Goal: Communication & Community: Ask a question

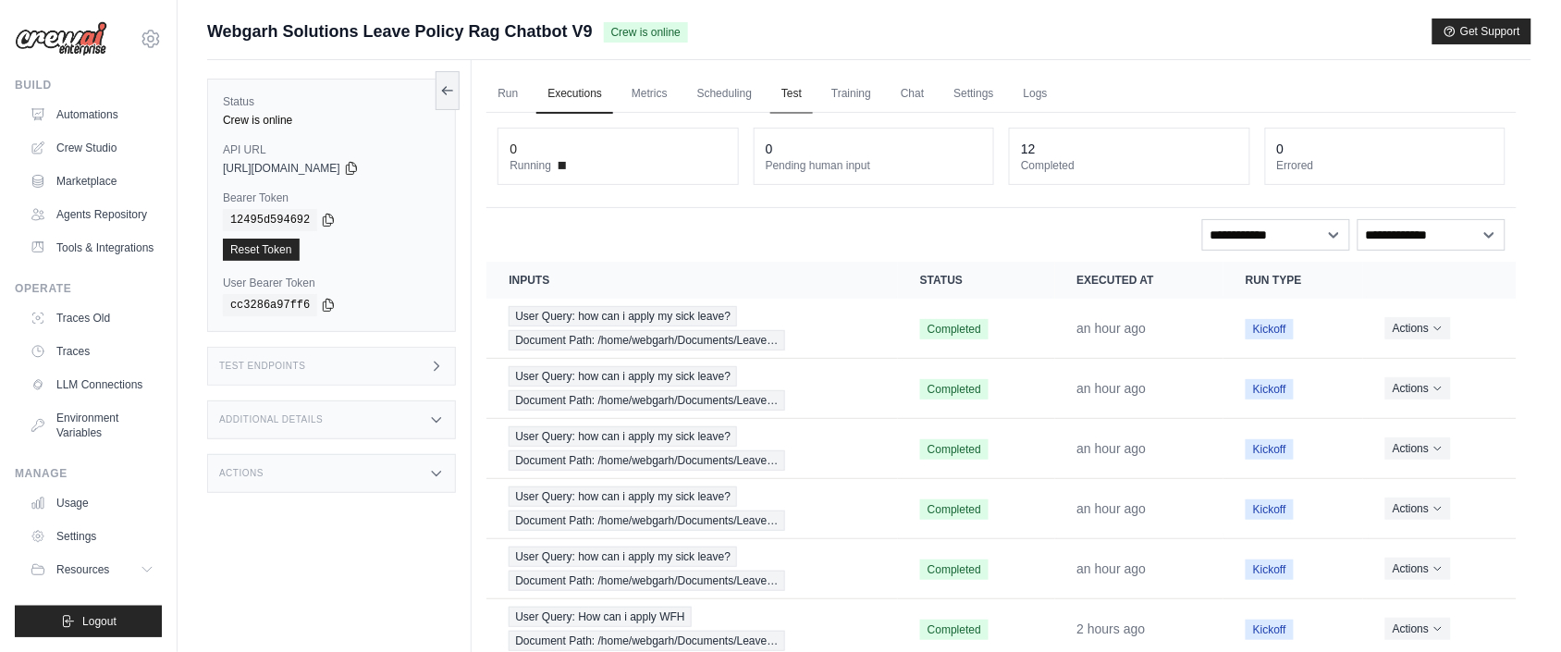
click at [811, 98] on link "Test" at bounding box center [792, 94] width 43 height 39
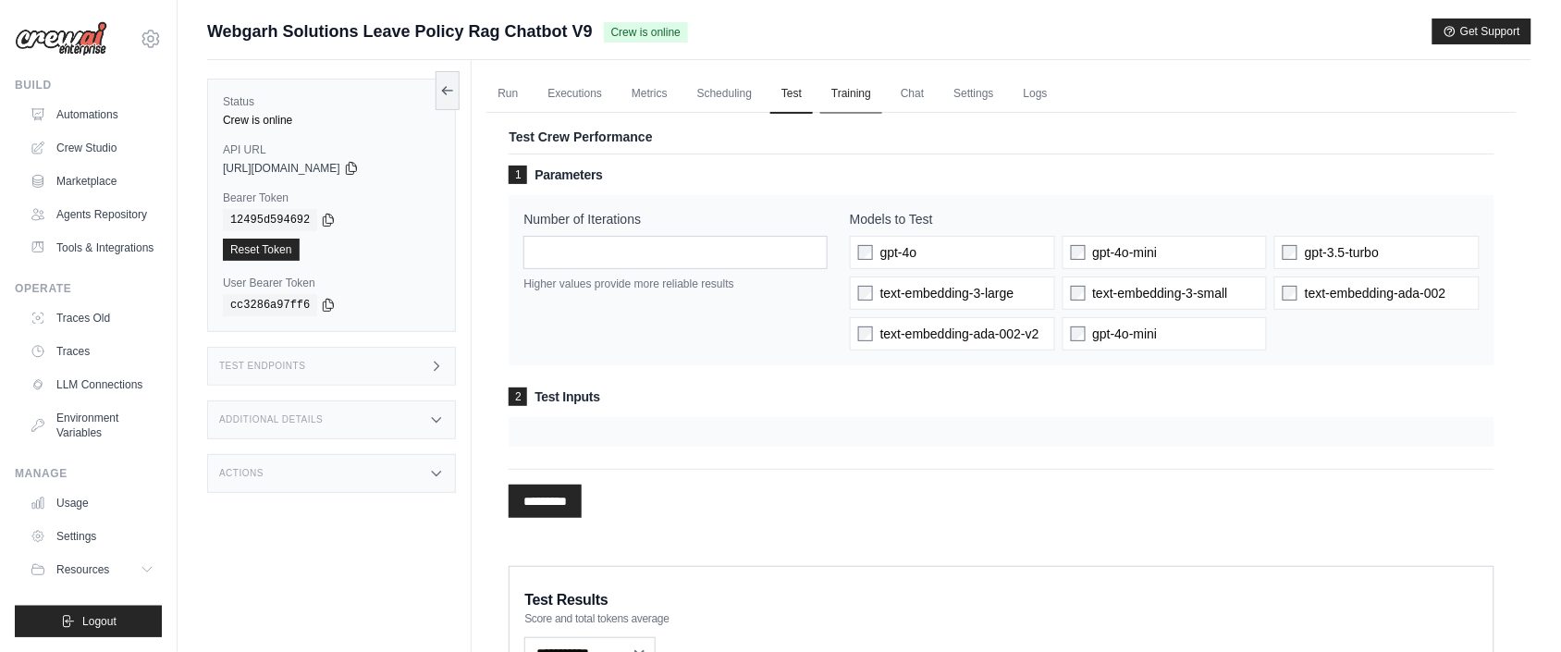
click at [857, 96] on link "Training" at bounding box center [852, 94] width 62 height 39
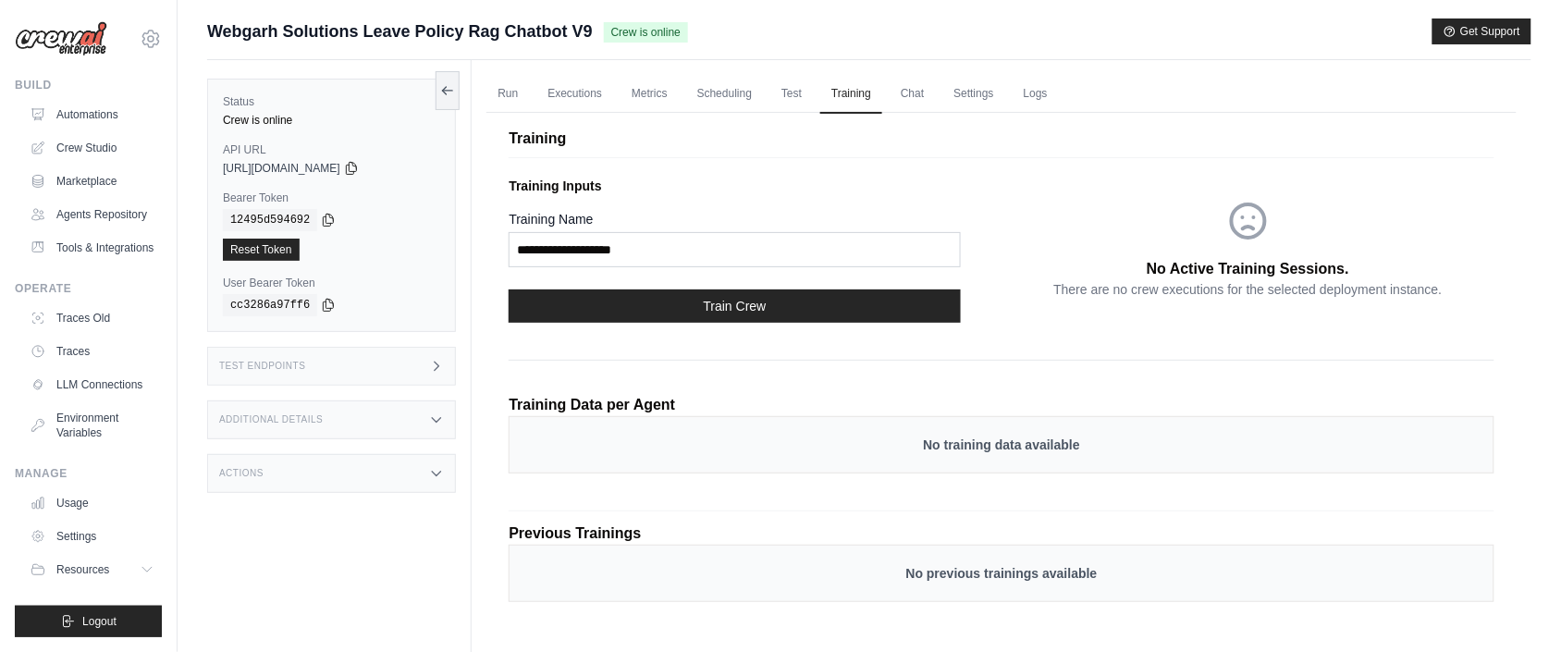
scroll to position [79, 0]
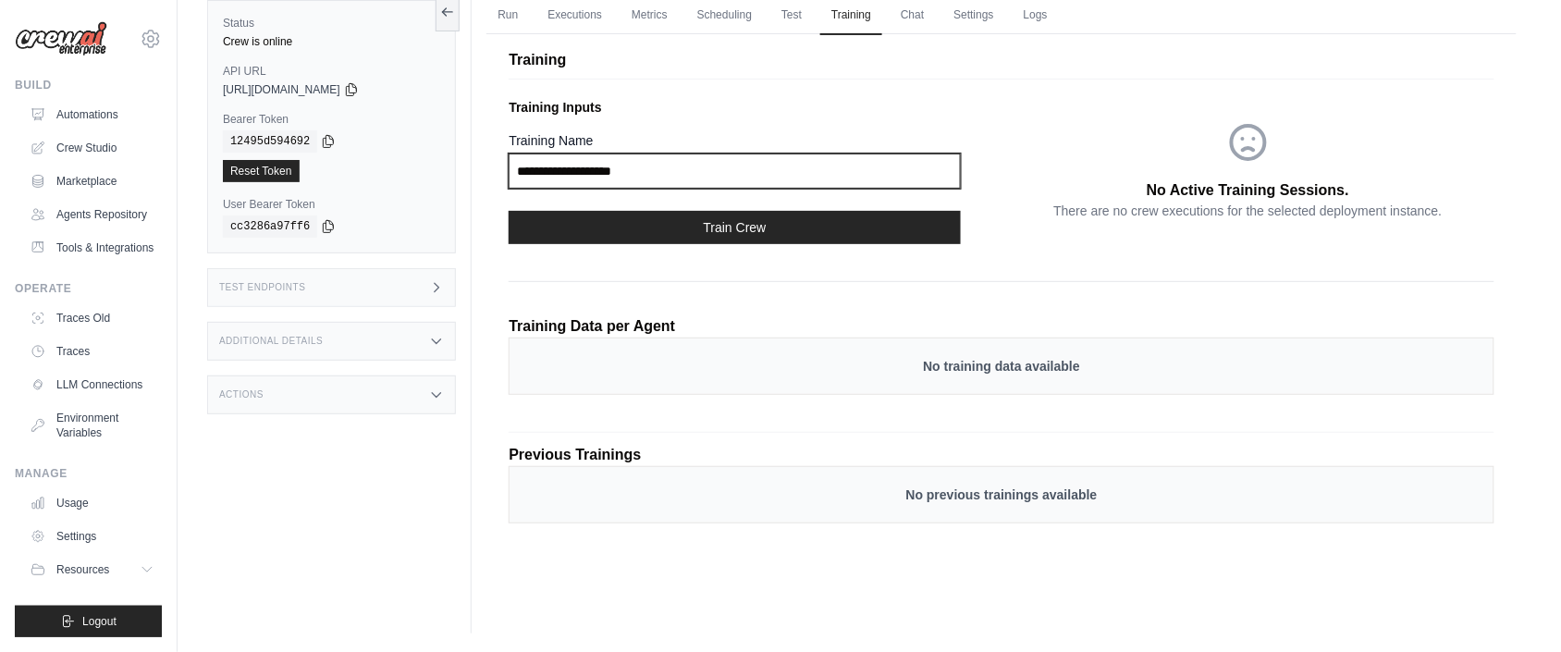
click at [668, 176] on input "Training Name" at bounding box center [734, 171] width 451 height 35
click at [691, 172] on input "Training Name" at bounding box center [734, 171] width 451 height 35
drag, startPoint x: 691, startPoint y: 172, endPoint x: 499, endPoint y: 201, distance: 194.5
click at [499, 201] on div "Training Training Inputs Training Name Train Crew No Active Training Sessions. …" at bounding box center [1002, 295] width 1031 height 545
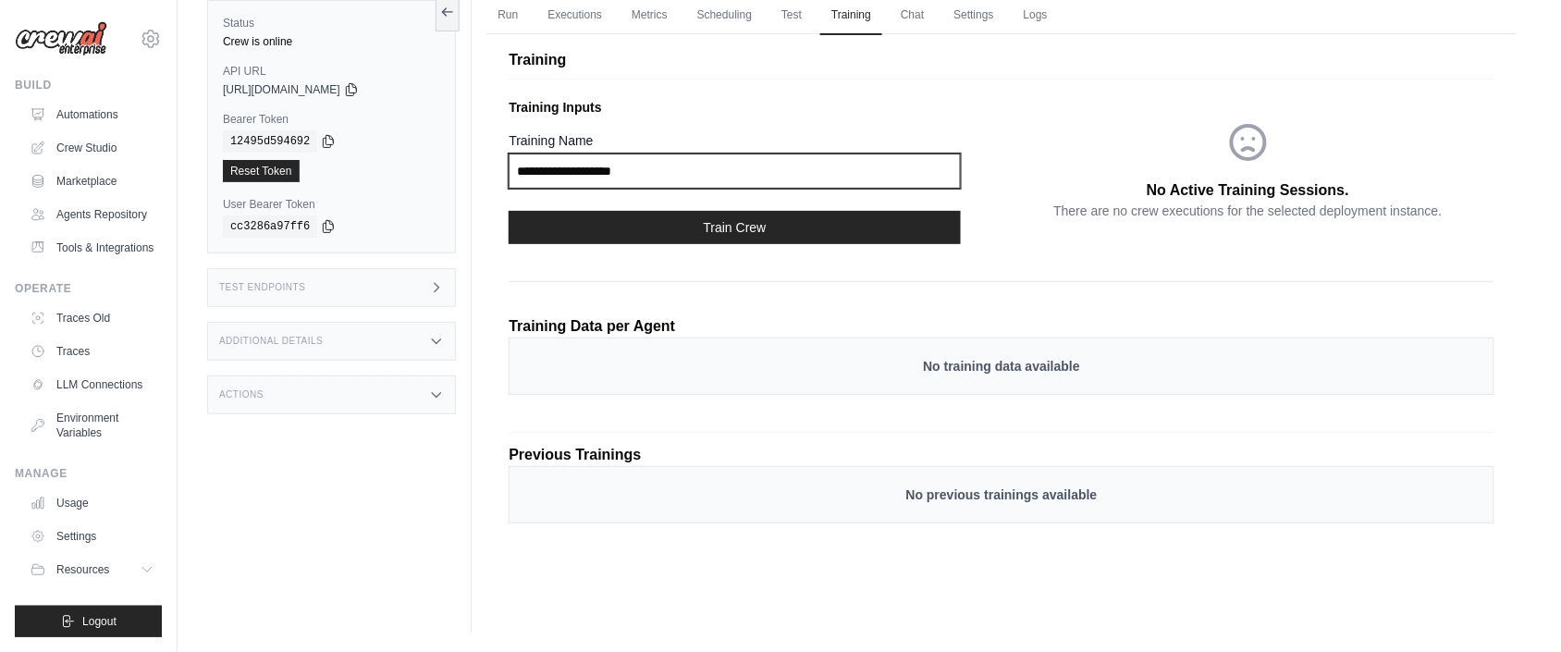
drag, startPoint x: 541, startPoint y: 166, endPoint x: 653, endPoint y: 178, distance: 112.6
click at [653, 178] on input "Training Name" at bounding box center [734, 171] width 451 height 35
drag, startPoint x: 649, startPoint y: 178, endPoint x: 523, endPoint y: 180, distance: 126.8
click at [523, 180] on input "Training Name" at bounding box center [734, 171] width 451 height 35
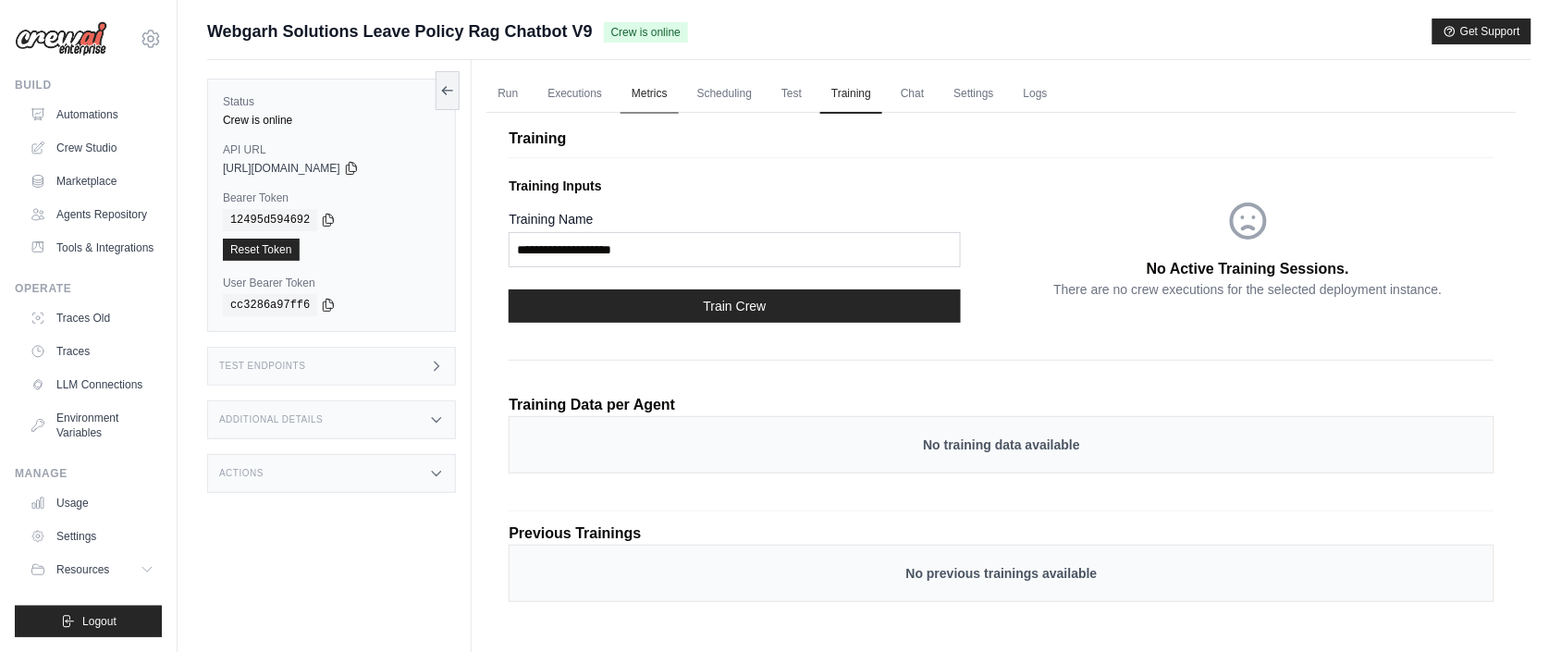
click at [665, 93] on link "Metrics" at bounding box center [650, 94] width 58 height 39
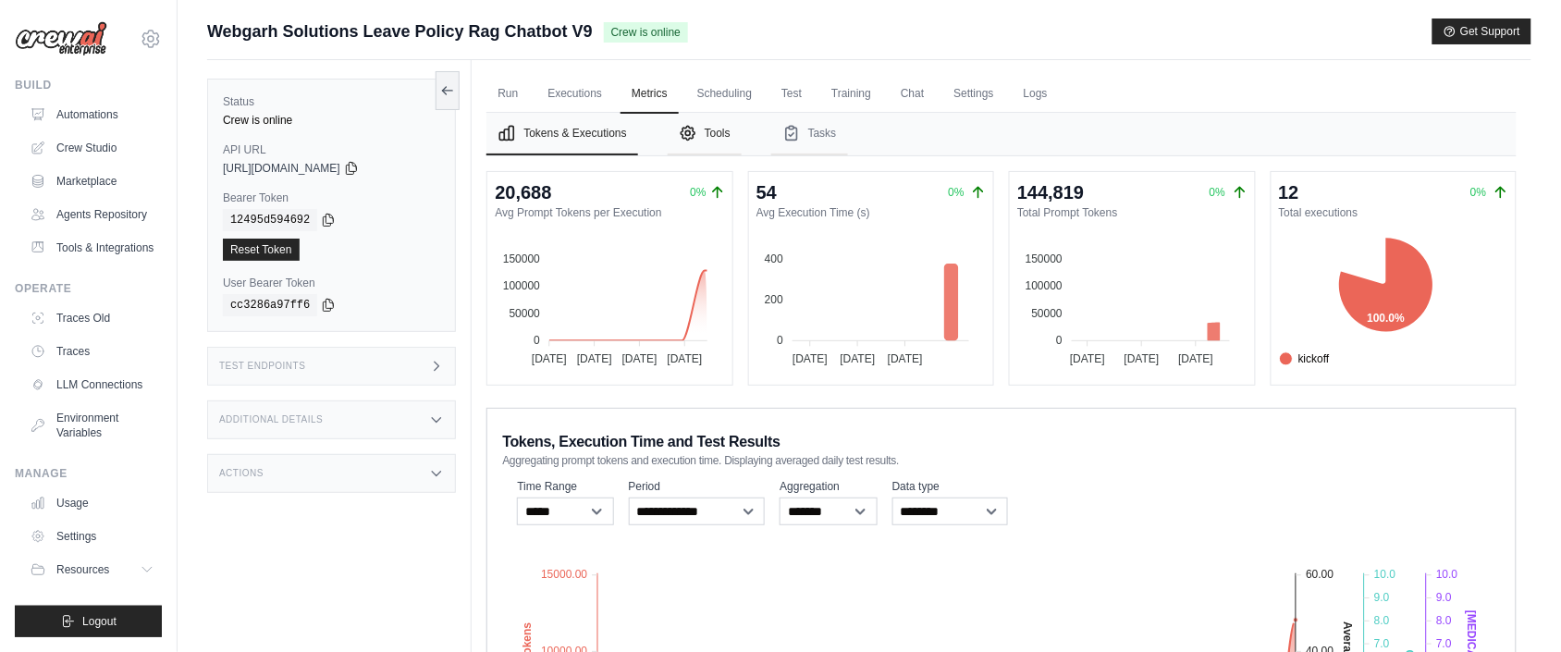
click at [733, 127] on button "Tools" at bounding box center [705, 134] width 74 height 43
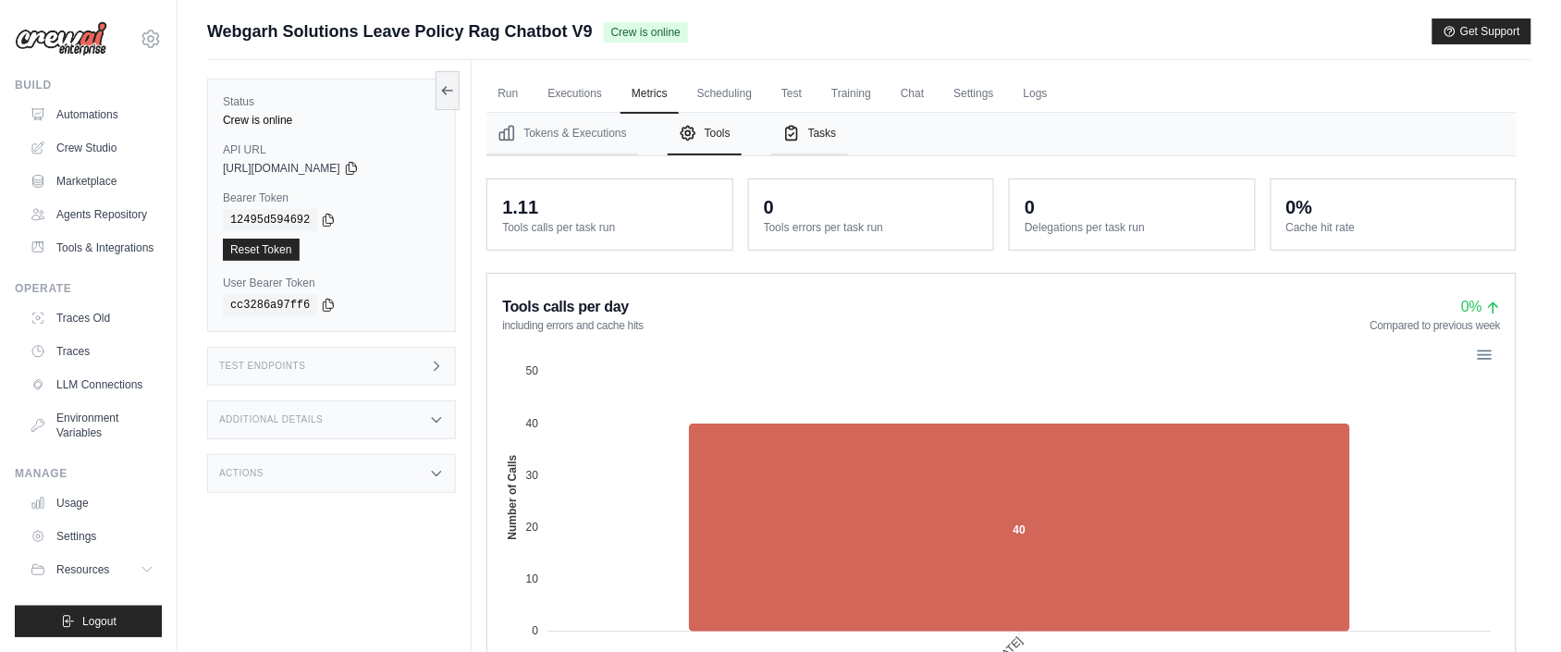
click at [793, 126] on icon "Tabs" at bounding box center [792, 133] width 19 height 19
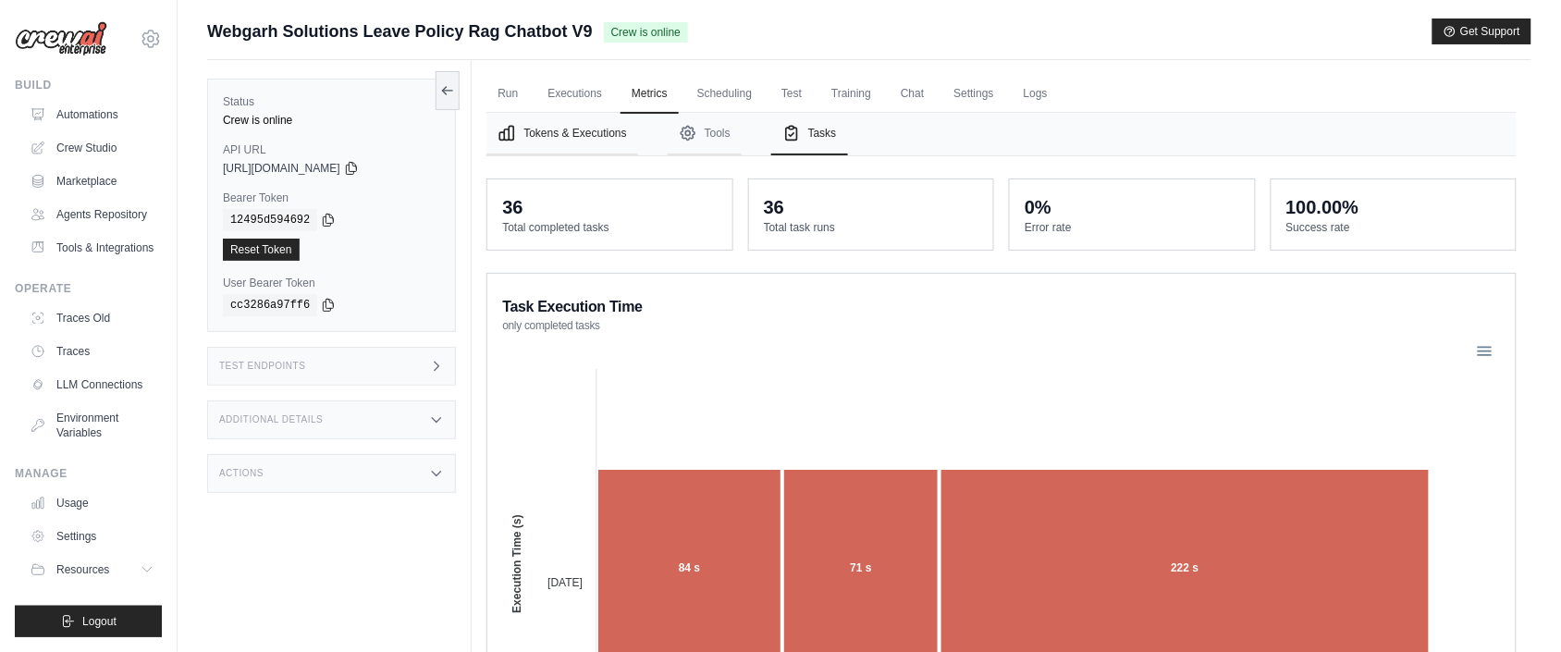
click at [543, 147] on button "Tokens & Executions" at bounding box center [562, 134] width 151 height 43
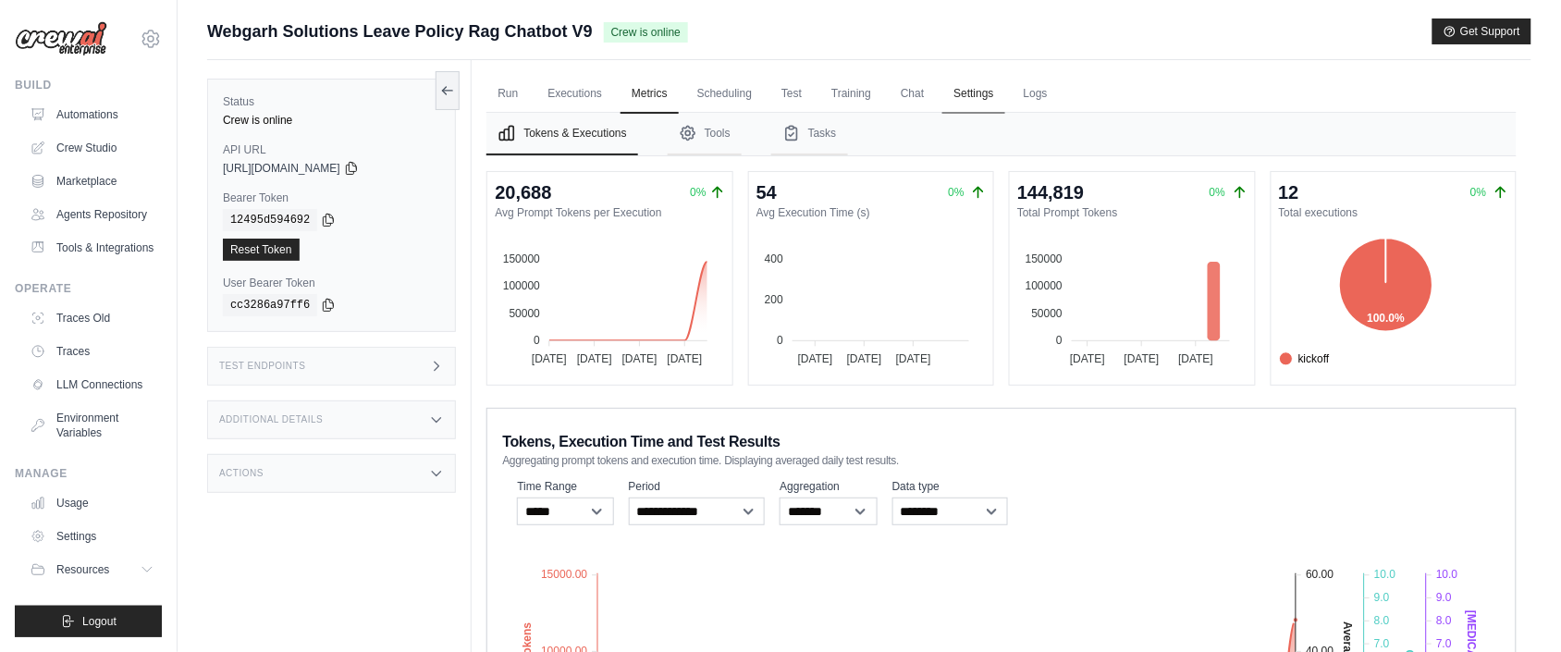
click at [1005, 104] on link "Settings" at bounding box center [974, 94] width 62 height 39
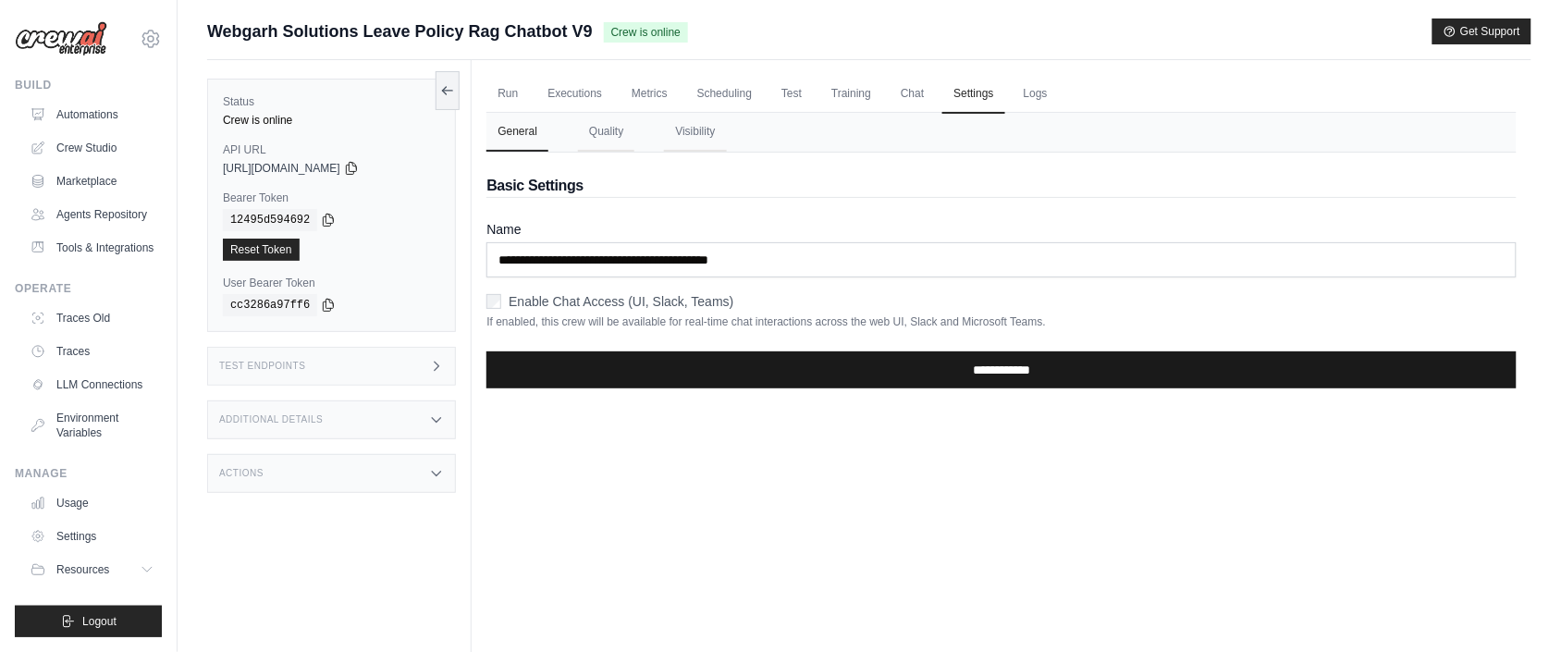
click at [995, 368] on input "**********" at bounding box center [1002, 370] width 1031 height 37
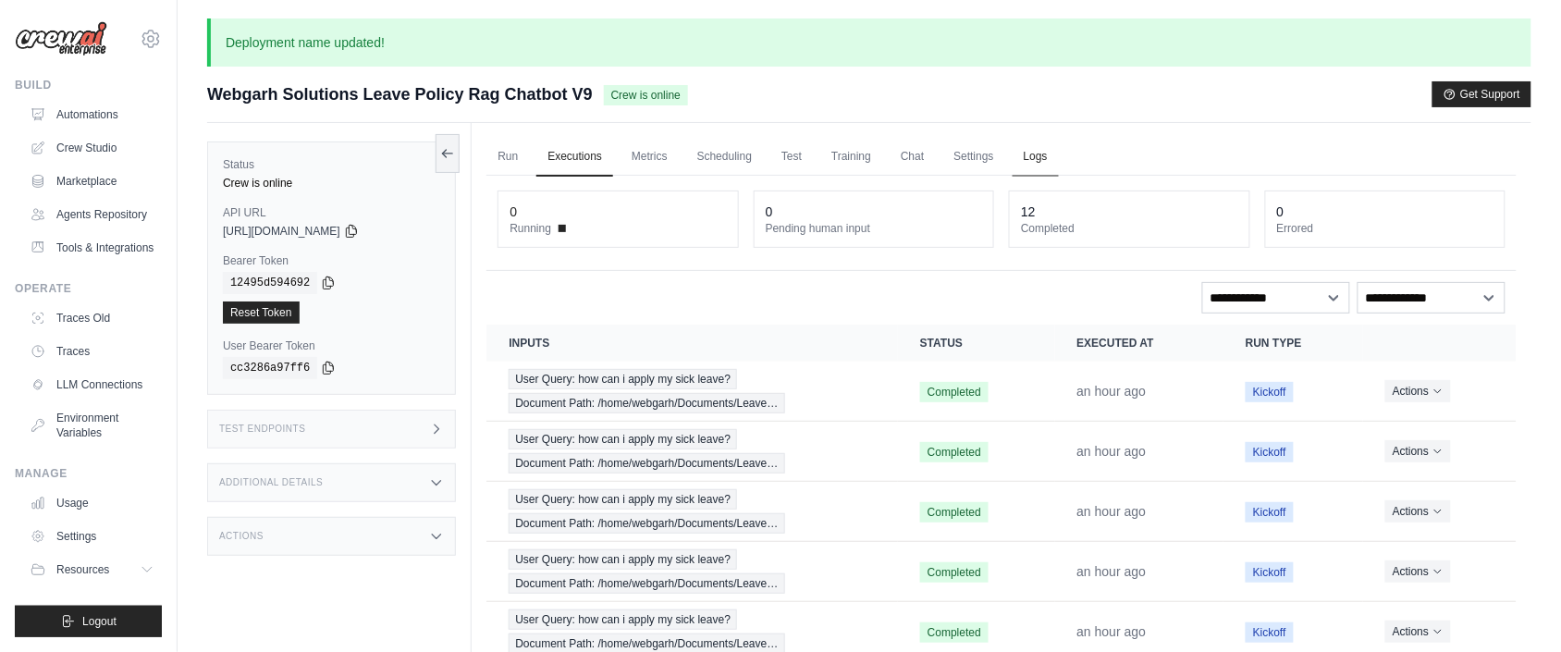
click at [1059, 160] on link "Logs" at bounding box center [1036, 157] width 46 height 39
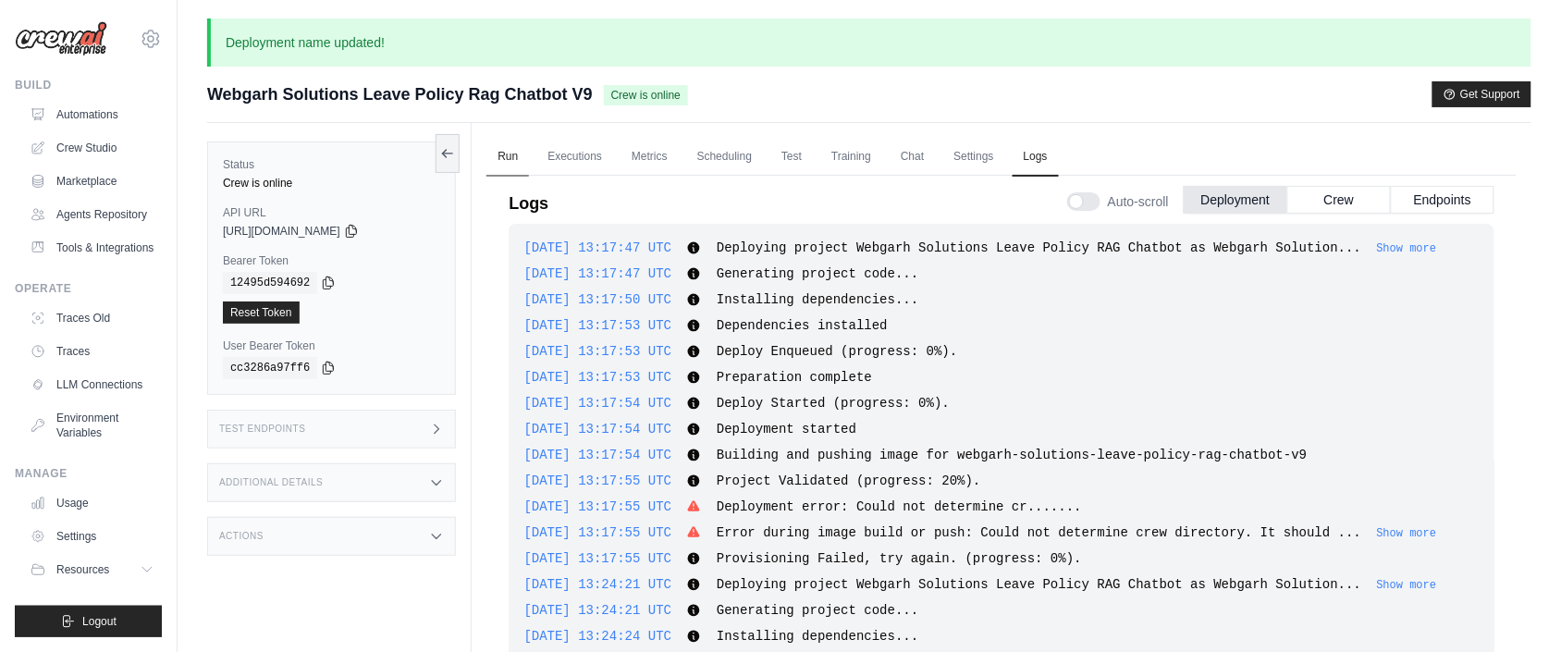
click at [506, 146] on link "Run" at bounding box center [508, 157] width 43 height 39
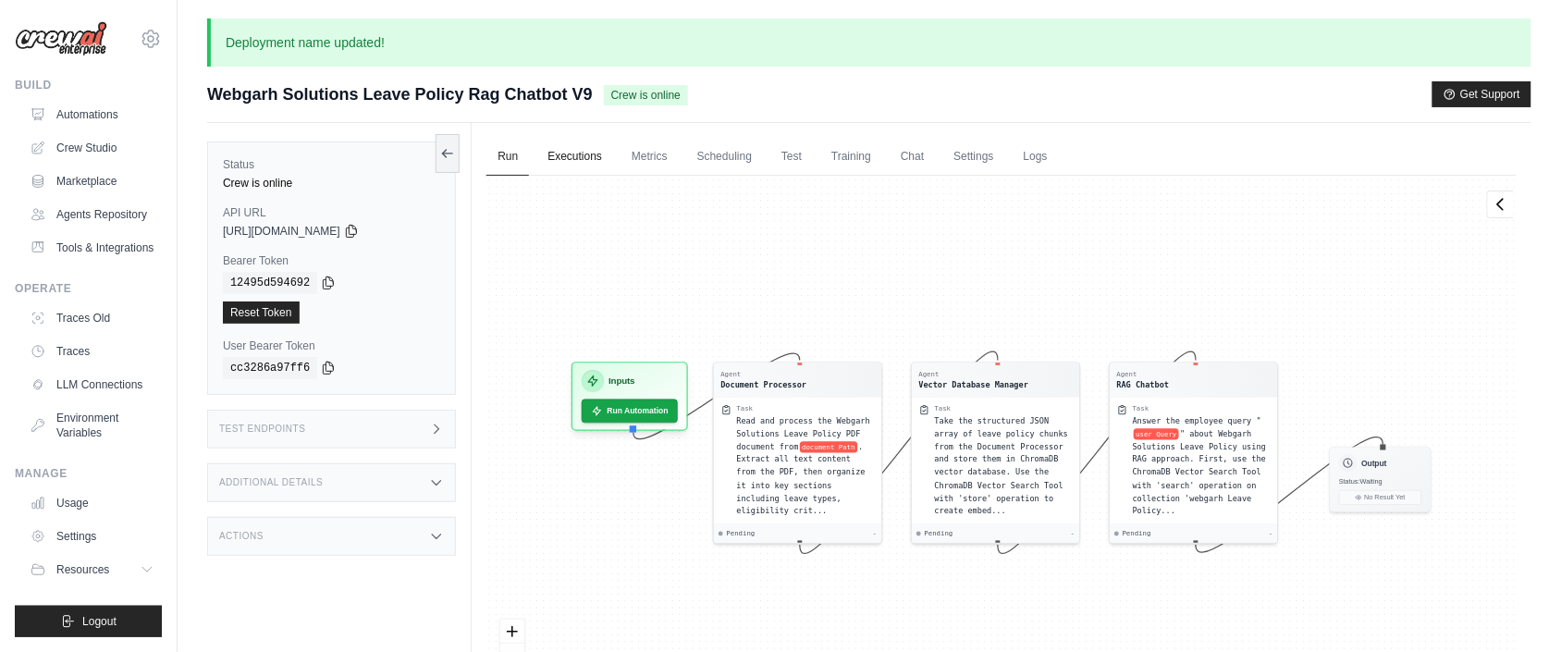
click at [571, 158] on link "Executions" at bounding box center [575, 157] width 77 height 39
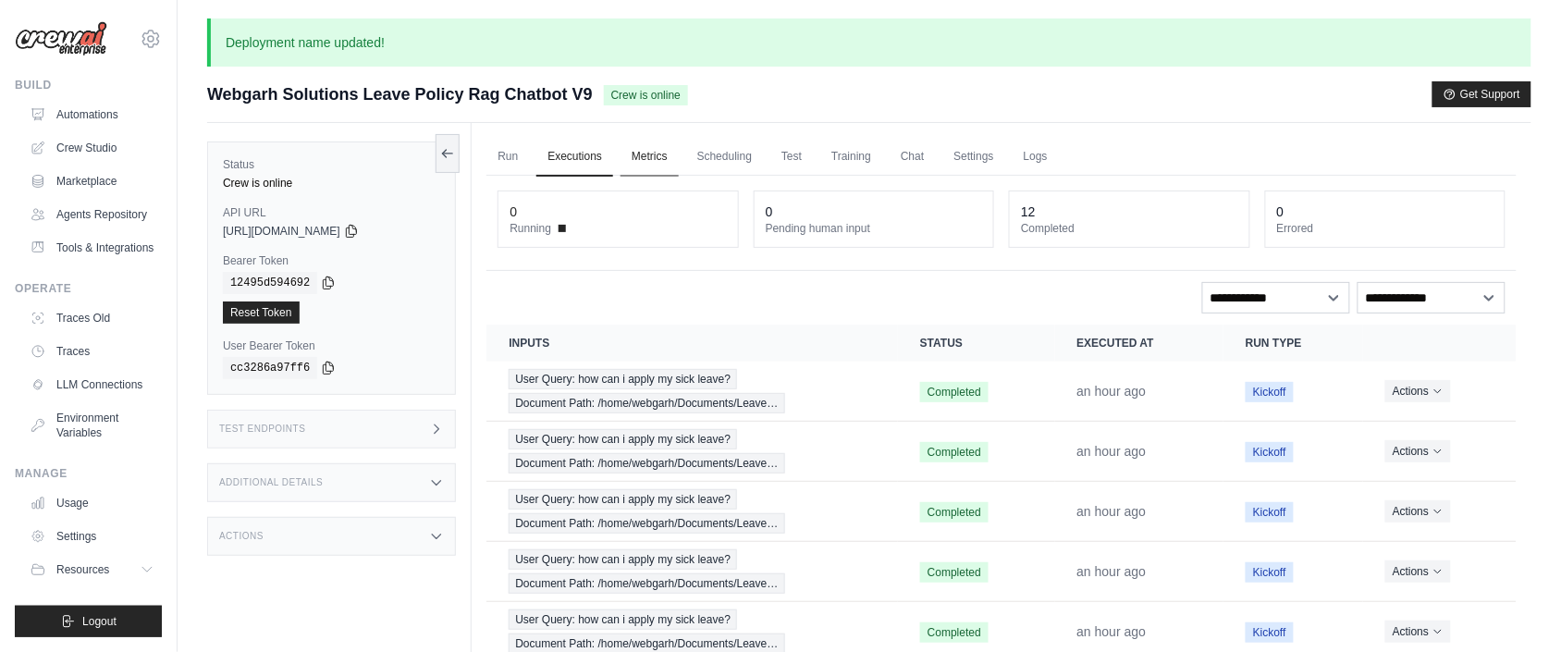
click at [673, 146] on link "Metrics" at bounding box center [650, 157] width 58 height 39
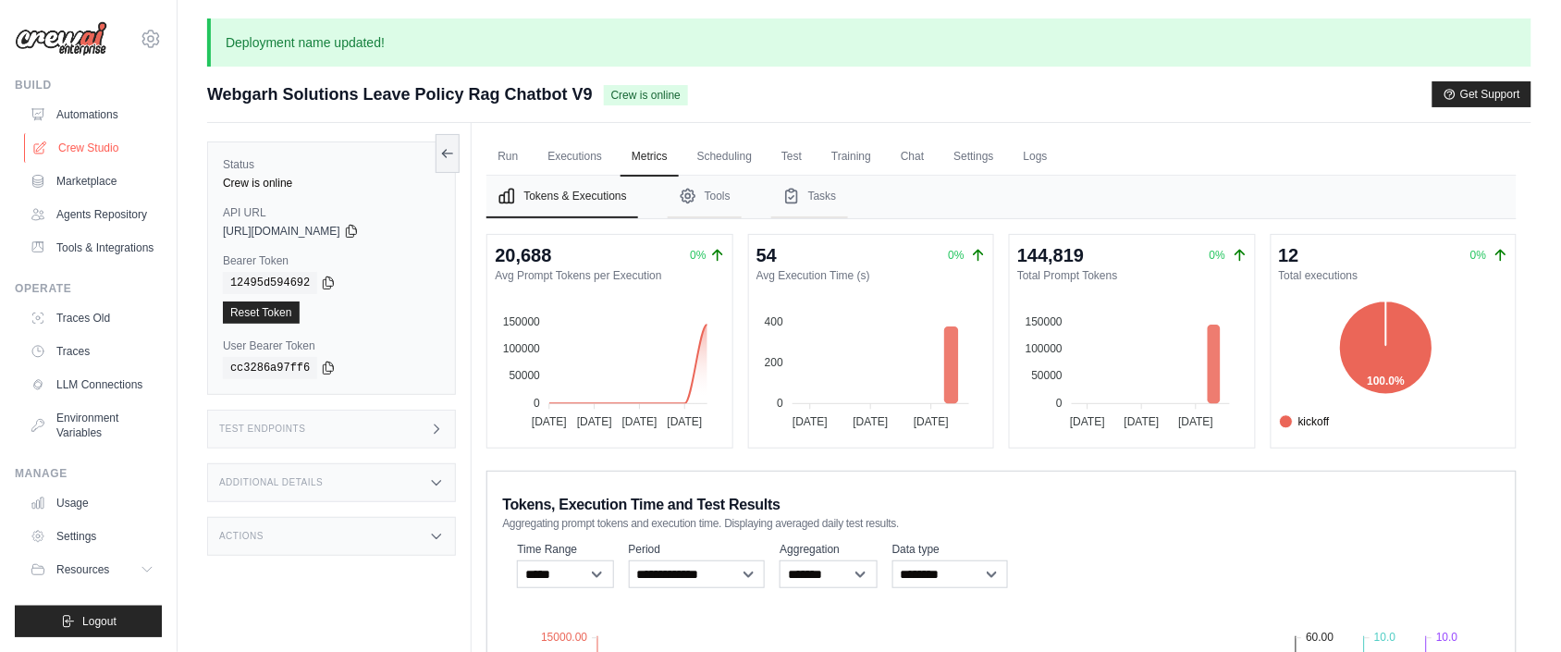
click at [114, 157] on link "Crew Studio" at bounding box center [94, 148] width 140 height 30
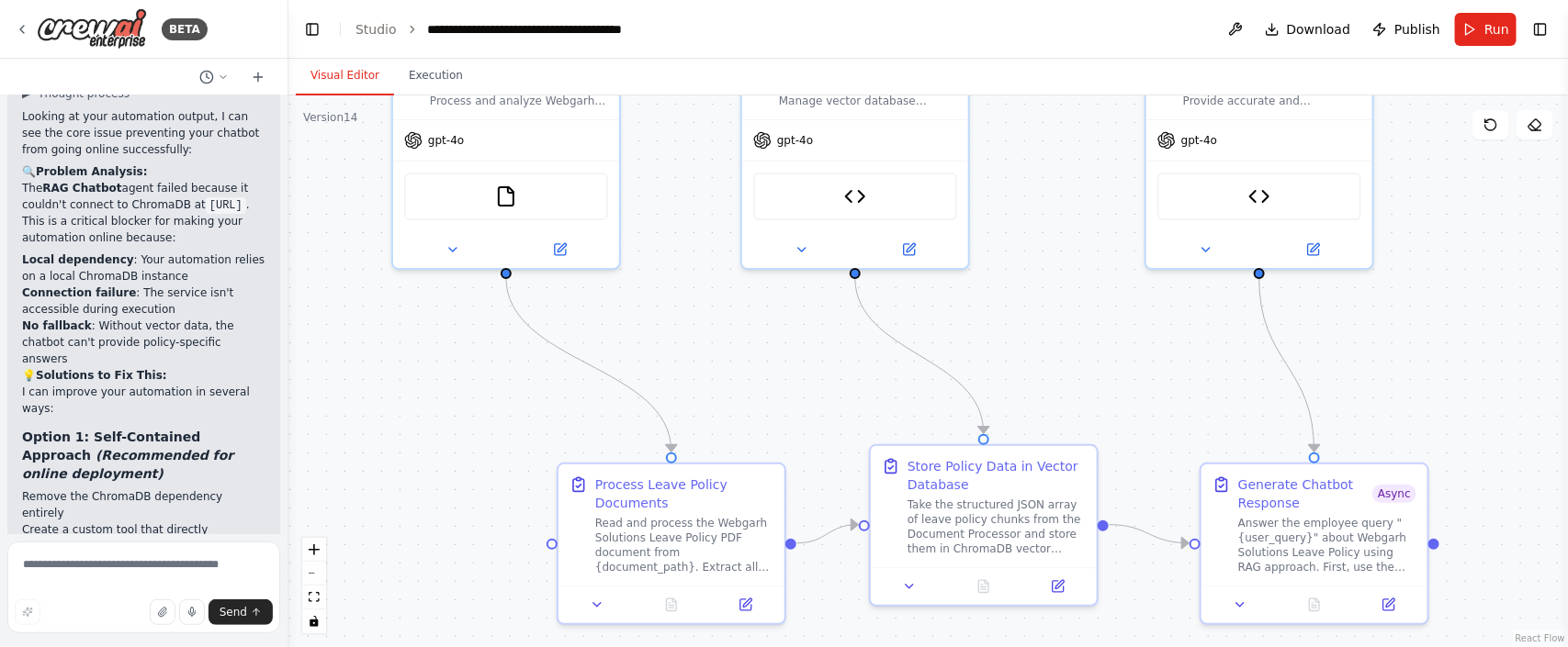
click at [1035, 359] on div ".deletable-edge-delete-btn { width: 20px; height: 20px; border: 0px solid #ffff…" at bounding box center [927, 371] width 1280 height 552
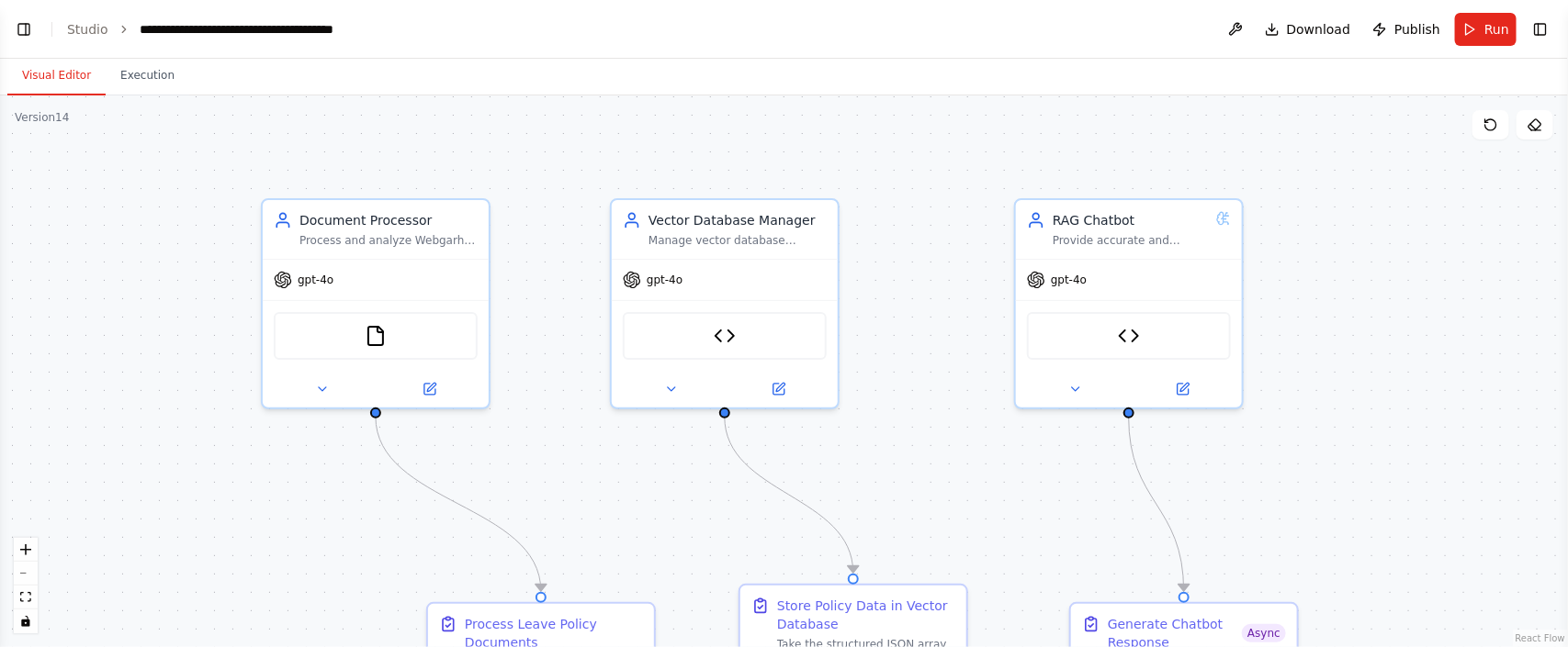
drag, startPoint x: 903, startPoint y: 429, endPoint x: 895, endPoint y: 363, distance: 66.5
click at [897, 373] on div ".deletable-edge-delete-btn { width: 20px; height: 20px; border: 0px solid #ffff…" at bounding box center [784, 371] width 1568 height 552
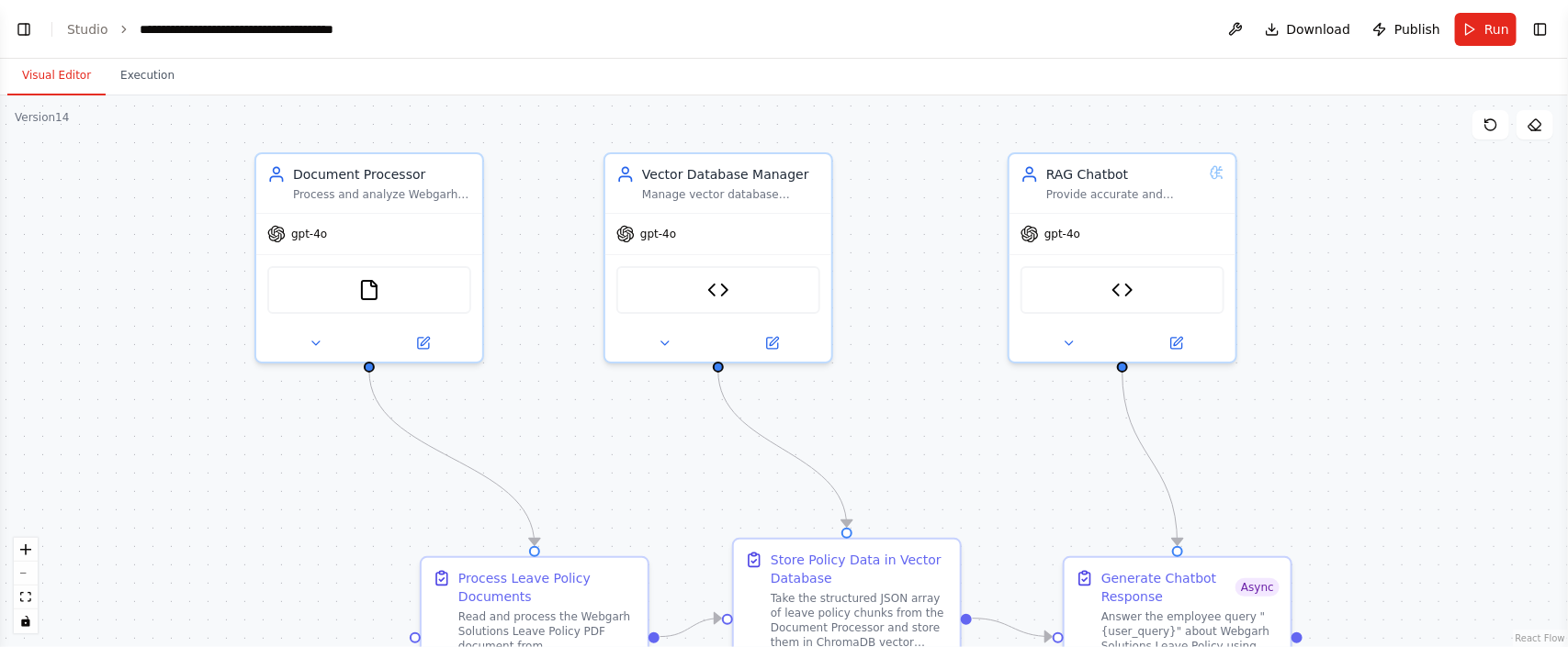
click at [116, 391] on div ".deletable-edge-delete-btn { width: 20px; height: 20px; border: 0px solid #ffff…" at bounding box center [784, 371] width 1568 height 552
click at [10, 17] on header "**********" at bounding box center [784, 29] width 1568 height 59
click at [15, 26] on button "Toggle Left Sidebar" at bounding box center [24, 30] width 26 height 26
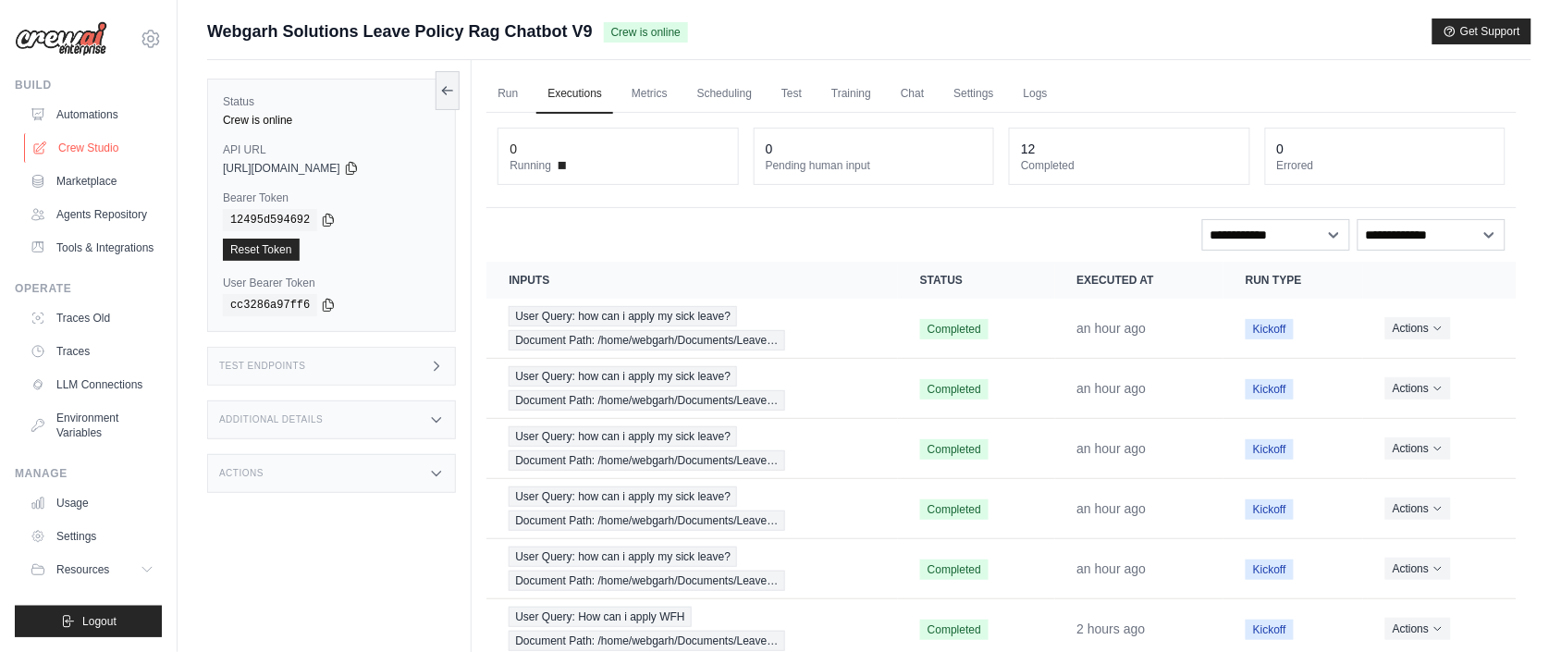
click at [68, 149] on link "Crew Studio" at bounding box center [94, 148] width 140 height 30
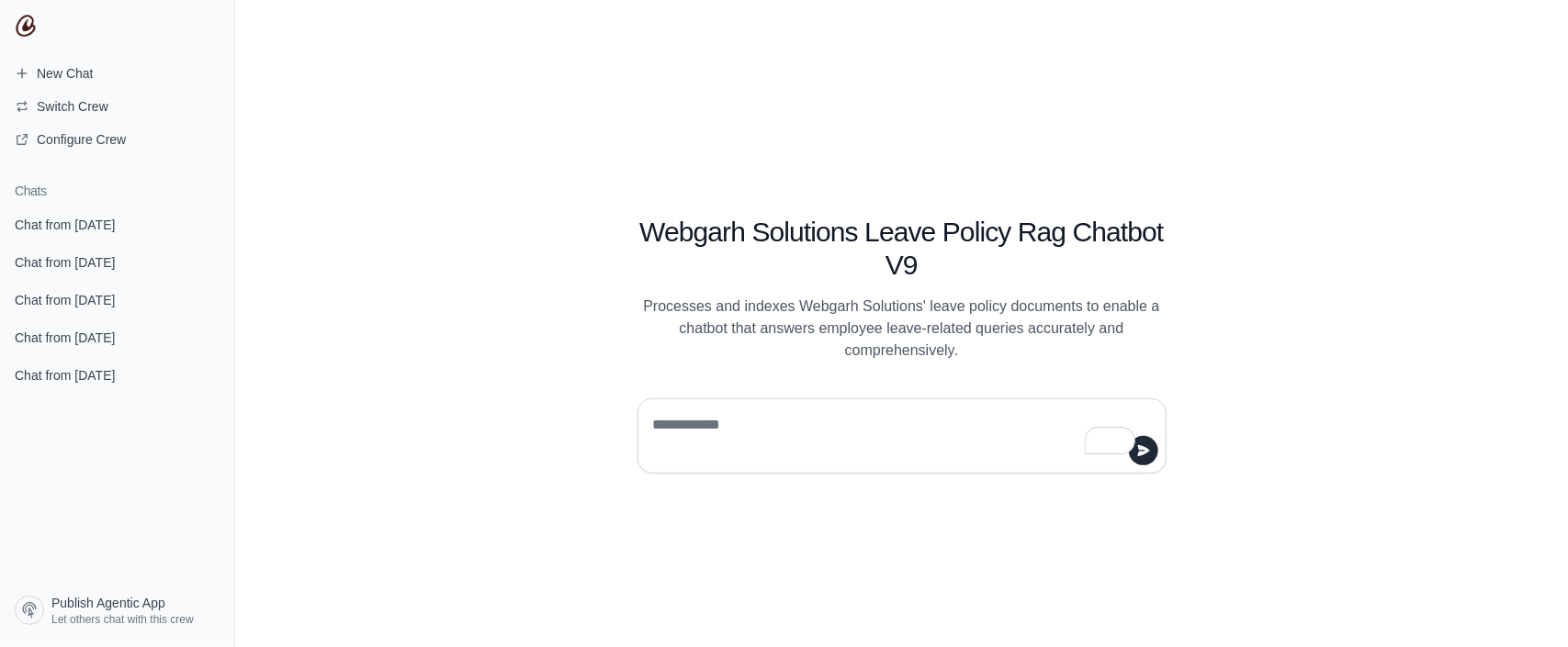
click at [719, 432] on textarea "To enrich screen reader interactions, please activate Accessibility in Grammarl…" at bounding box center [897, 437] width 495 height 52
type textarea "**********"
click at [1145, 458] on button "submit" at bounding box center [1144, 451] width 30 height 30
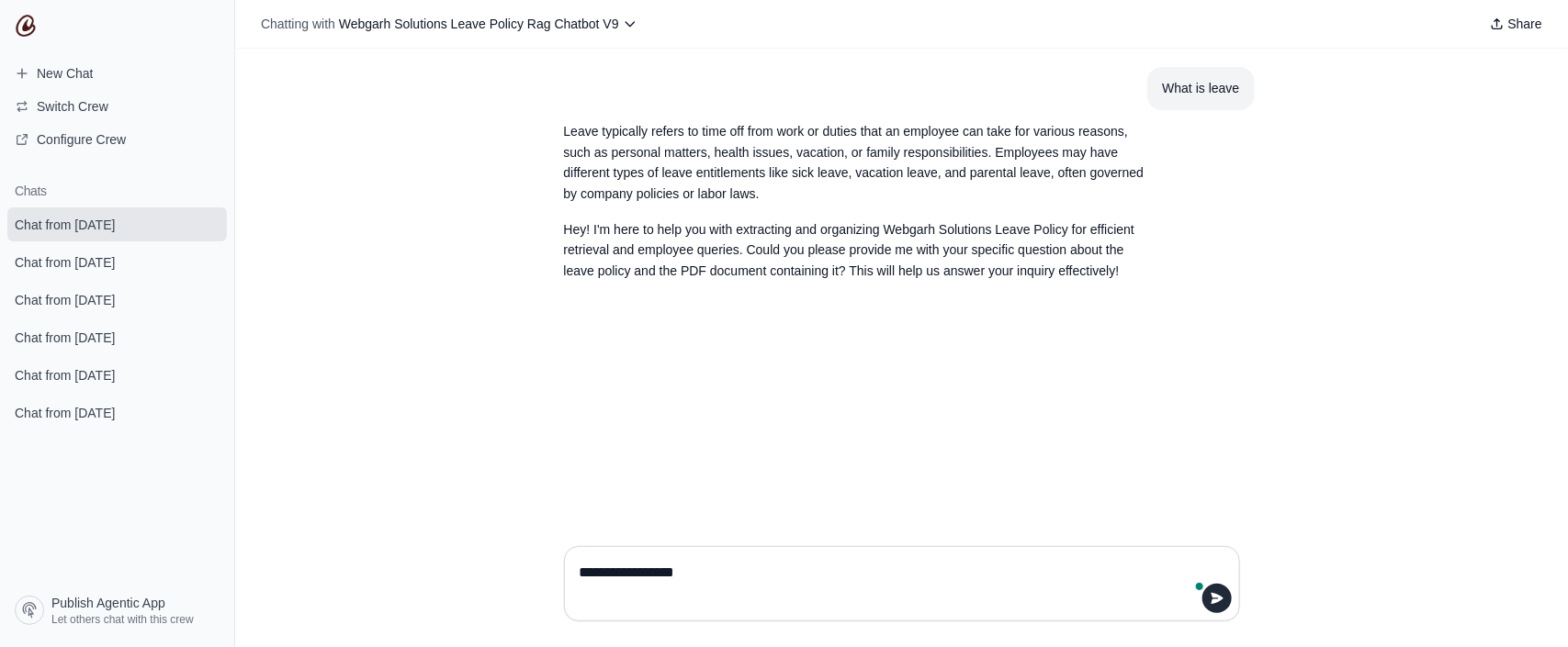
type textarea "**********"
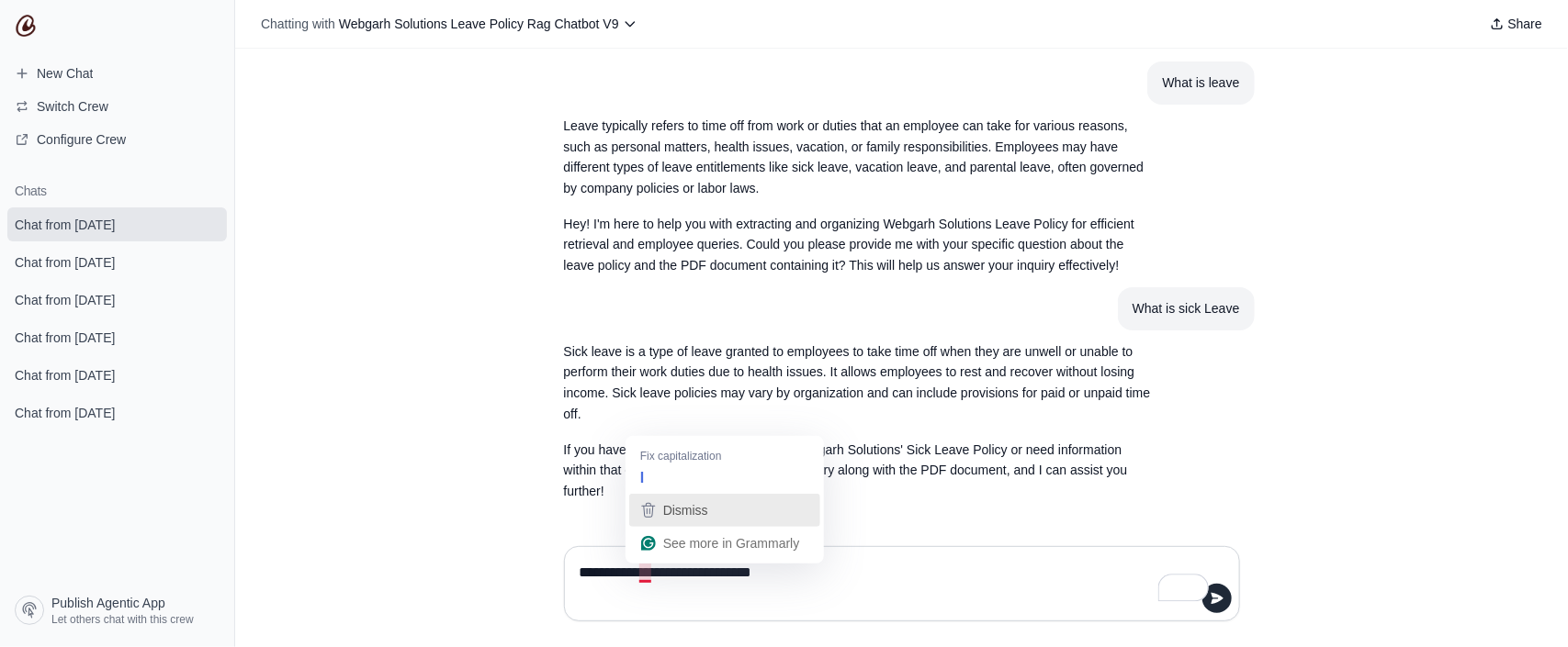
click at [650, 494] on button "Dismiss" at bounding box center [725, 510] width 191 height 33
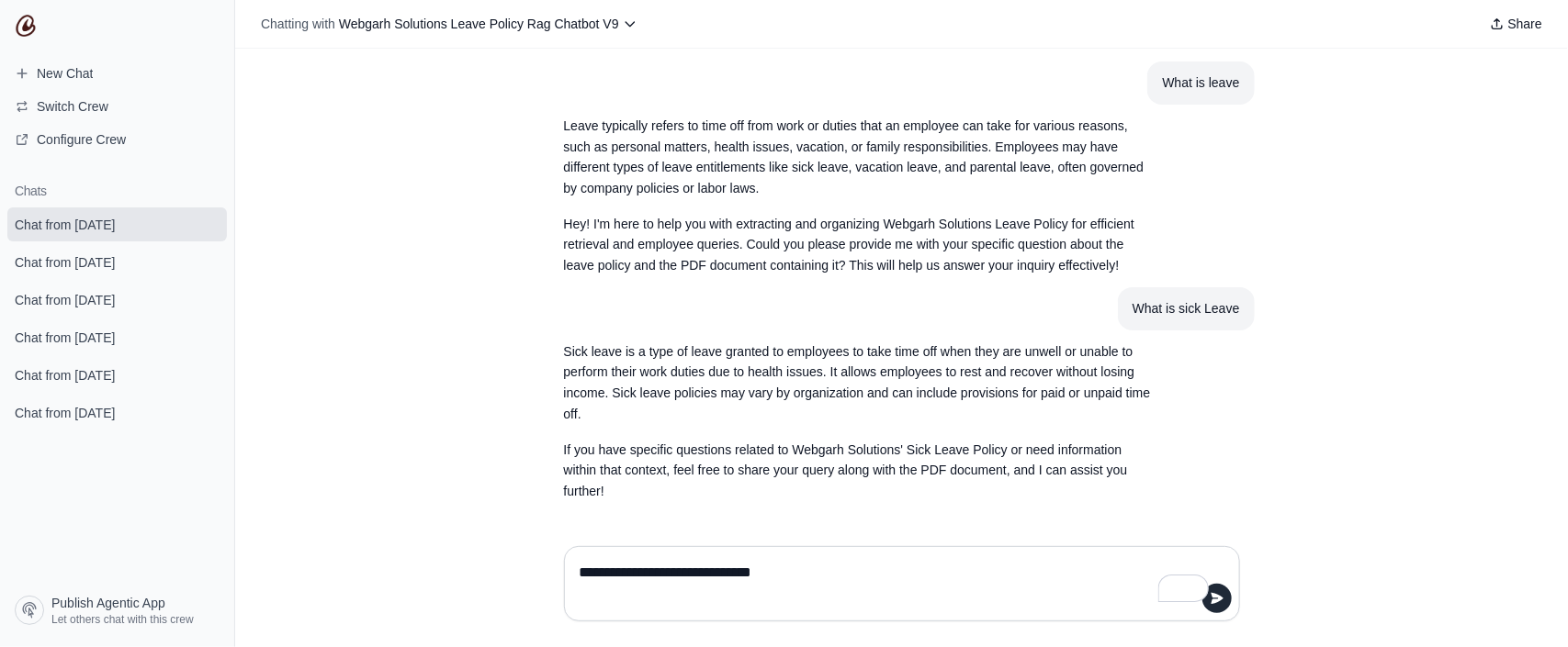
click at [649, 568] on textarea "**********" at bounding box center [897, 583] width 641 height 52
click at [819, 572] on textarea "**********" at bounding box center [897, 583] width 641 height 52
type textarea "**********"
click at [1213, 594] on icon "submit" at bounding box center [1216, 598] width 12 height 11
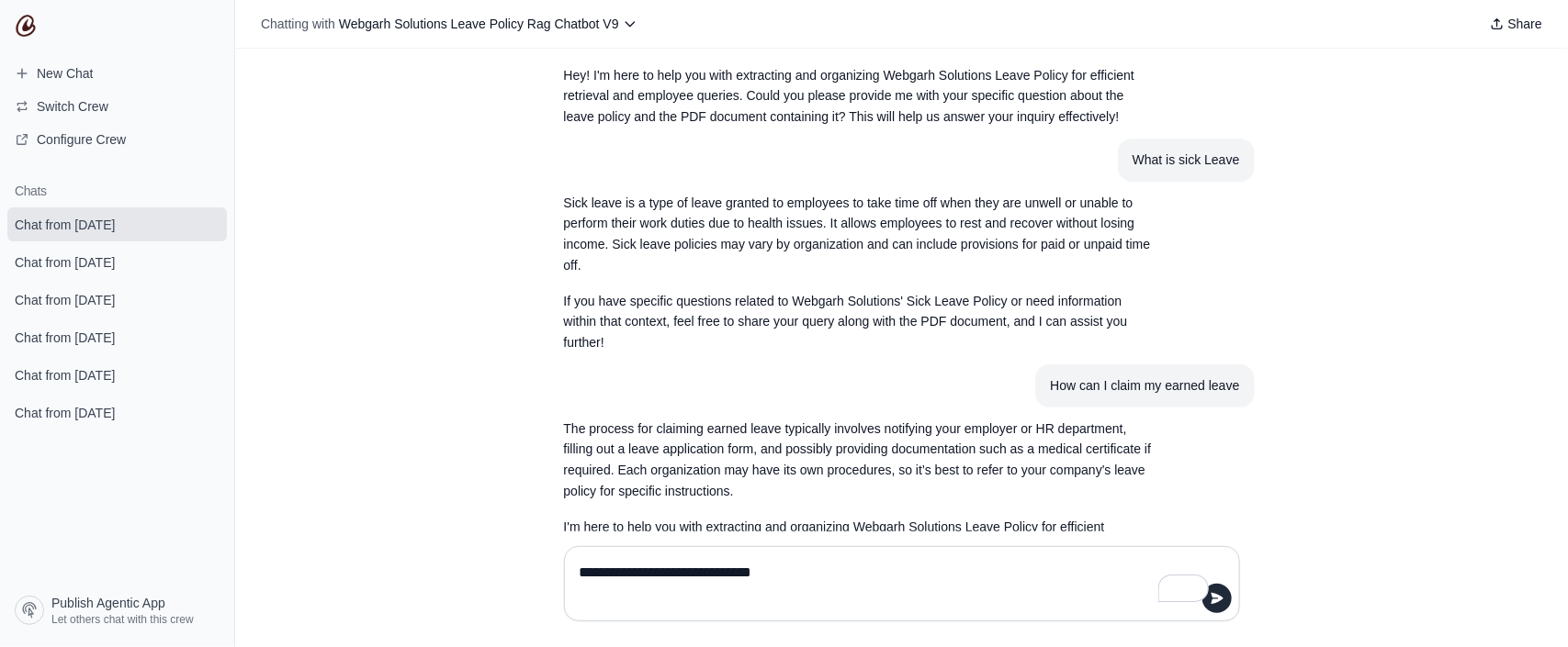
scroll to position [273, 0]
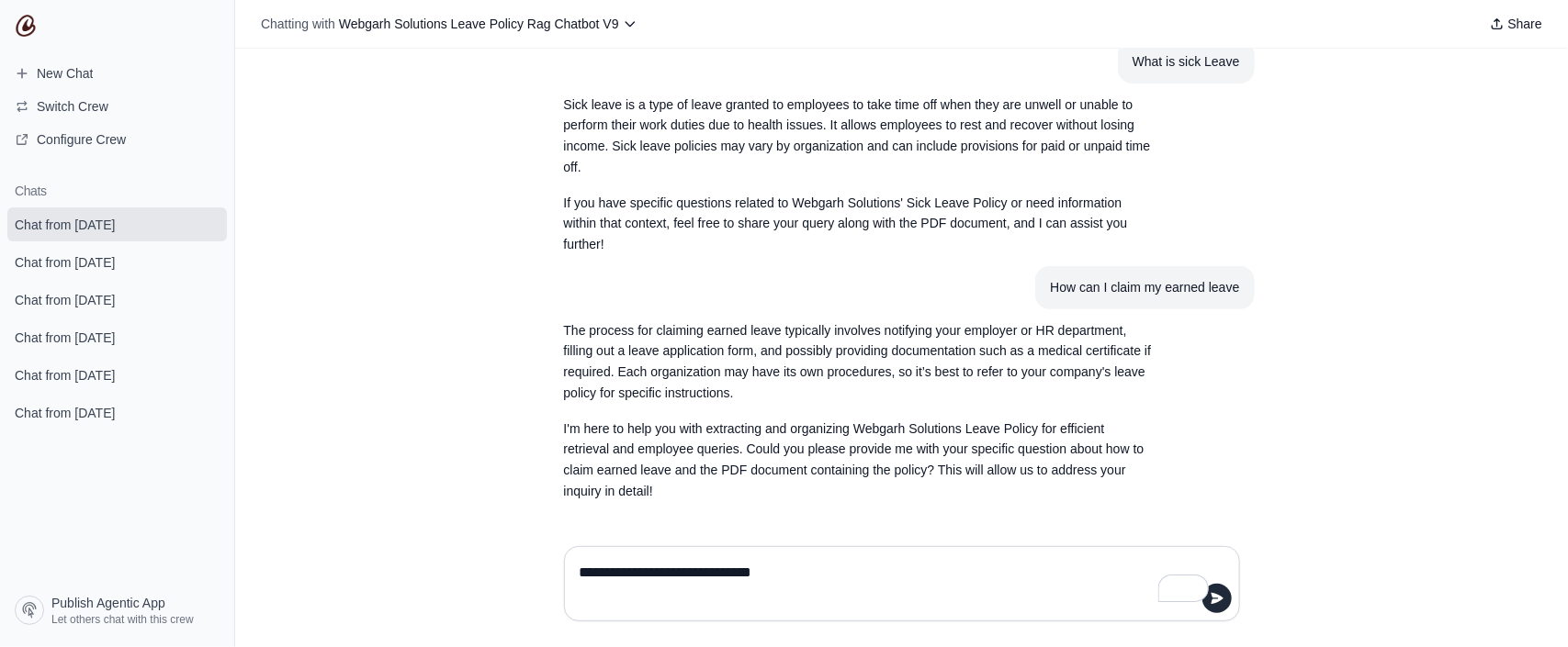
click at [774, 581] on textarea "**********" at bounding box center [897, 583] width 641 height 52
type textarea "**********"
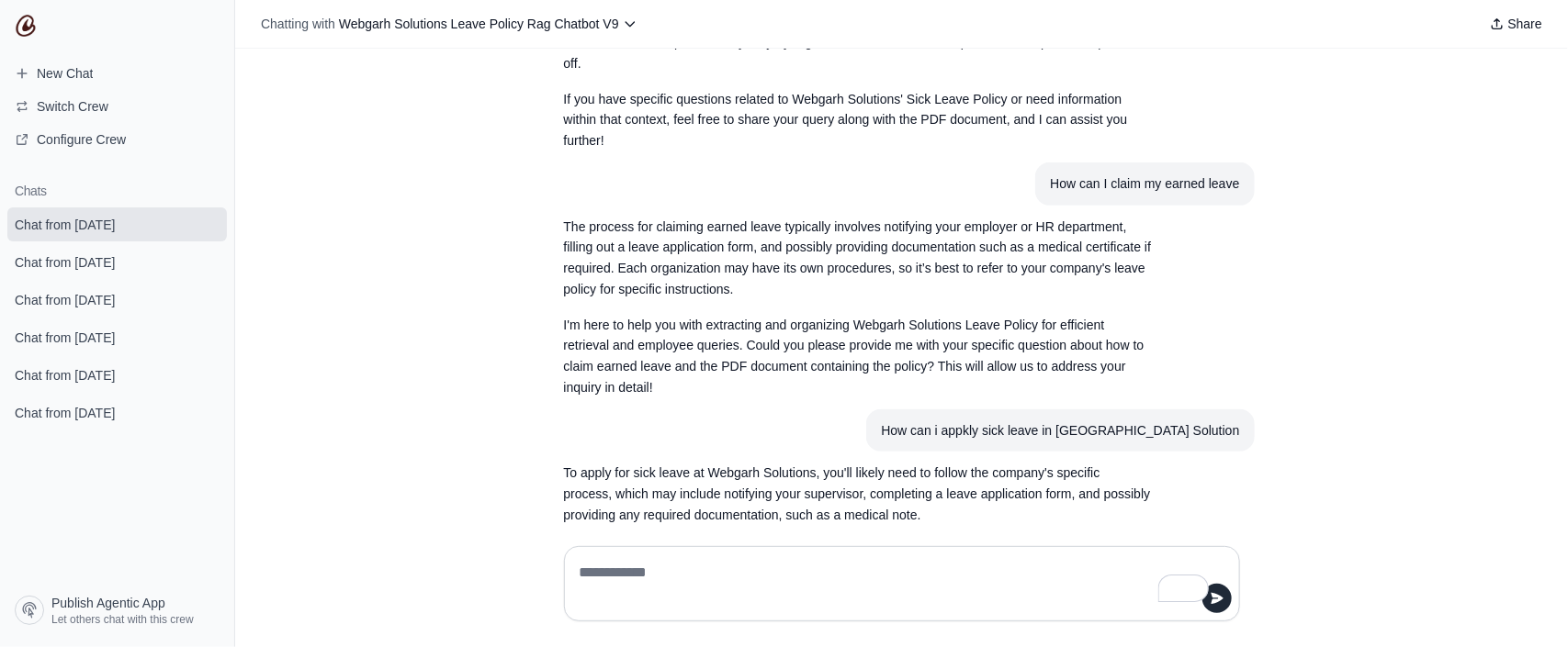
scroll to position [478, 0]
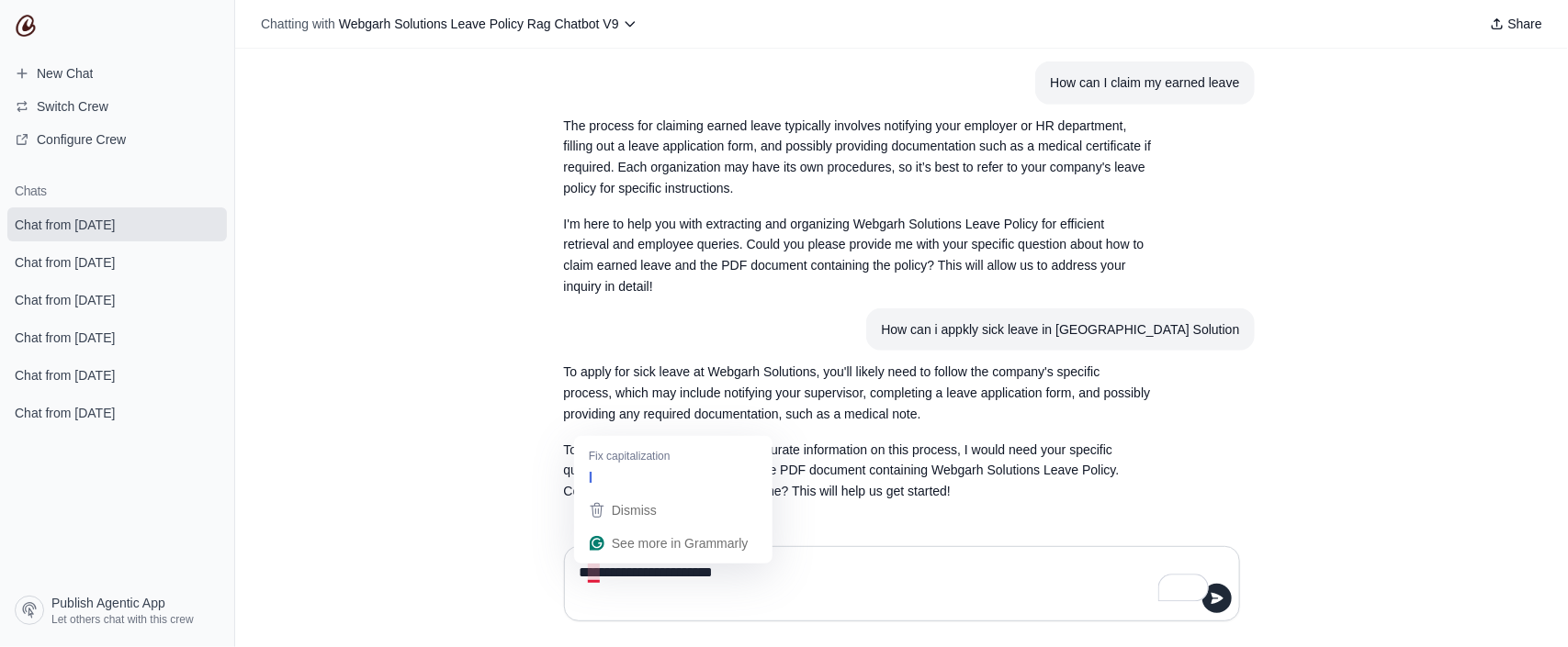
click at [595, 570] on textarea "**********" at bounding box center [897, 583] width 641 height 52
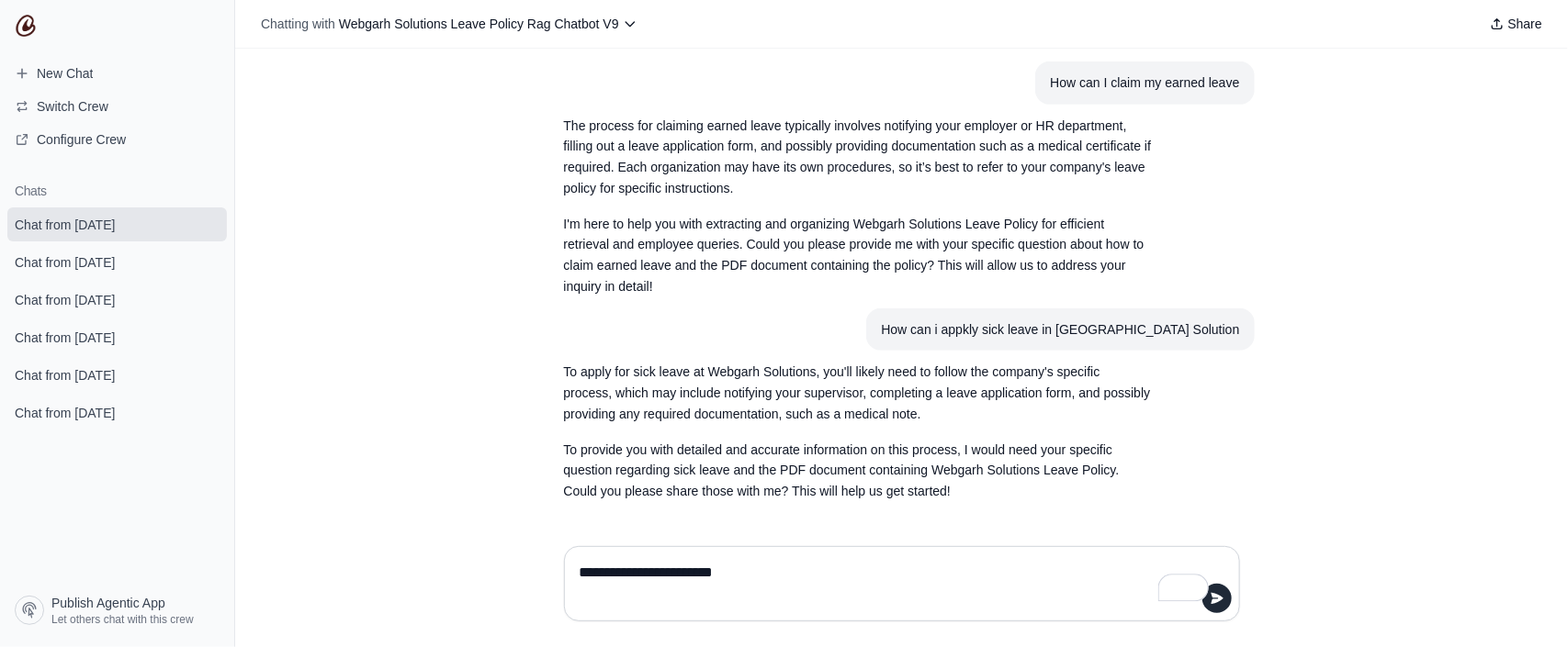
click at [774, 554] on div "**********" at bounding box center [902, 583] width 676 height 75
click at [766, 584] on textarea "**********" at bounding box center [897, 583] width 641 height 52
type textarea "**********"
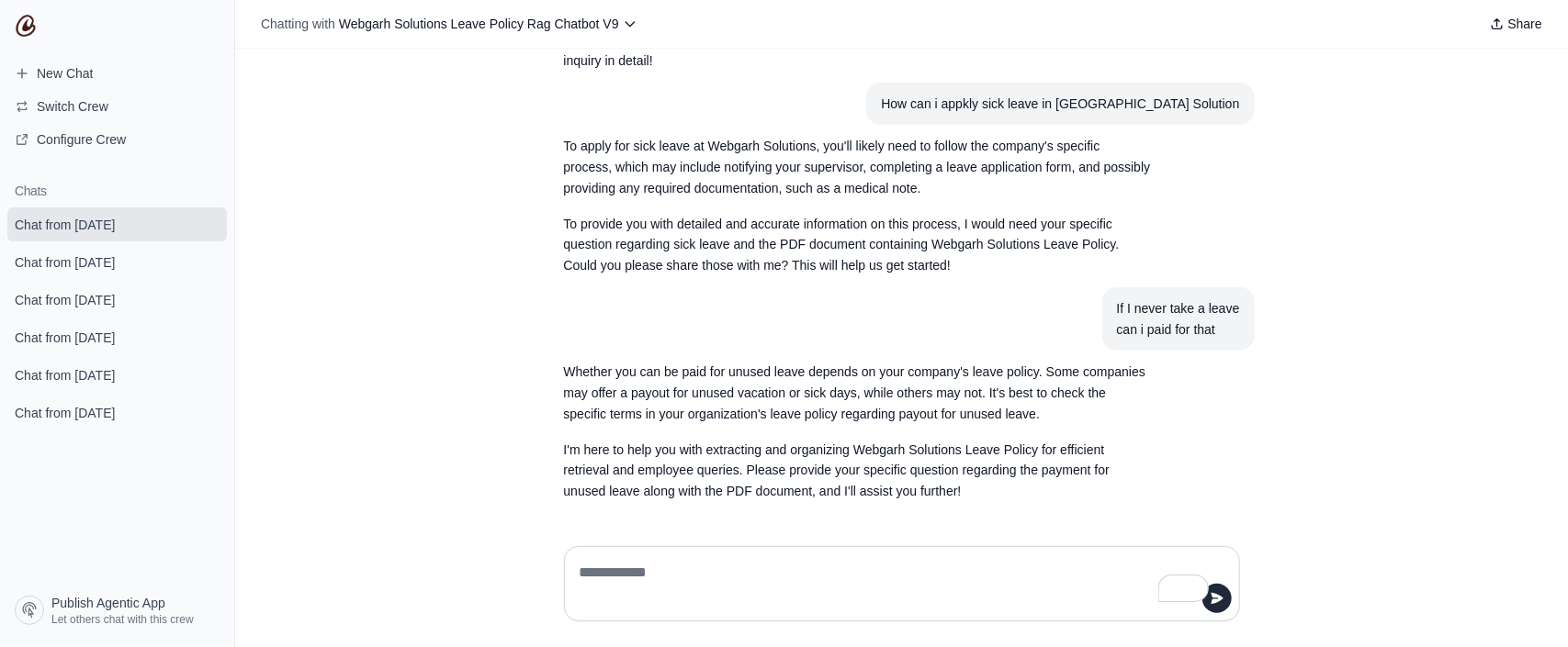
scroll to position [705, 0]
type textarea "**********"
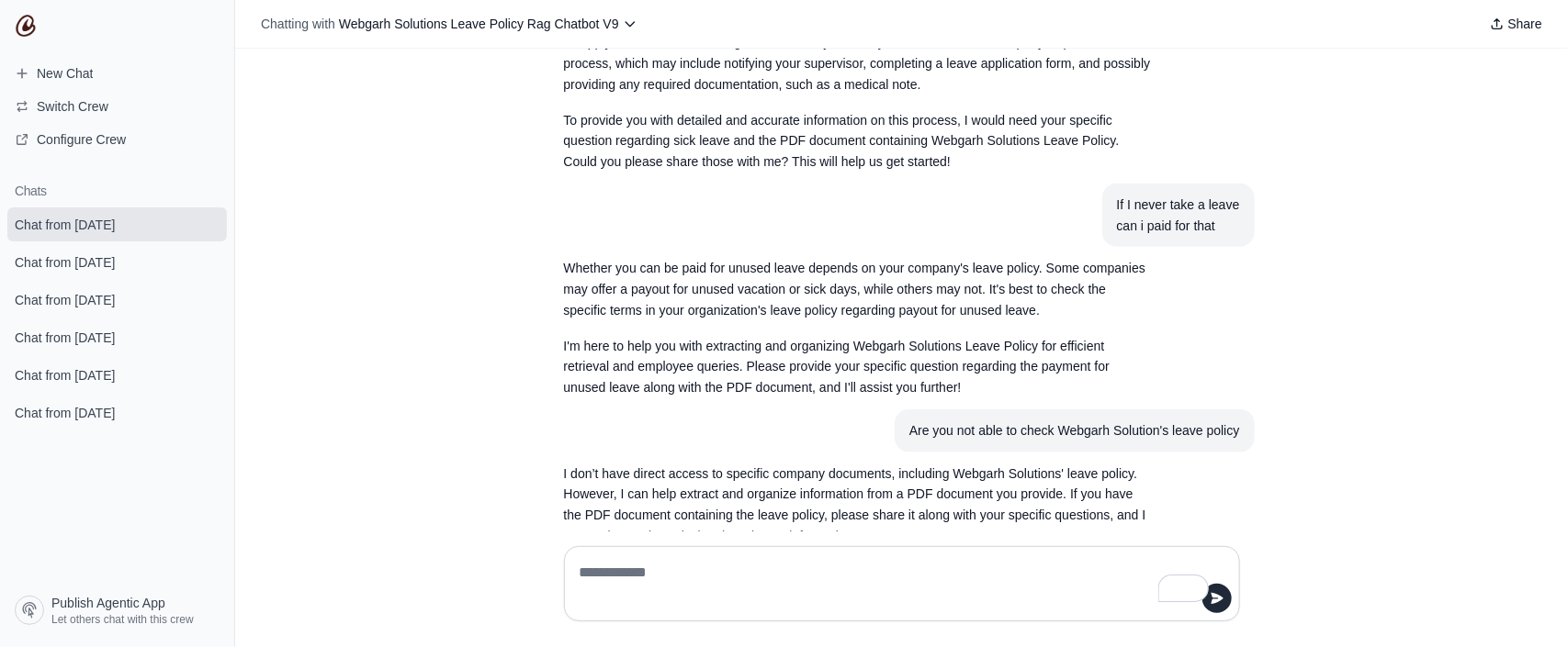
scroll to position [851, 0]
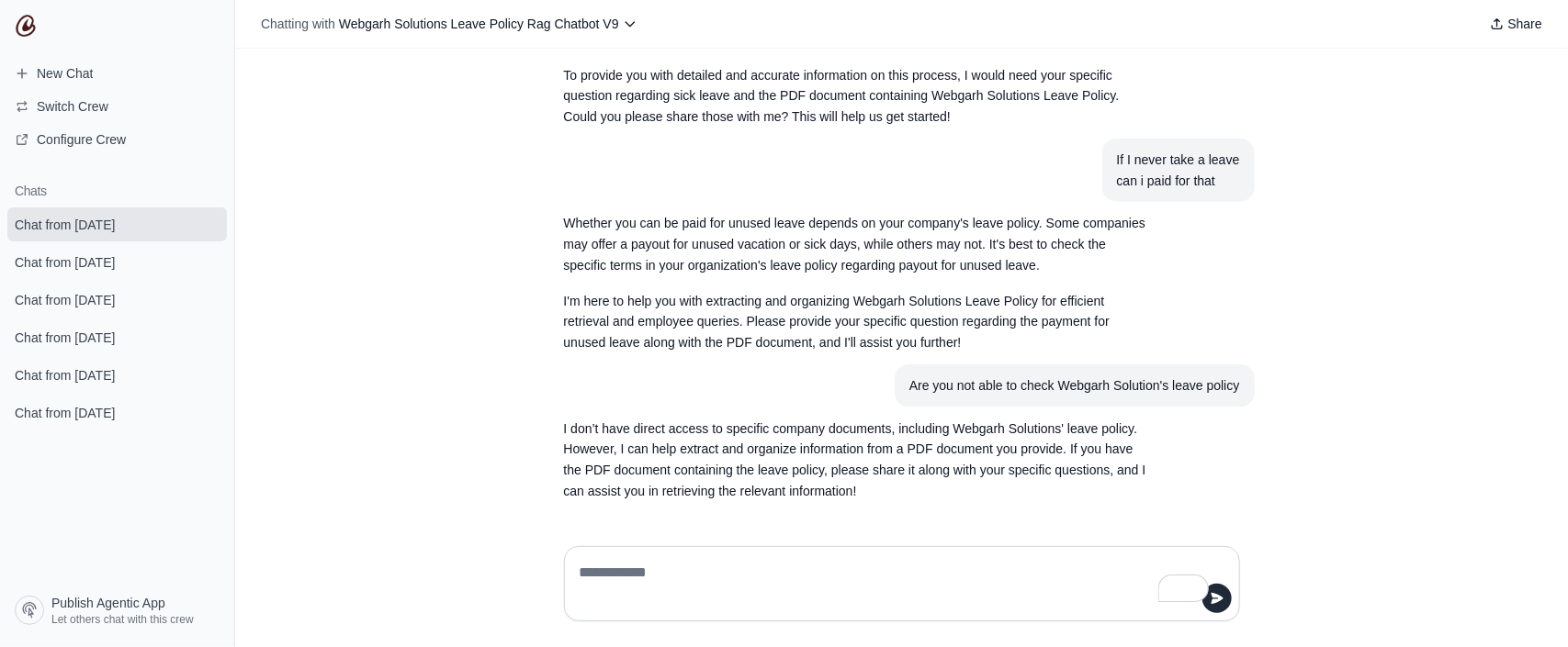
click at [620, 577] on textarea "To enrich screen reader interactions, please activate Accessibility in Grammarl…" at bounding box center [897, 583] width 641 height 52
click at [788, 576] on textarea "To enrich screen reader interactions, please activate Accessibility in Grammarl…" at bounding box center [897, 583] width 641 height 52
click at [1220, 606] on button "submit" at bounding box center [1217, 598] width 30 height 30
click at [684, 584] on textarea "To enrich screen reader interactions, please activate Accessibility in Grammarl…" at bounding box center [897, 583] width 641 height 52
type textarea "**********"
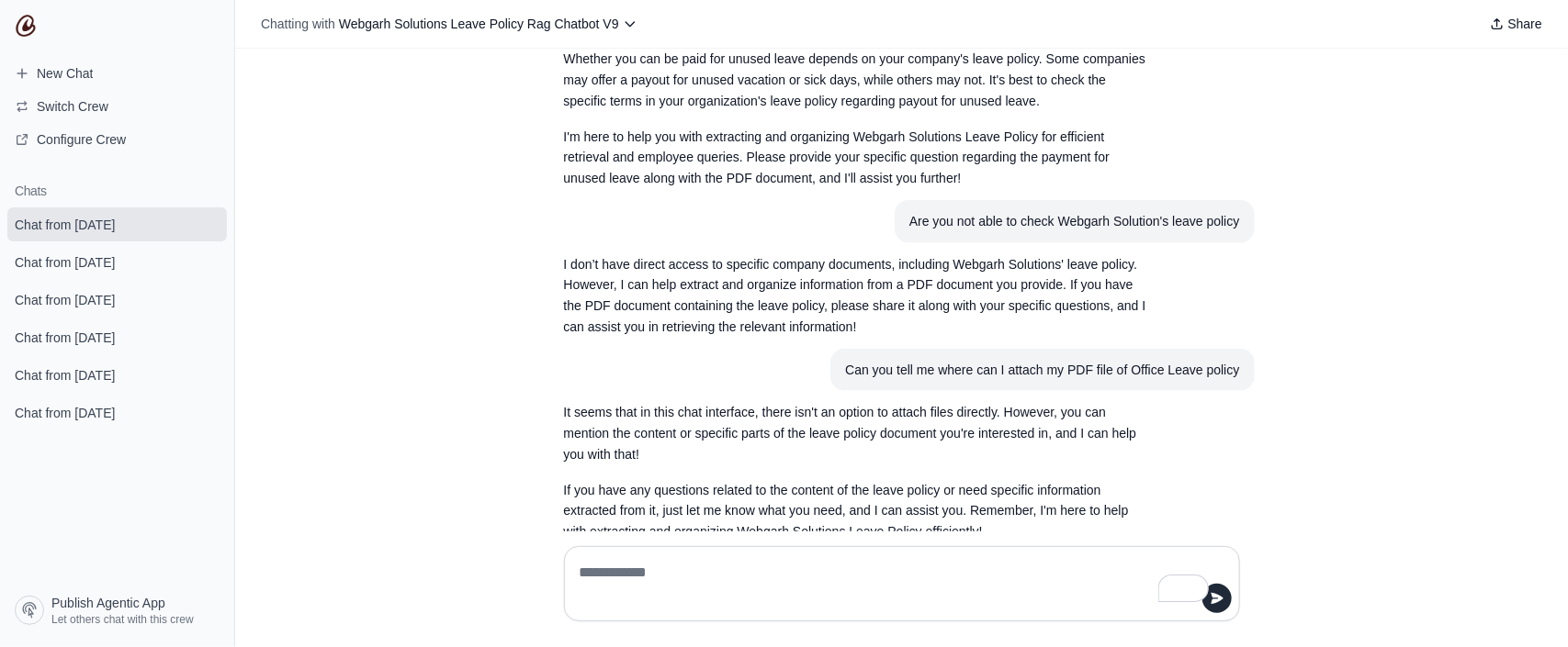
scroll to position [1058, 0]
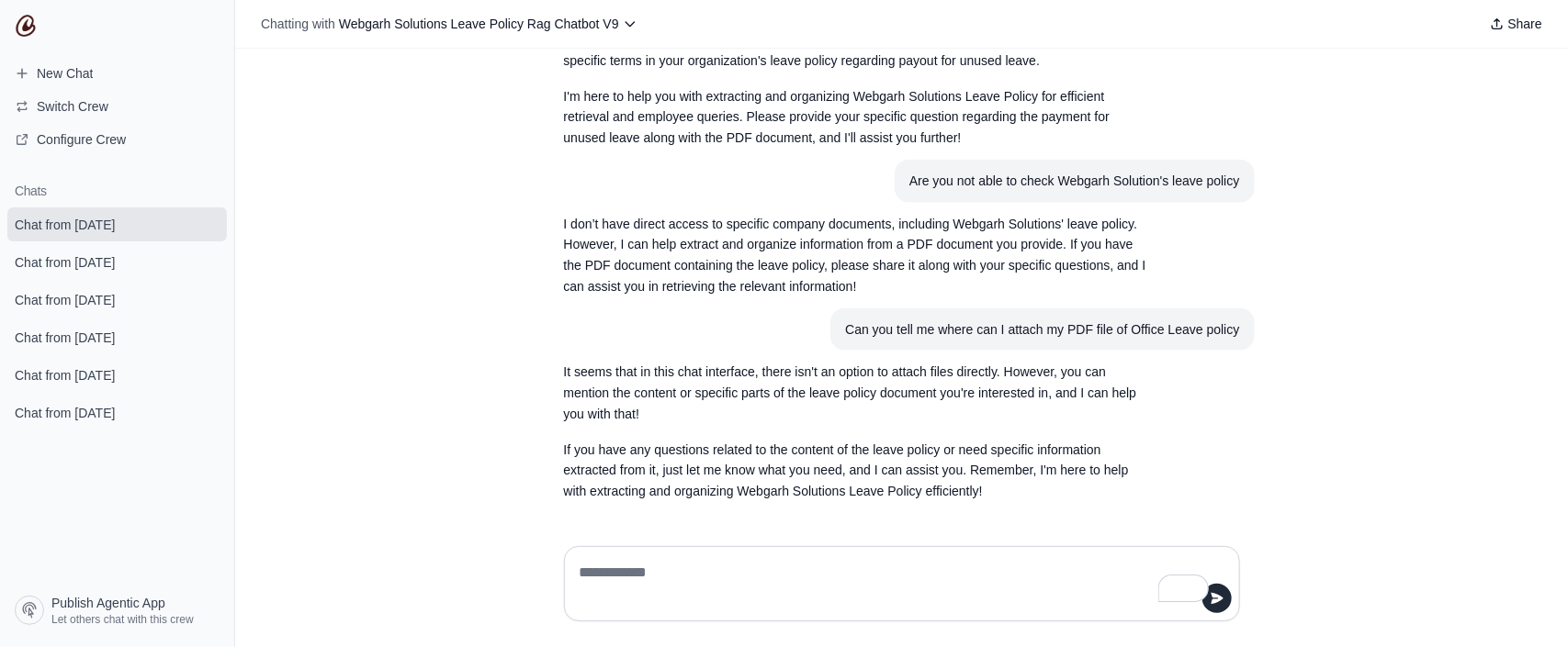
click at [735, 582] on textarea "To enrich screen reader interactions, please activate Accessibility in Grammarl…" at bounding box center [897, 583] width 641 height 52
type textarea "**********"
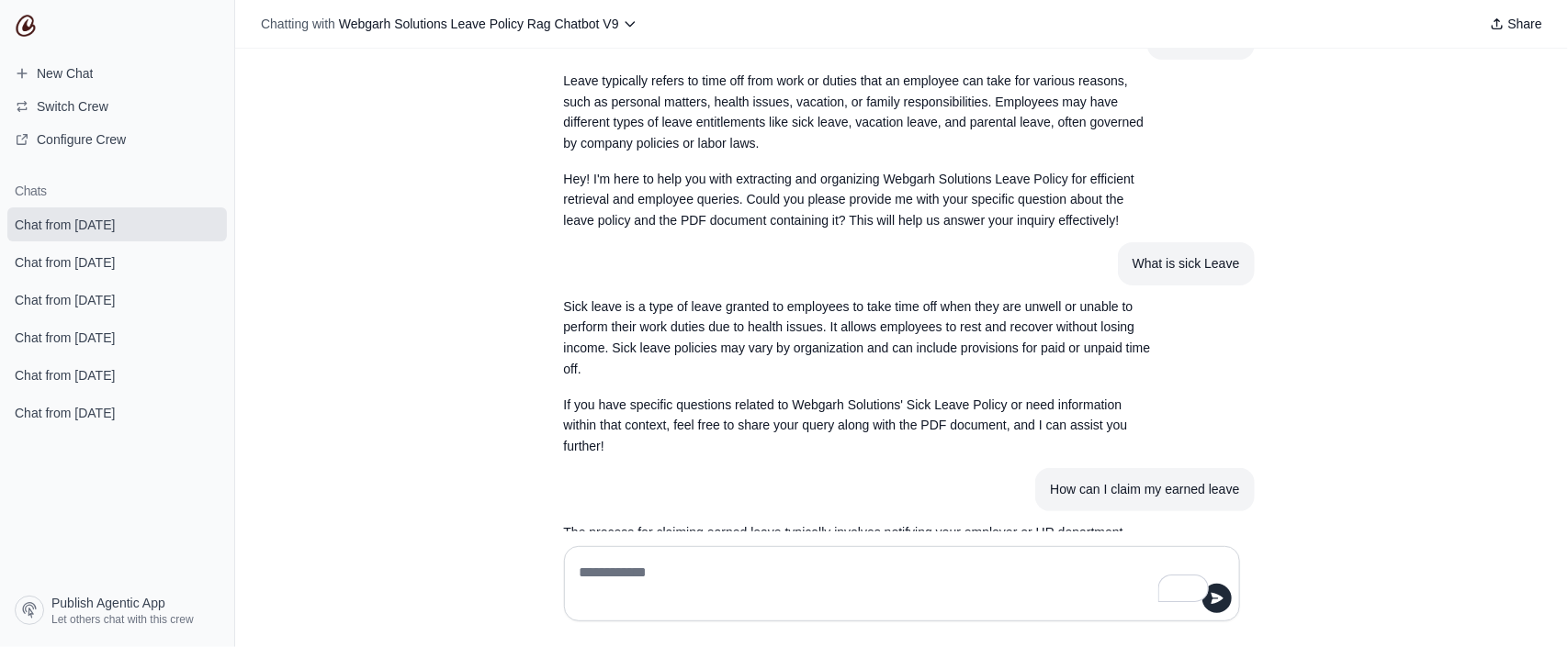
scroll to position [0, 0]
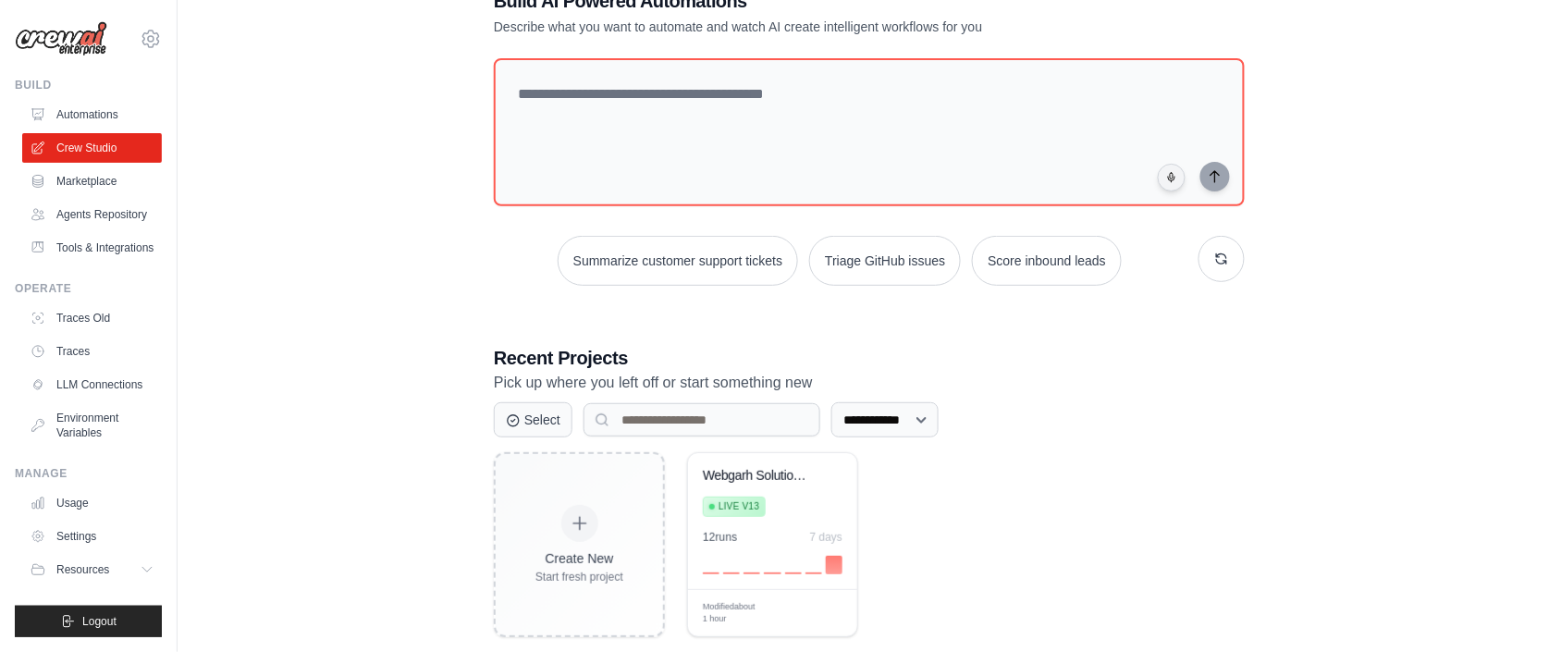
scroll to position [93, 0]
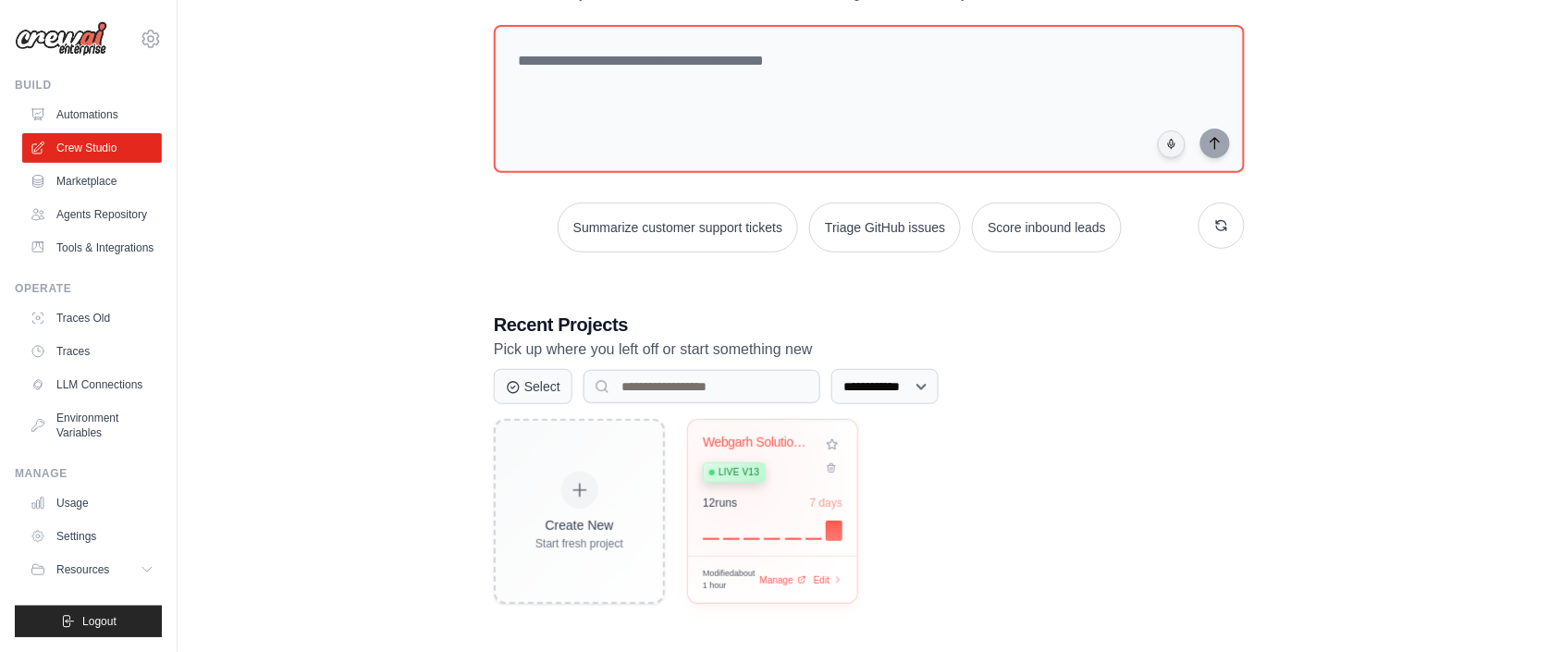
click at [734, 475] on span "Live v13" at bounding box center [739, 472] width 41 height 15
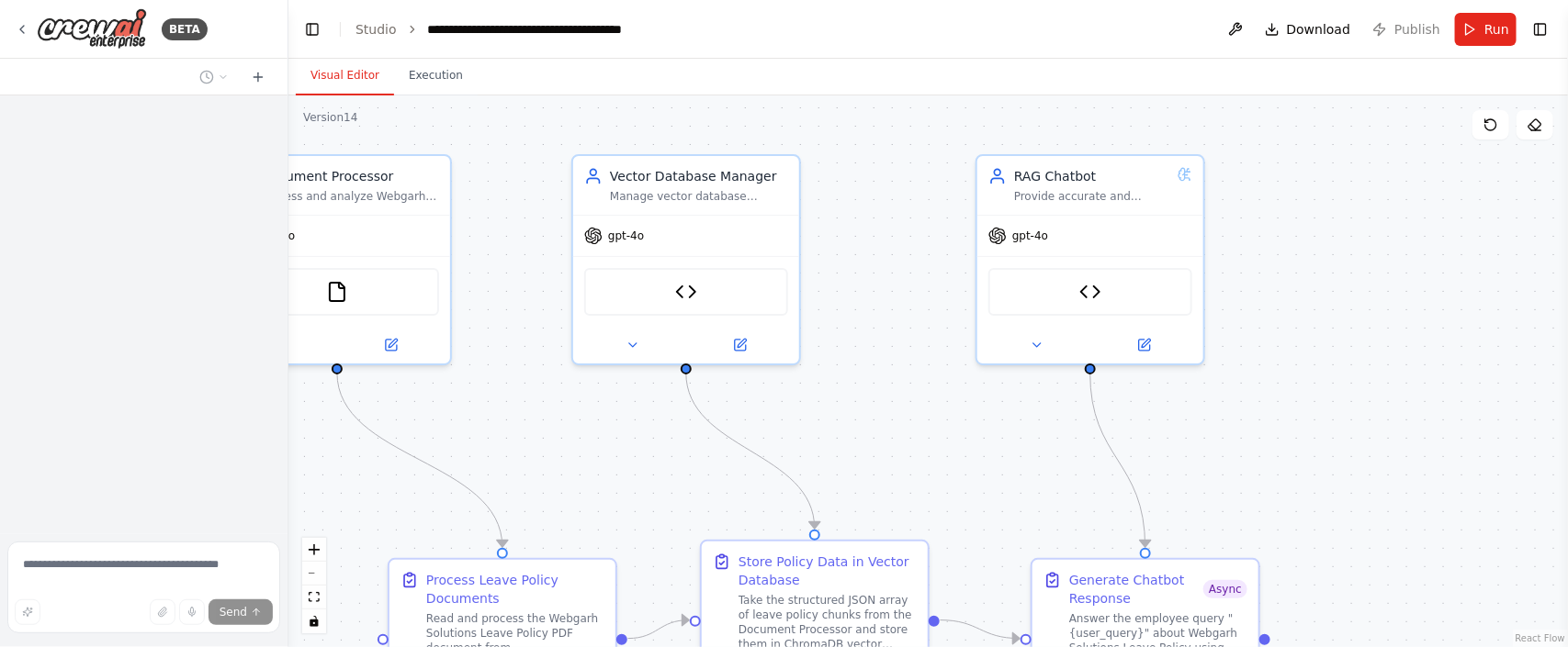
drag, startPoint x: 827, startPoint y: 335, endPoint x: 951, endPoint y: 331, distance: 124.1
click at [951, 331] on div ".deletable-edge-delete-btn { width: 20px; height: 20px; border: 0px solid #ffff…" at bounding box center [927, 371] width 1280 height 552
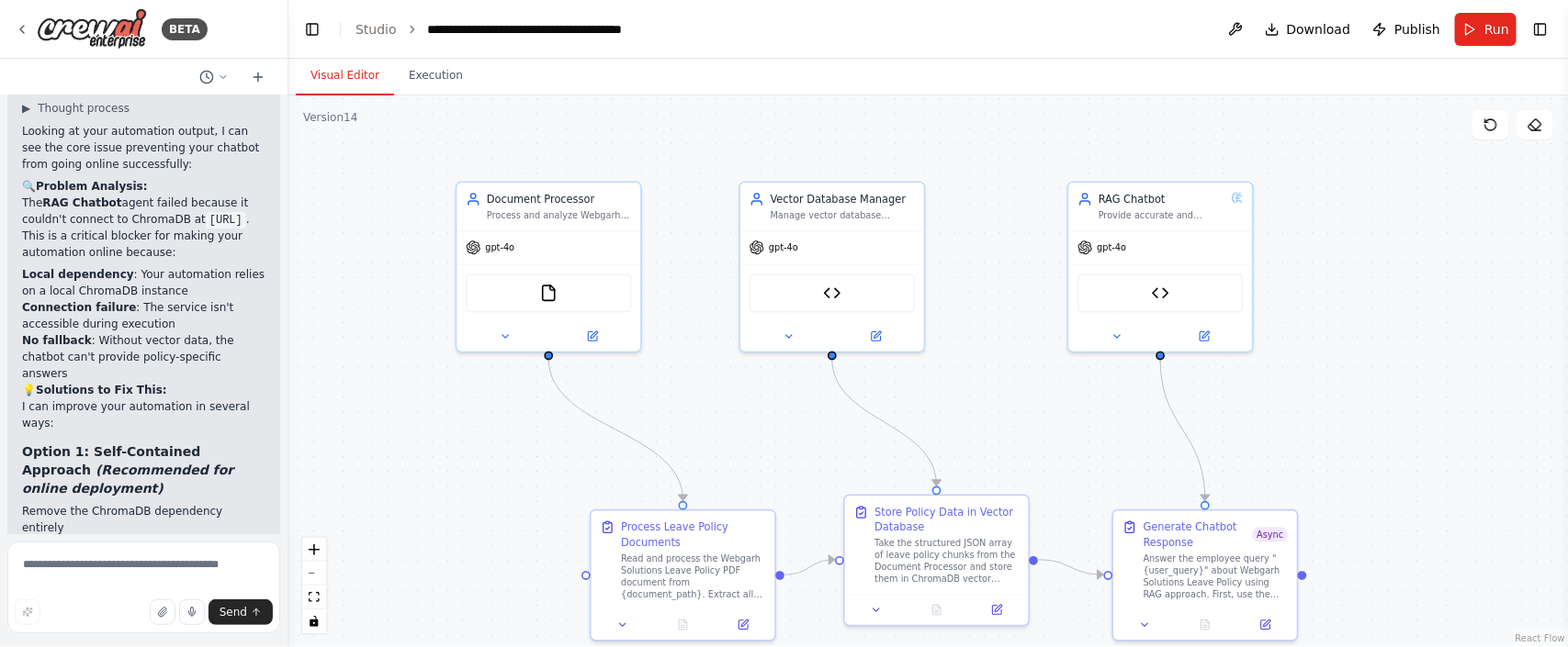
scroll to position [44055, 0]
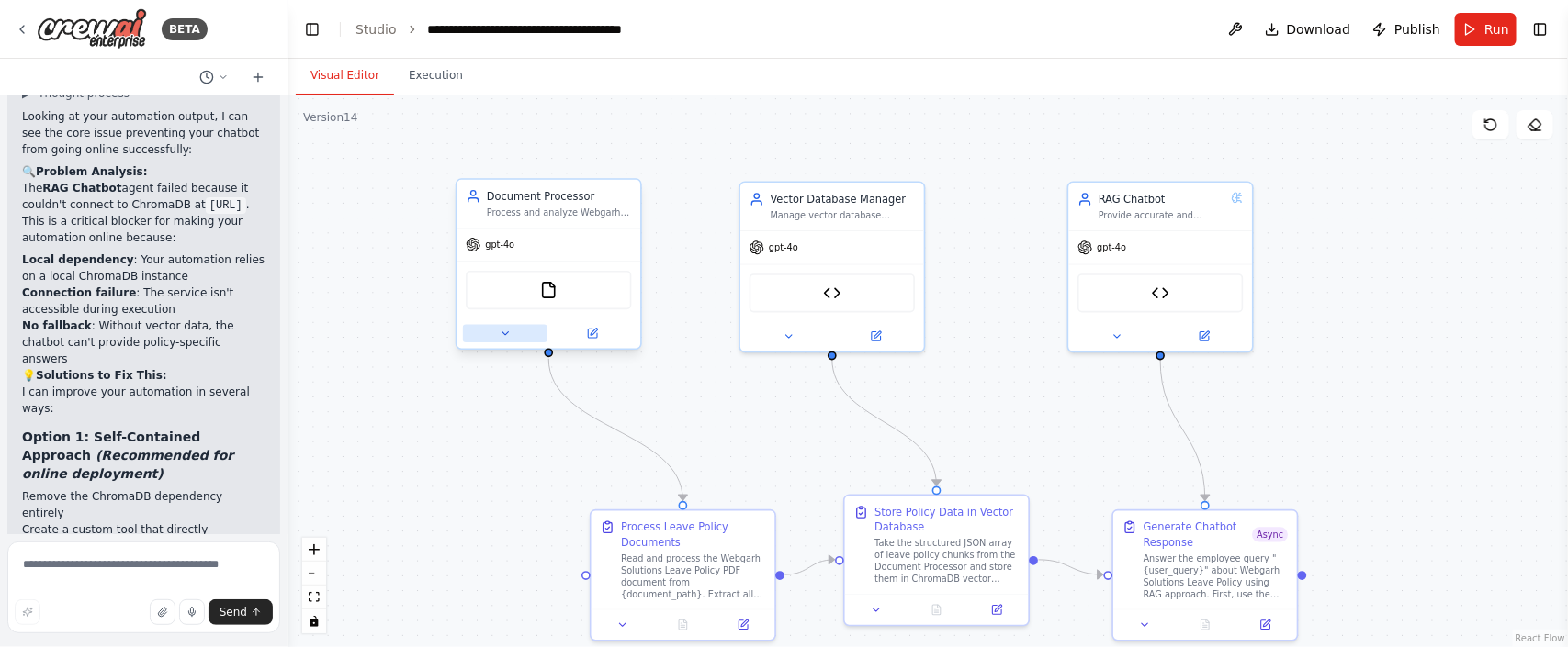
click at [496, 336] on button at bounding box center [504, 333] width 84 height 18
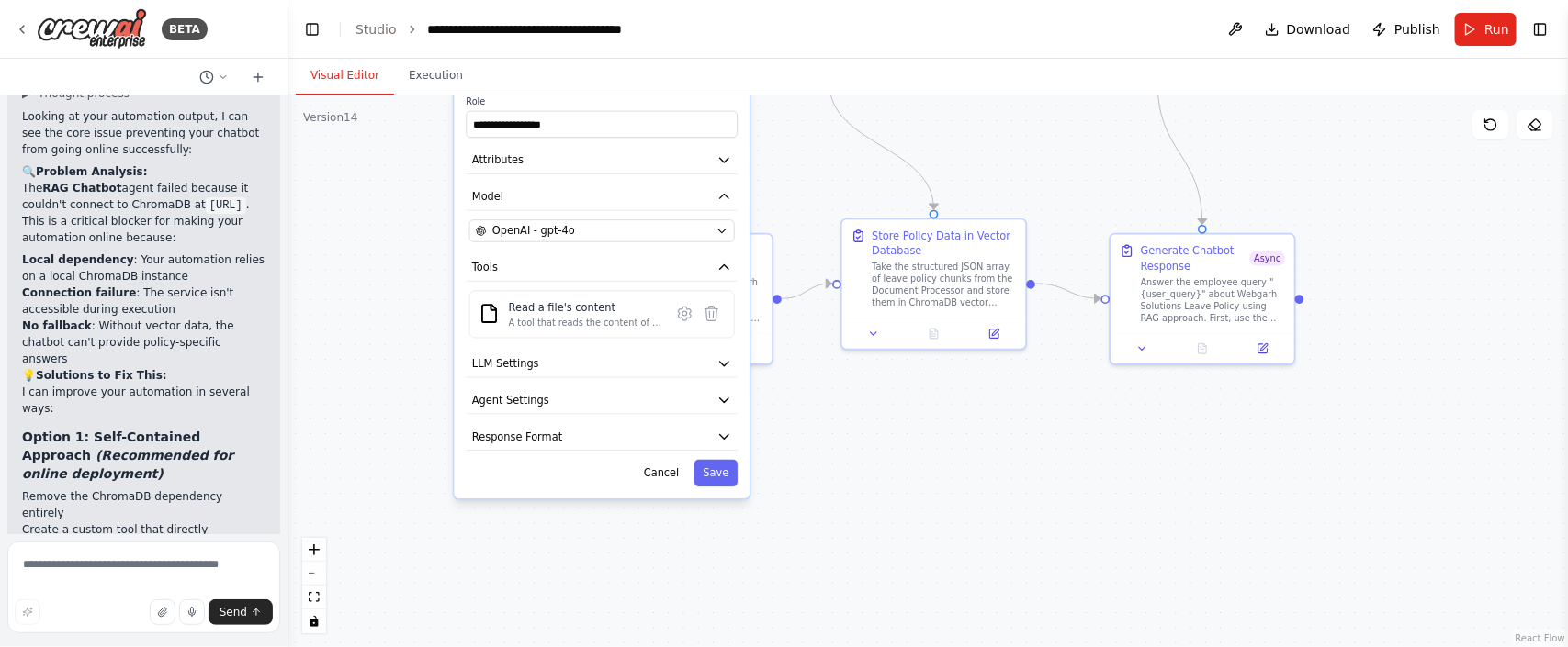
drag, startPoint x: 405, startPoint y: 432, endPoint x: 401, endPoint y: 147, distance: 285.0
click at [401, 147] on div ".deletable-edge-delete-btn { width: 20px; height: 20px; border: 0px solid #ffff…" at bounding box center [927, 371] width 1280 height 552
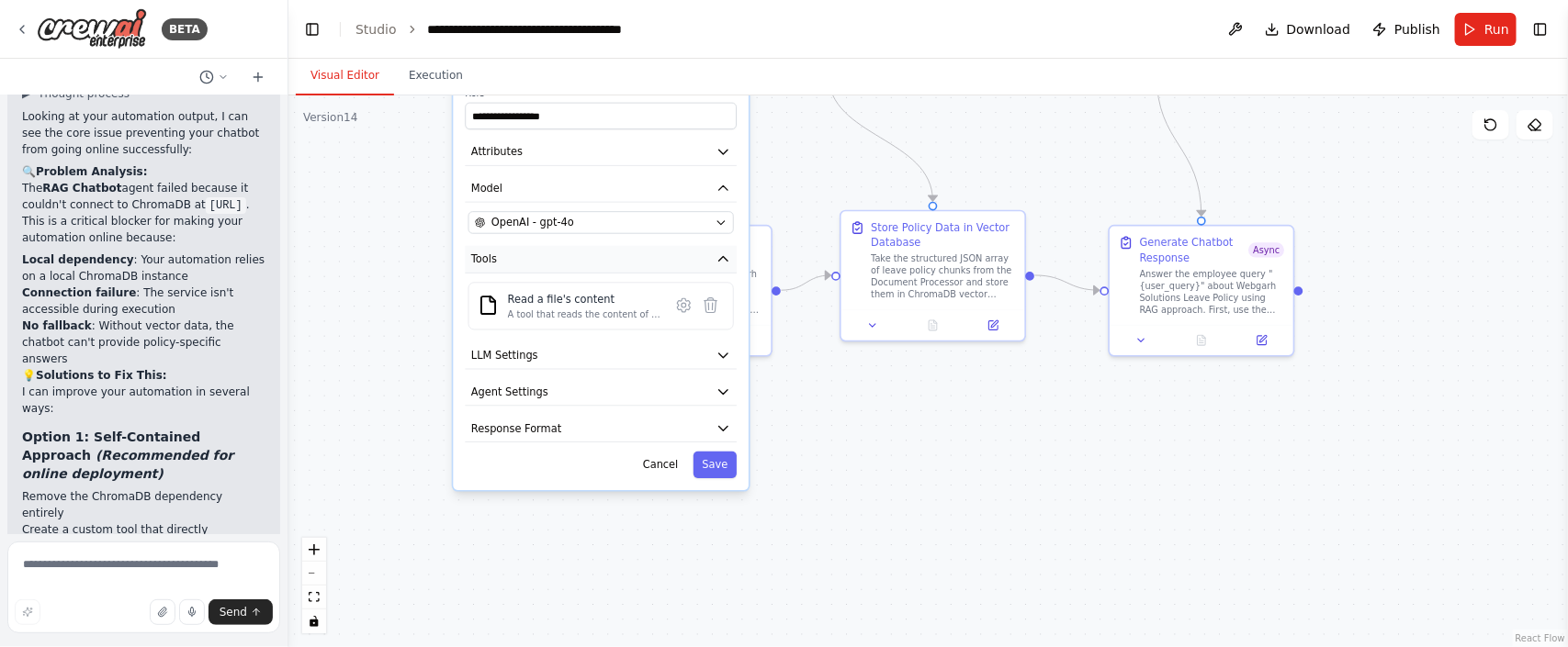
click at [715, 252] on button "Tools" at bounding box center [601, 260] width 272 height 28
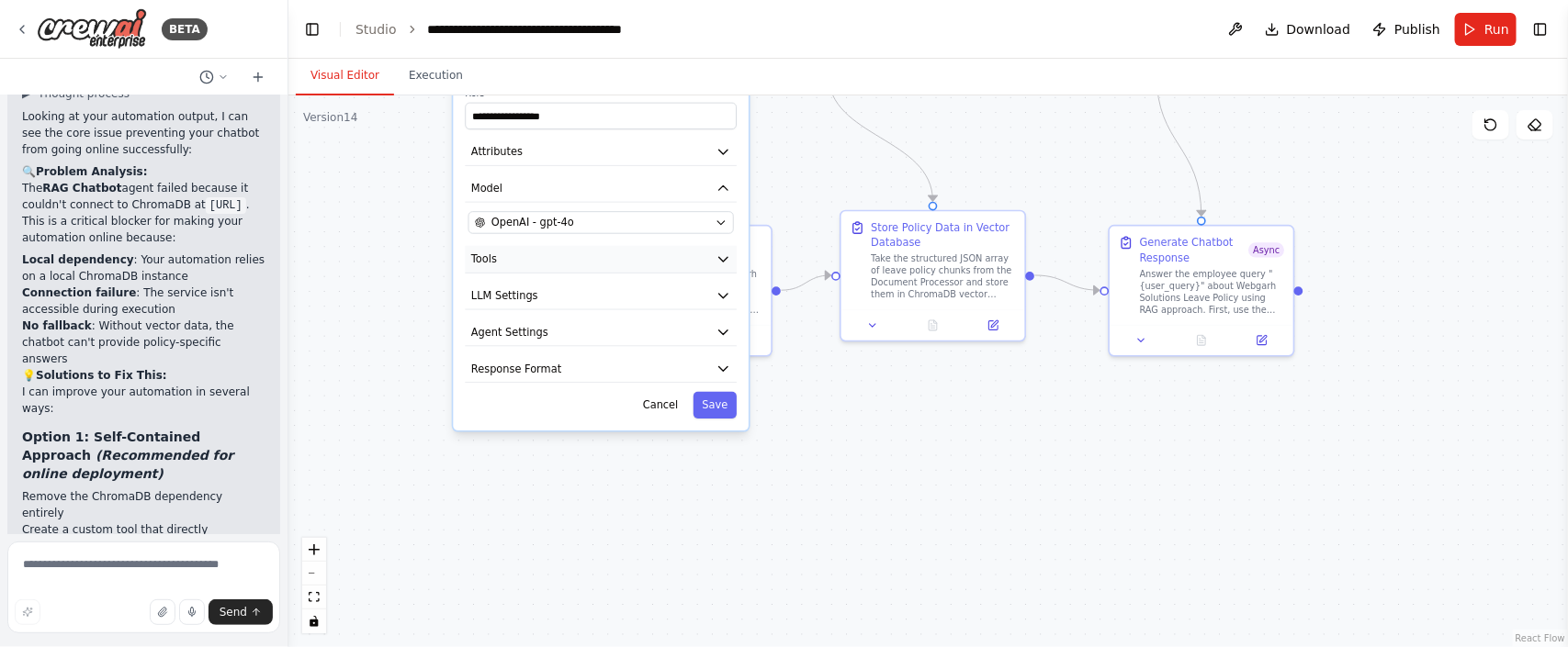
click at [715, 252] on button "Tools" at bounding box center [601, 260] width 272 height 28
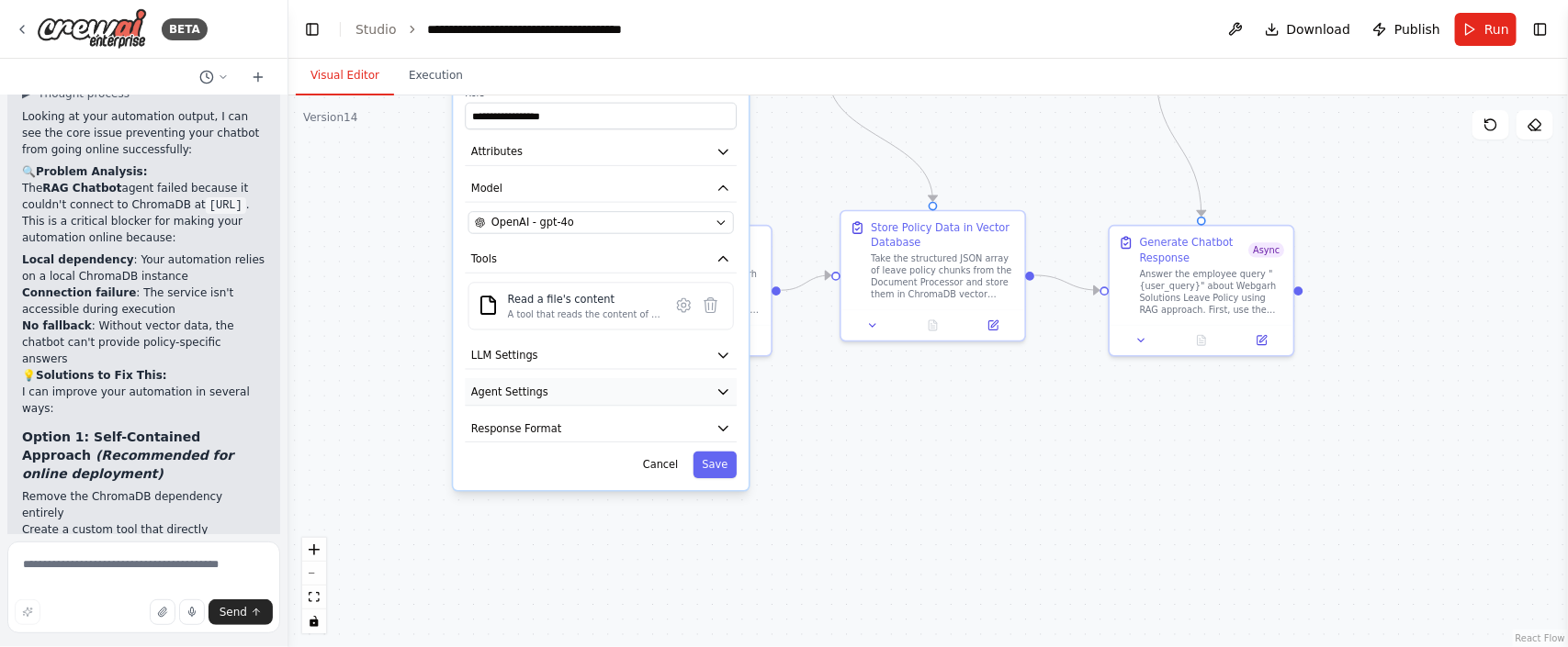
click at [707, 382] on button "Agent Settings" at bounding box center [601, 392] width 272 height 28
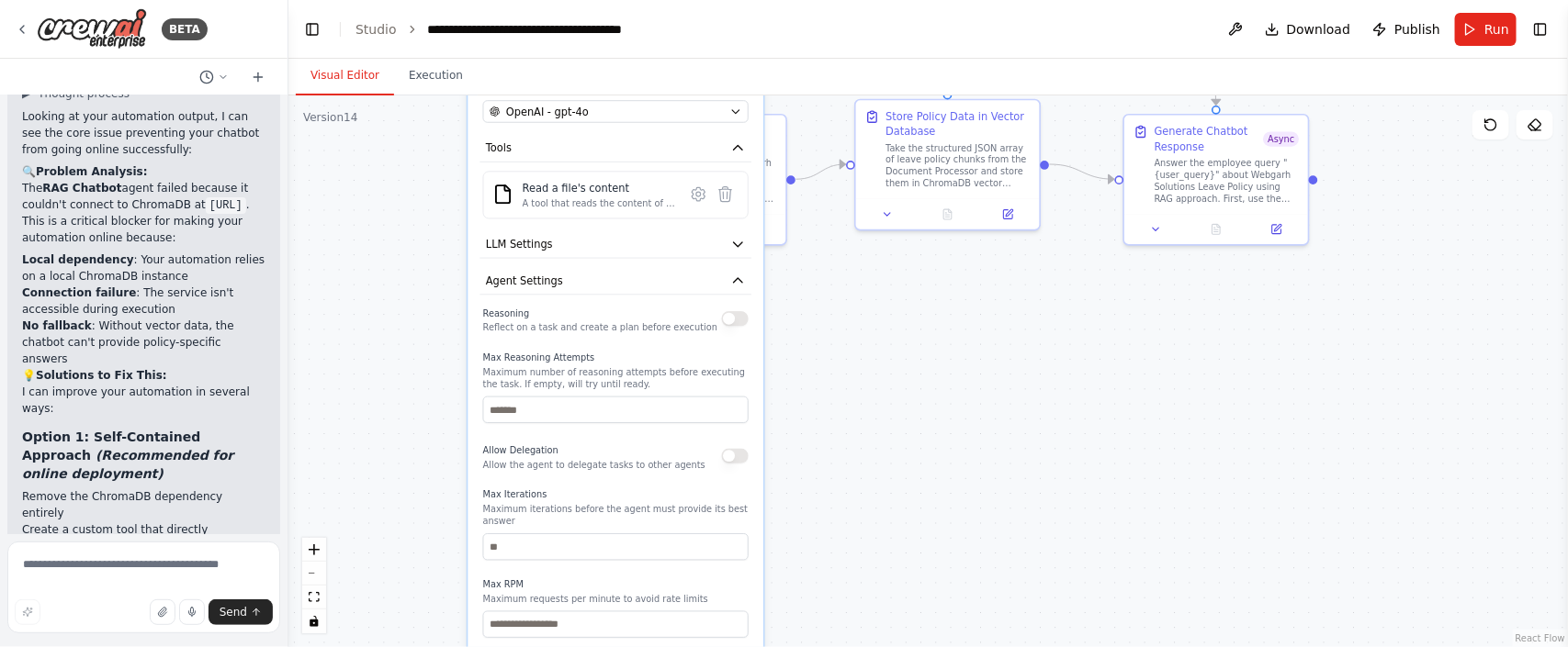
drag, startPoint x: 292, startPoint y: 437, endPoint x: 298, endPoint y: 338, distance: 99.2
click at [298, 338] on div ".deletable-edge-delete-btn { width: 20px; height: 20px; border: 0px solid #ffff…" at bounding box center [927, 371] width 1280 height 552
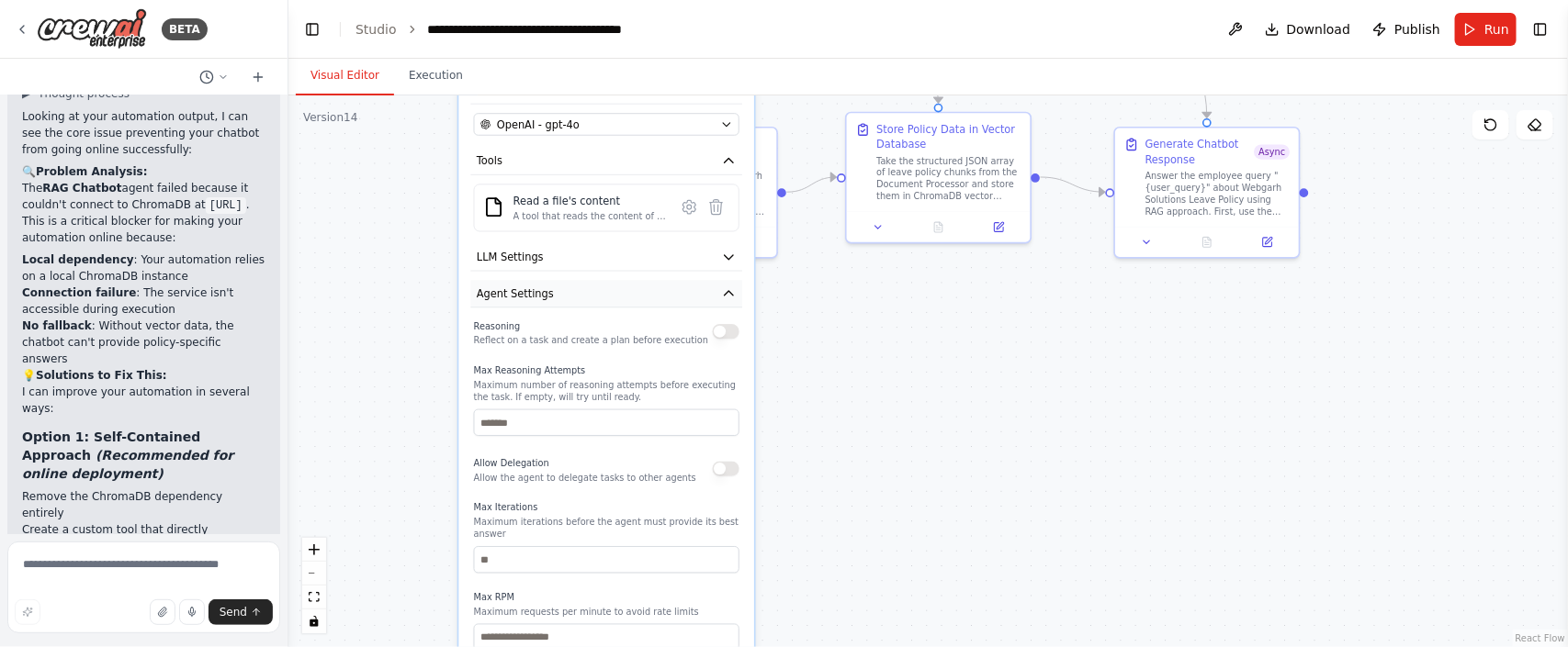
click at [728, 295] on icon "button" at bounding box center [728, 294] width 15 height 15
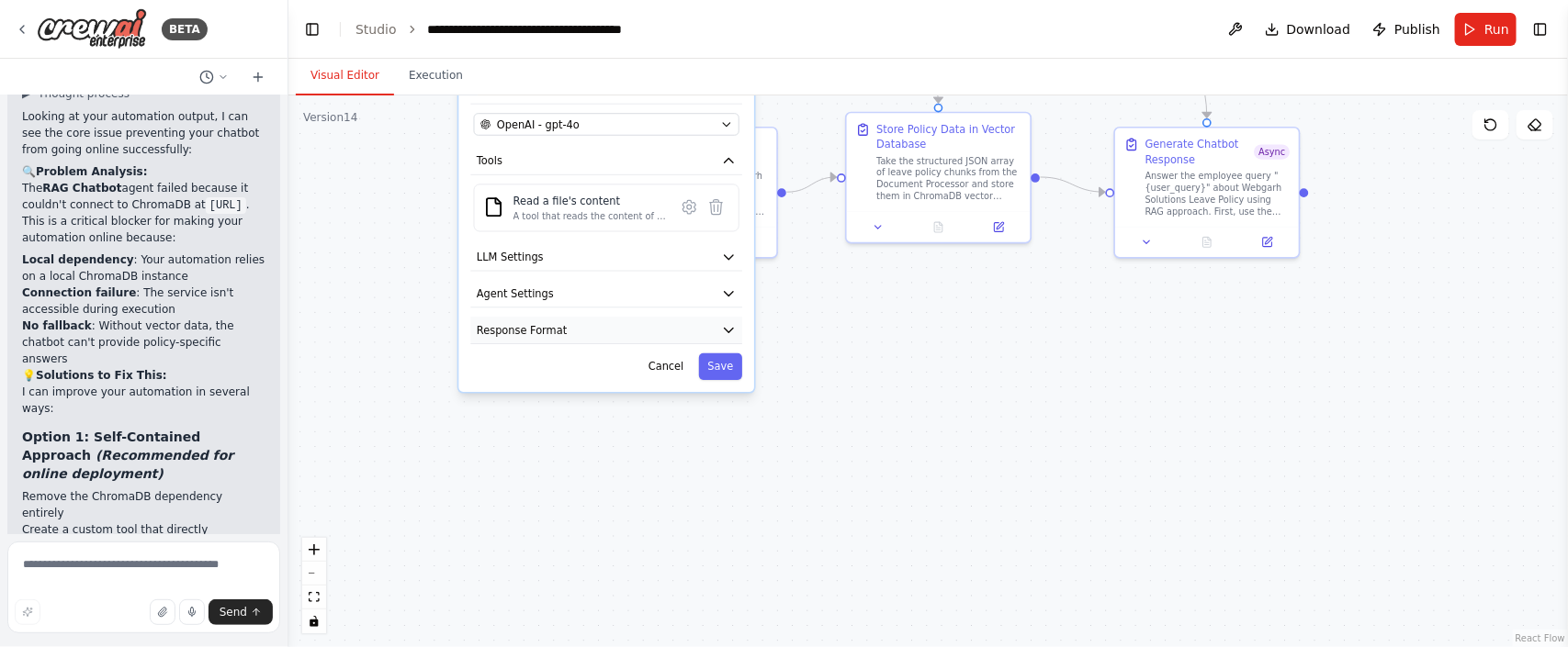
click at [723, 324] on icon "button" at bounding box center [728, 330] width 15 height 15
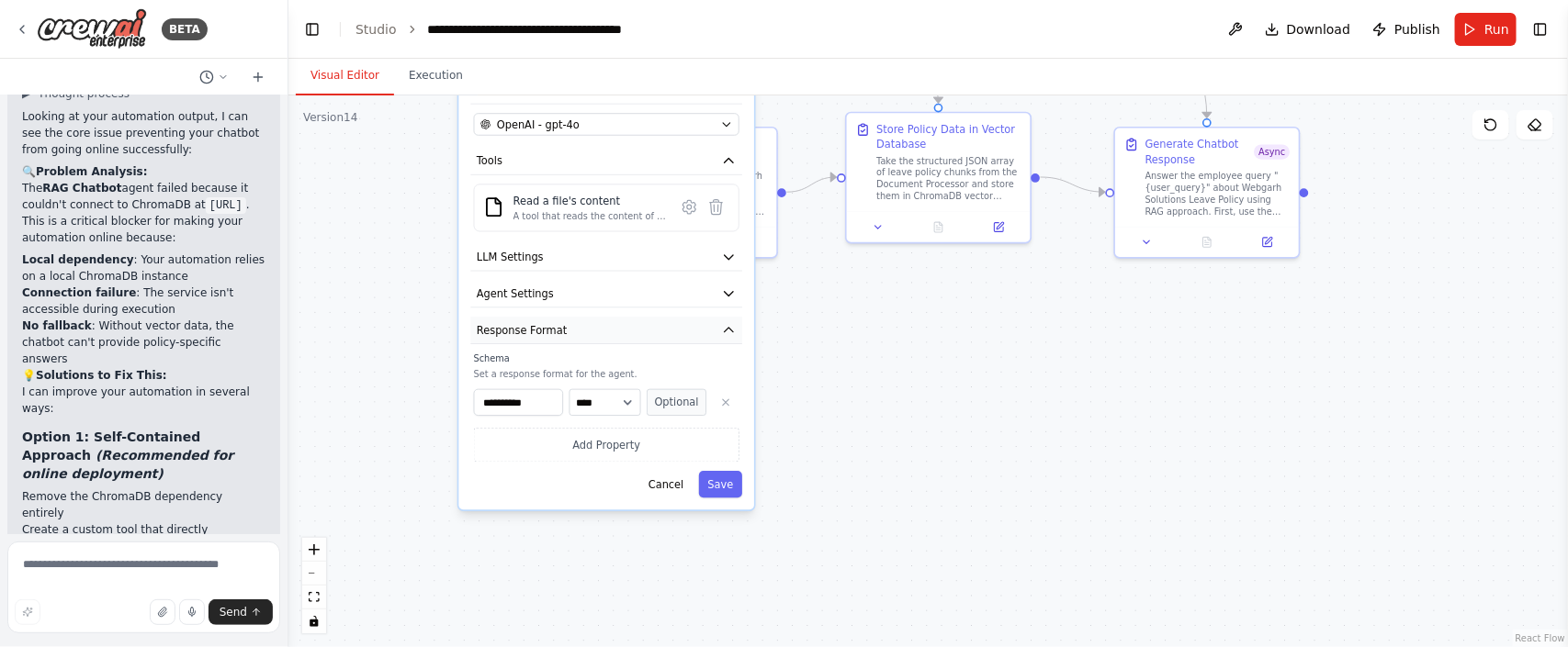
click at [726, 324] on icon "button" at bounding box center [728, 330] width 15 height 15
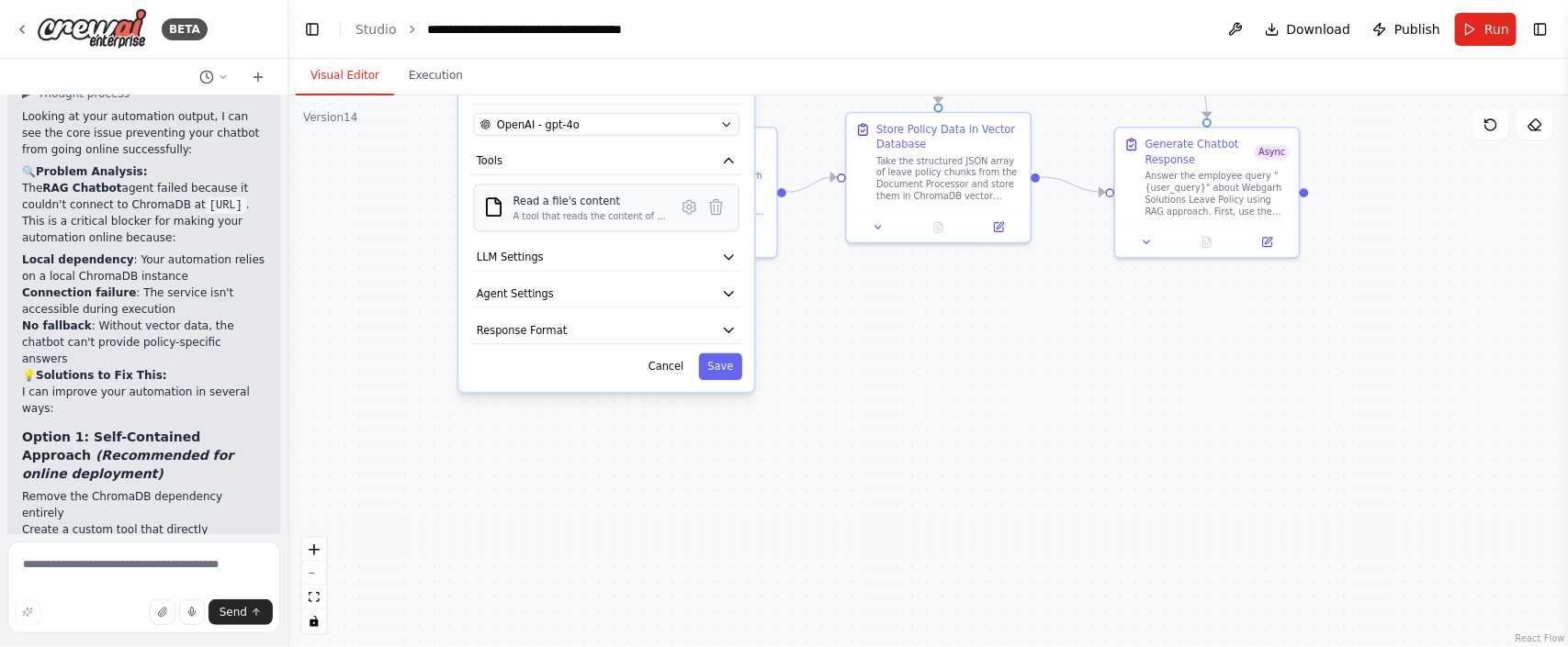
click at [562, 213] on div "A tool that reads the content of a file. To use this tool, provide a 'file_path…" at bounding box center [590, 216] width 153 height 12
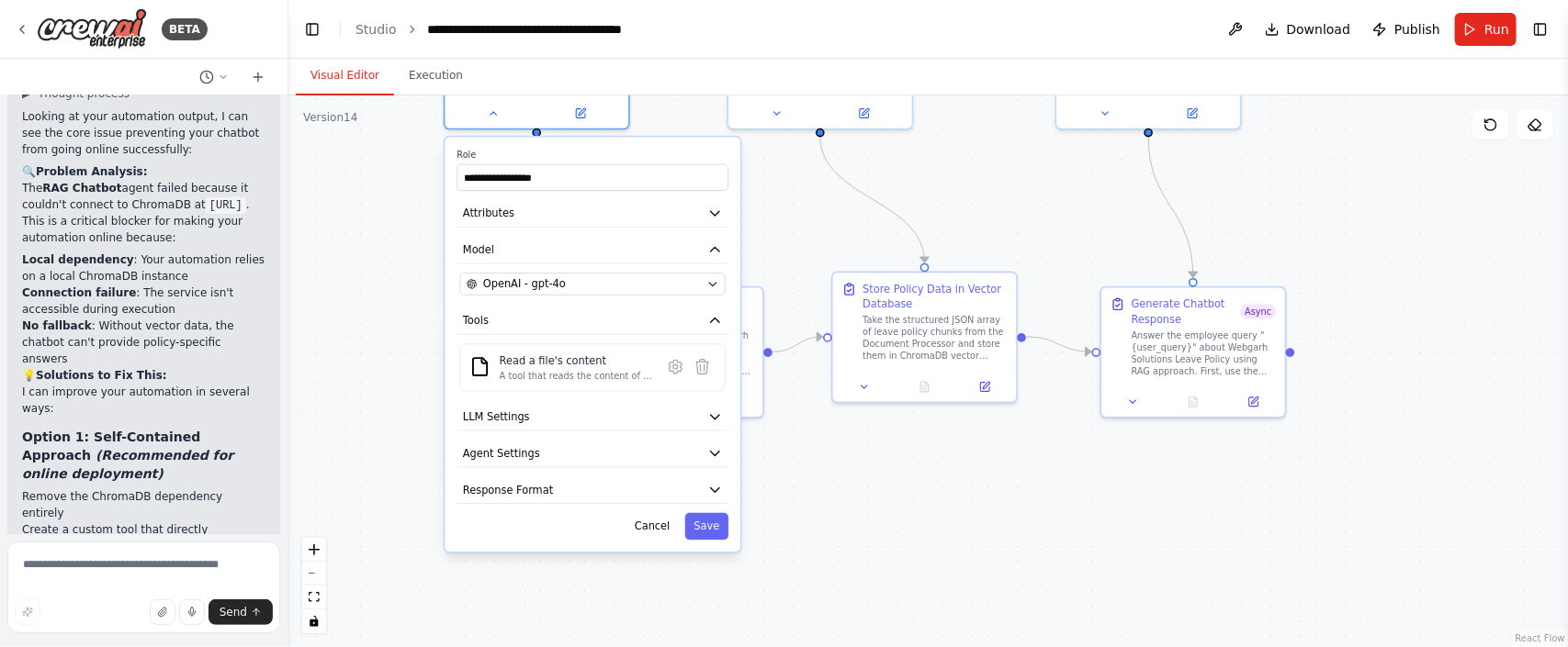
drag, startPoint x: 373, startPoint y: 233, endPoint x: 359, endPoint y: 393, distance: 160.6
click at [359, 393] on div ".deletable-edge-delete-btn { width: 20px; height: 20px; border: 0px solid #ffff…" at bounding box center [927, 371] width 1280 height 552
click at [711, 209] on icon "button" at bounding box center [714, 212] width 15 height 15
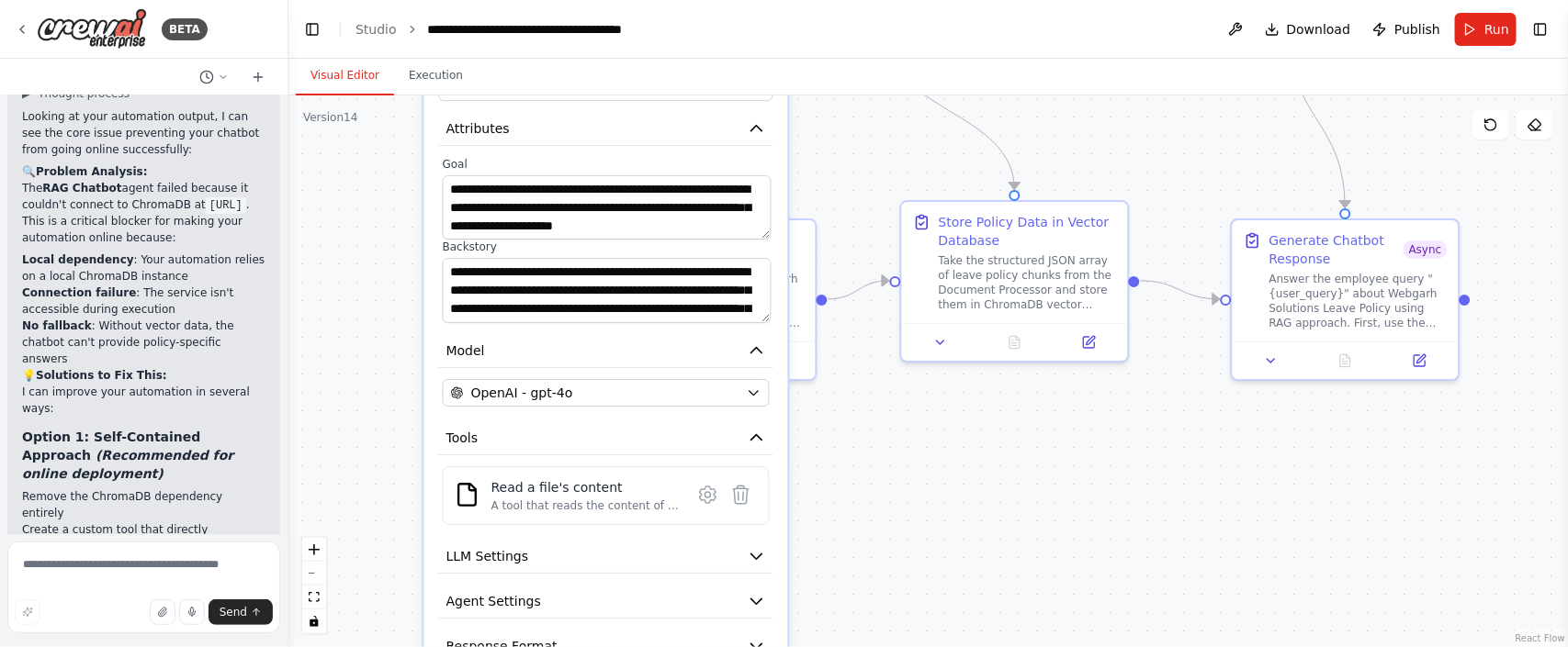
drag, startPoint x: 919, startPoint y: 515, endPoint x: 907, endPoint y: 422, distance: 93.8
click at [915, 439] on div ".deletable-edge-delete-btn { width: 20px; height: 20px; border: 0px solid #ffff…" at bounding box center [927, 371] width 1280 height 552
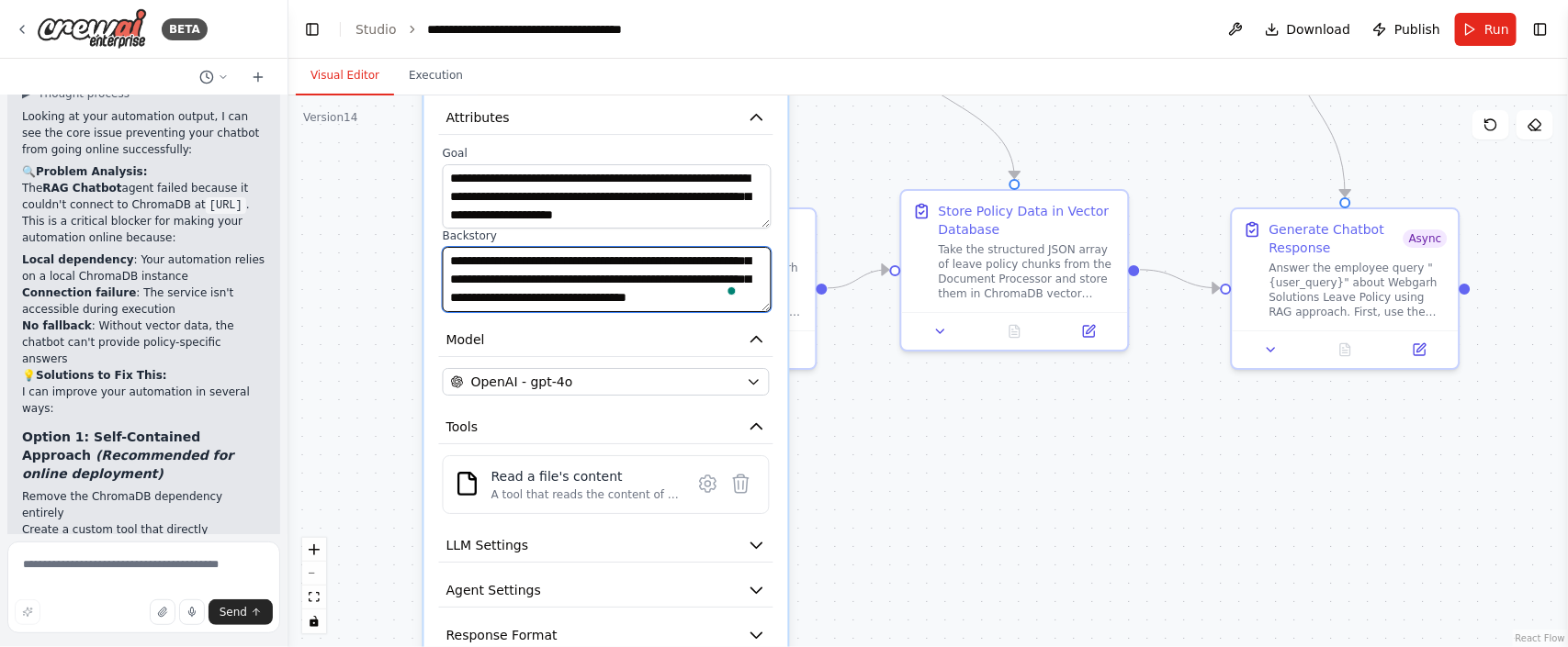
scroll to position [147, 0]
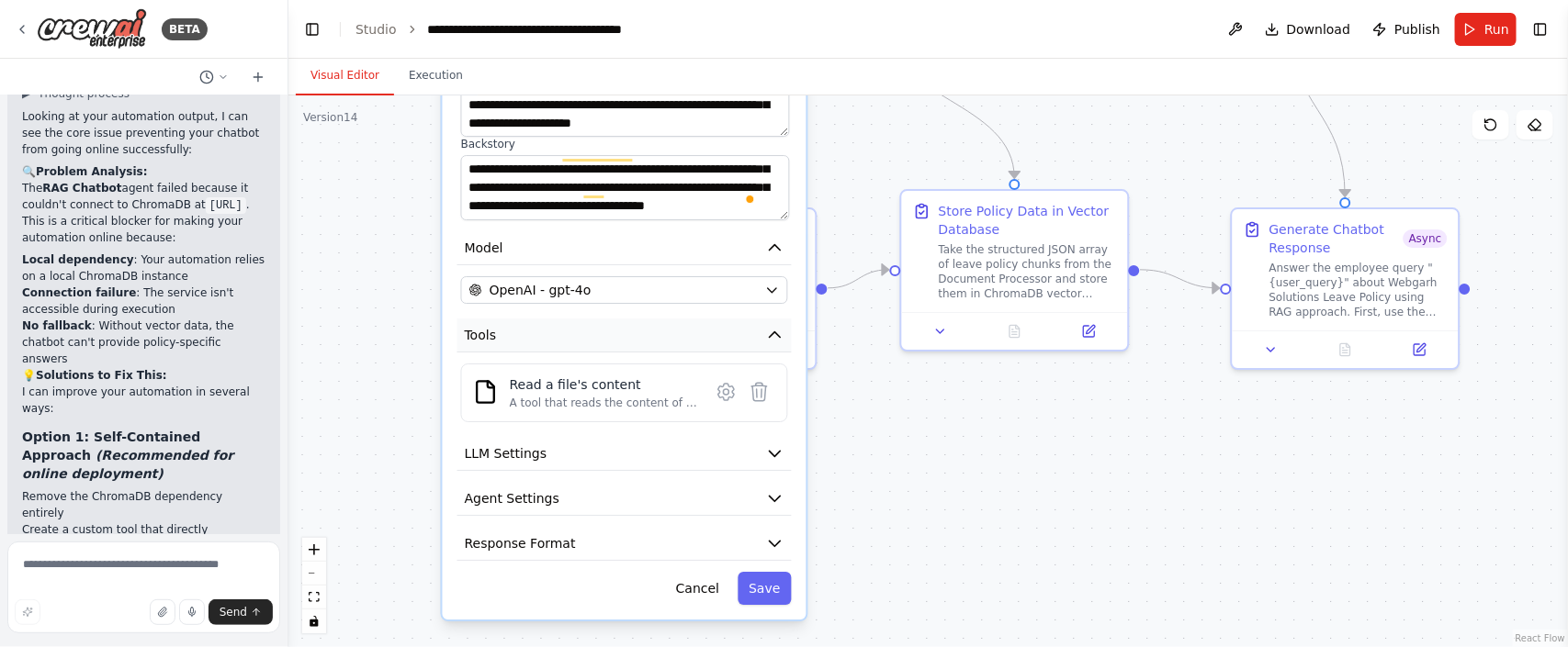
drag, startPoint x: 564, startPoint y: 443, endPoint x: 591, endPoint y: 346, distance: 100.7
click at [591, 346] on div "**********" at bounding box center [625, 276] width 363 height 688
click at [592, 319] on button "Tools" at bounding box center [625, 335] width 335 height 34
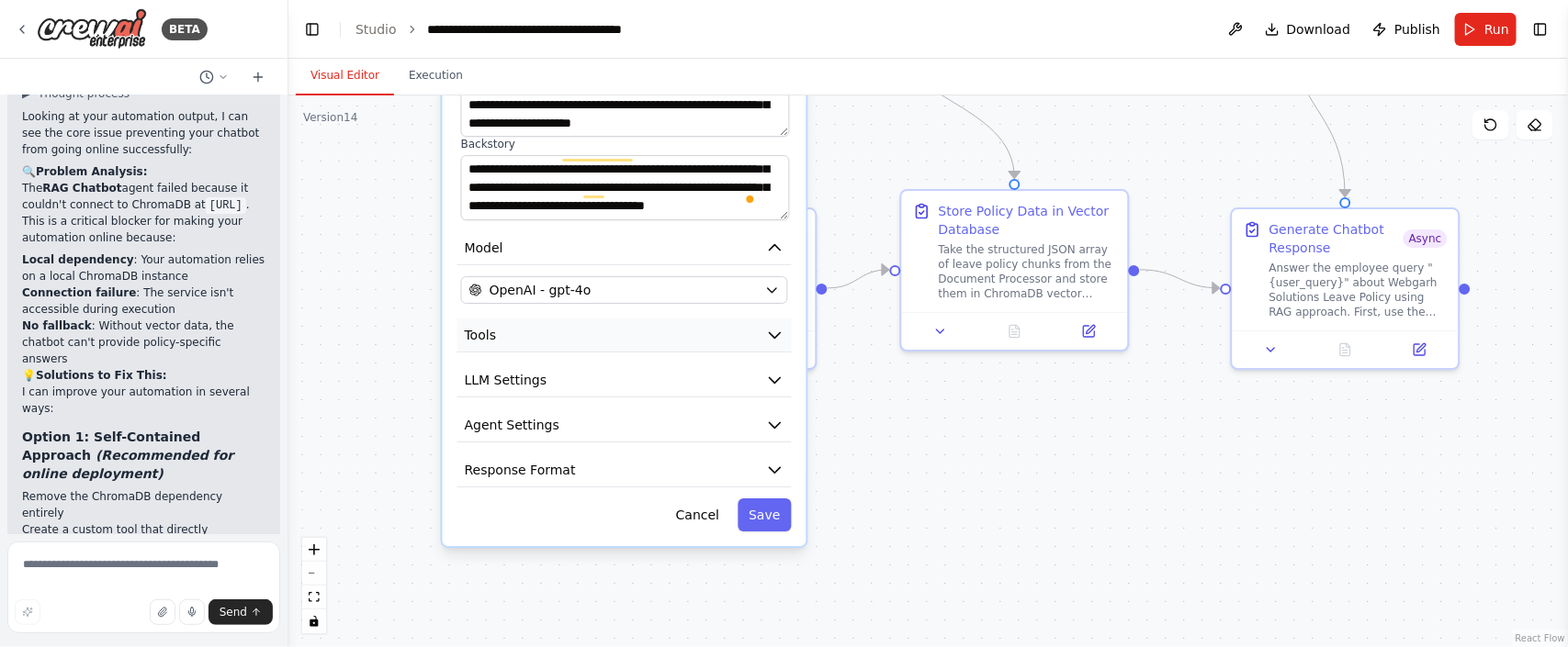
click at [590, 326] on button "Tools" at bounding box center [625, 335] width 335 height 34
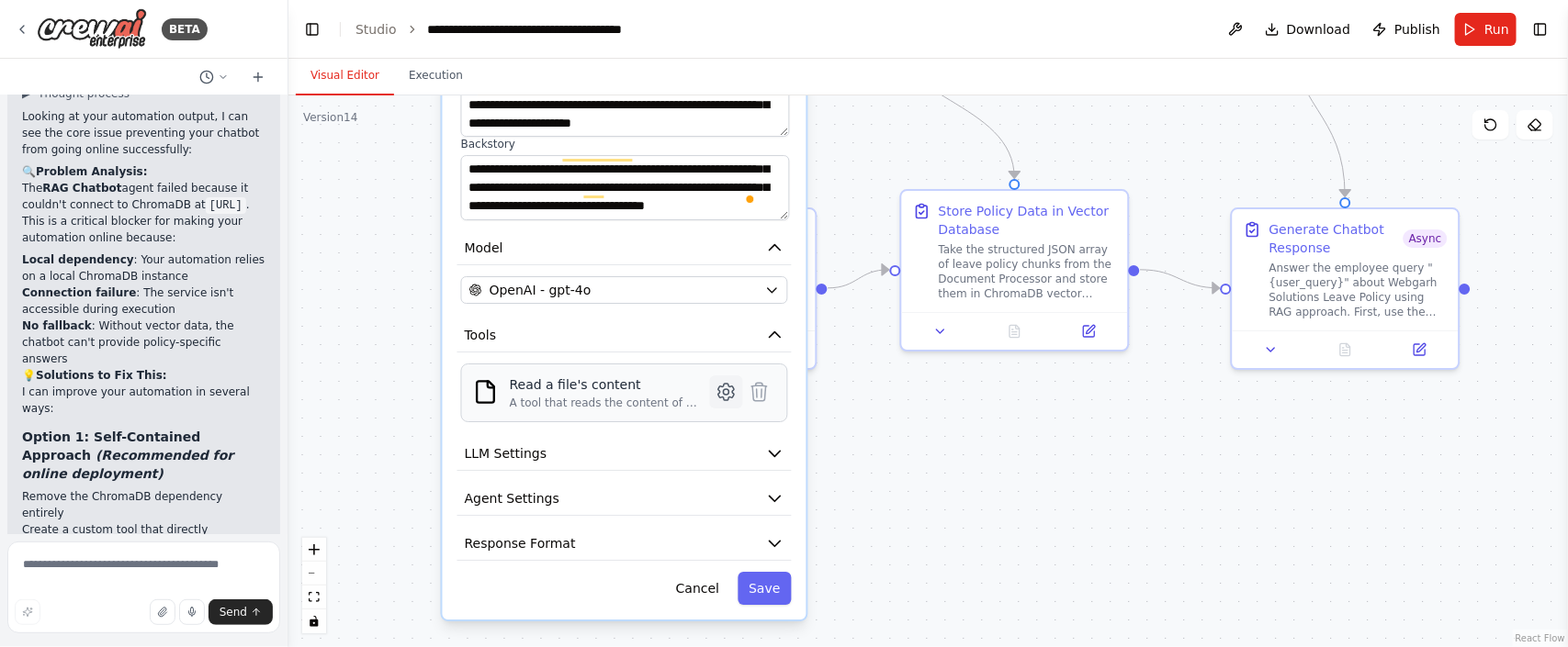
click at [724, 389] on icon at bounding box center [727, 392] width 6 height 6
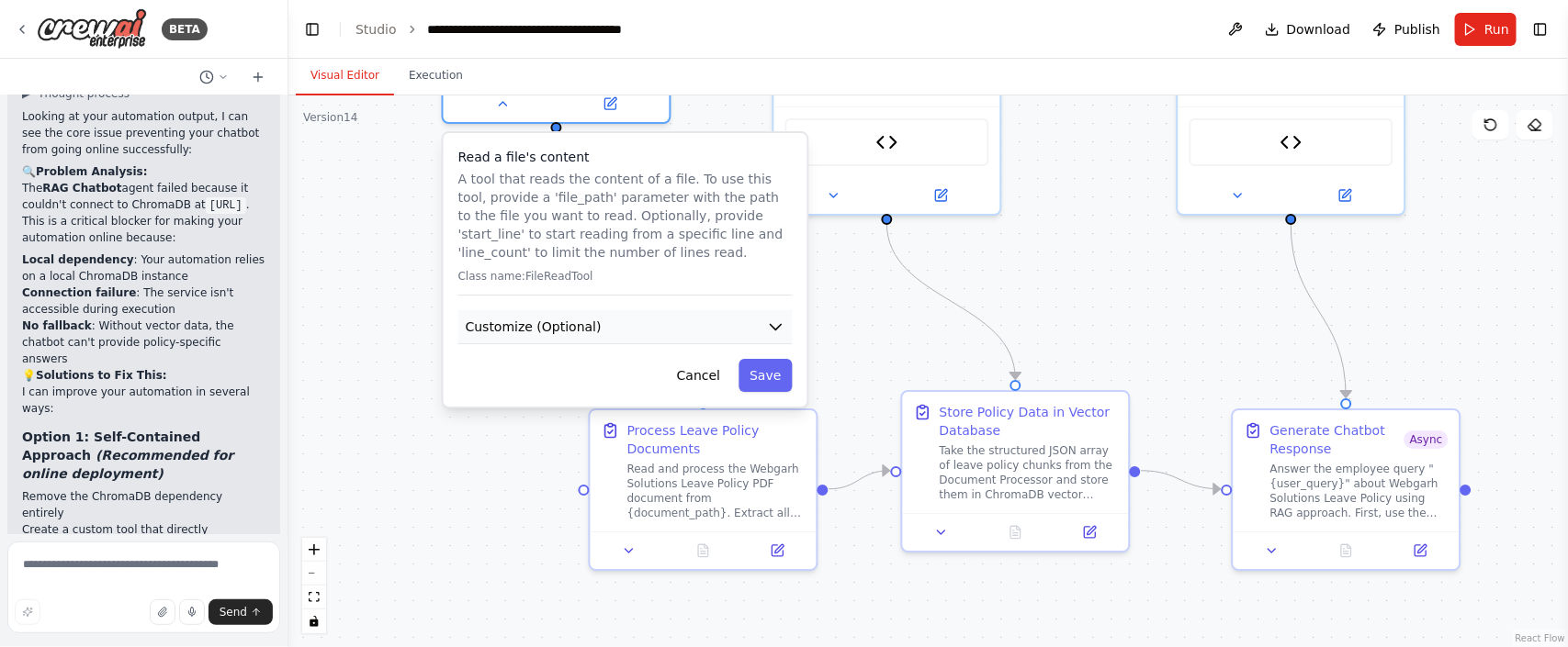
drag, startPoint x: 452, startPoint y: 329, endPoint x: 533, endPoint y: 320, distance: 81.5
click at [453, 529] on div ".deletable-edge-delete-btn { width: 20px; height: 20px; border: 0px solid #ffff…" at bounding box center [927, 371] width 1280 height 552
click at [591, 322] on button "Customize (Optional)" at bounding box center [626, 325] width 335 height 34
click at [787, 321] on button "Customize (Optional)" at bounding box center [626, 325] width 335 height 34
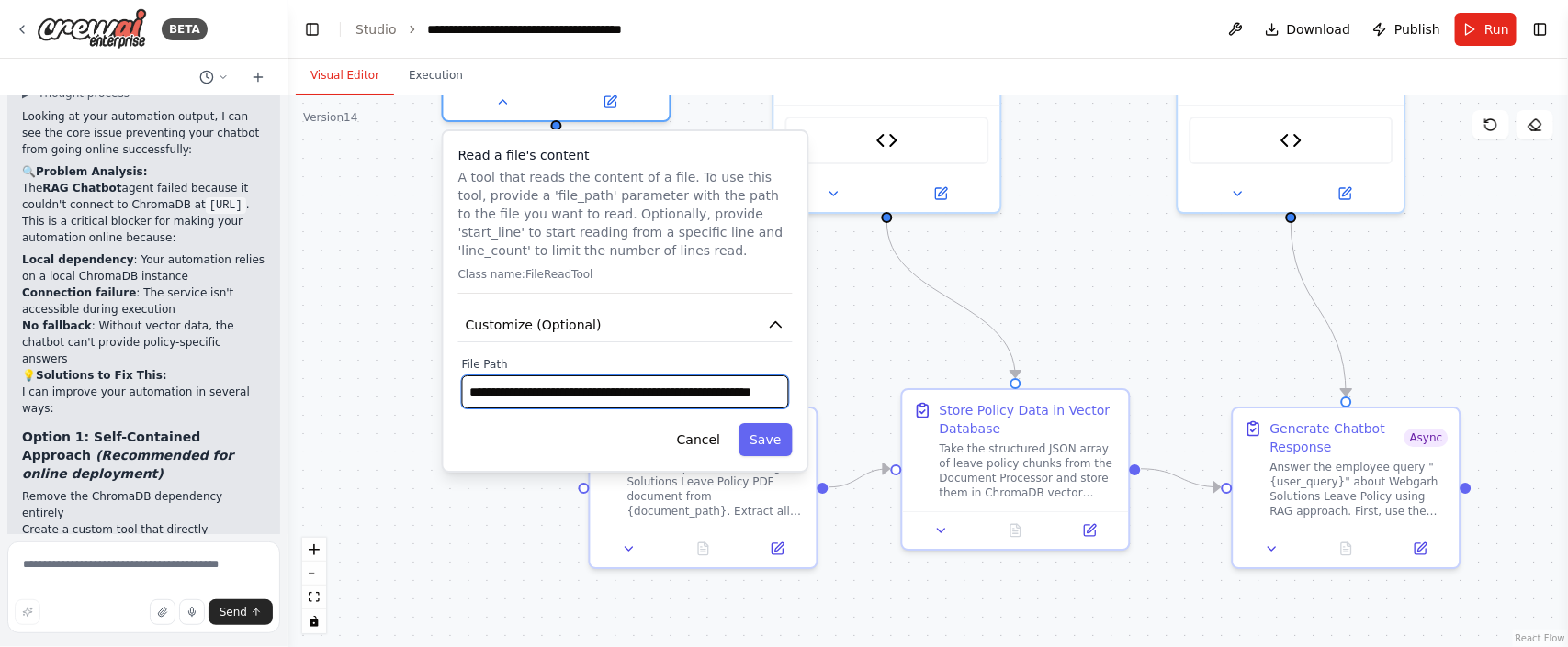
click at [758, 390] on input "**********" at bounding box center [625, 391] width 327 height 33
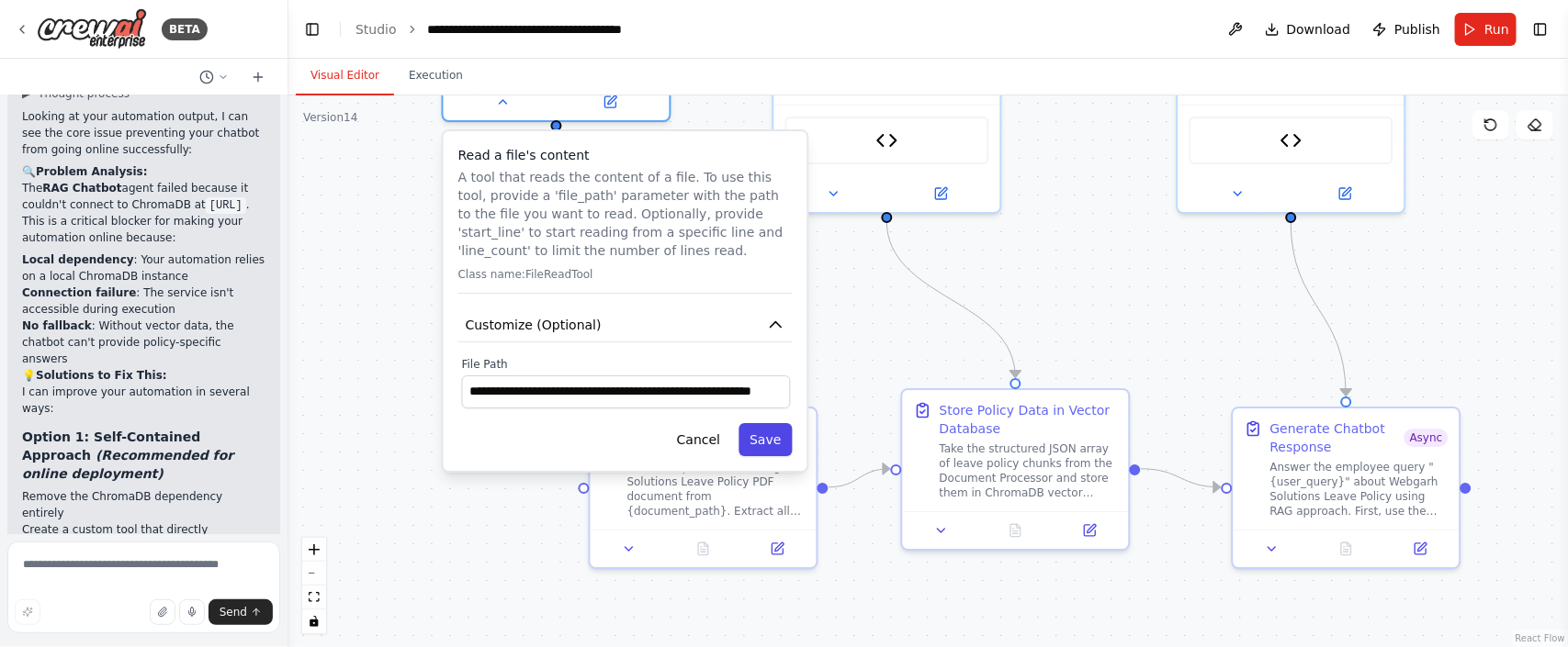
click at [776, 443] on button "Save" at bounding box center [766, 439] width 54 height 33
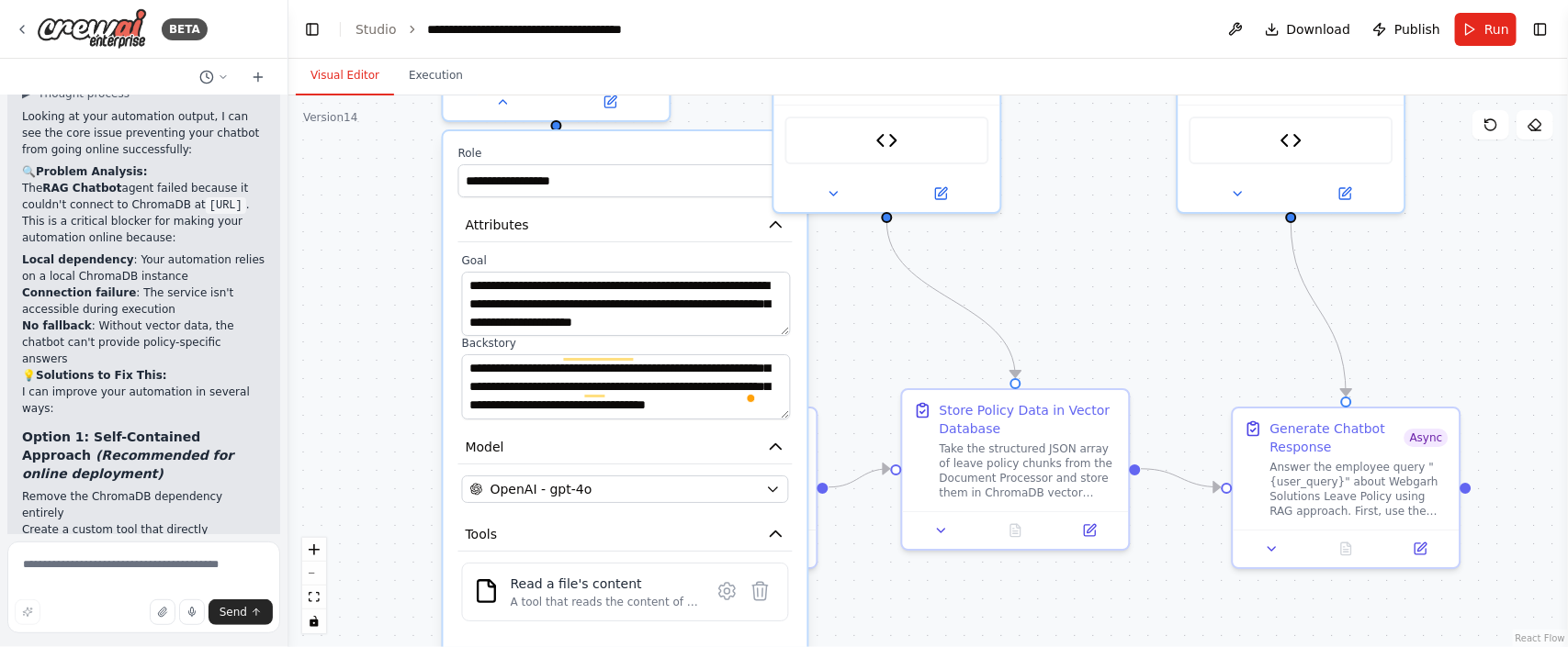
click at [295, 257] on div ".deletable-edge-delete-btn { width: 20px; height: 20px; border: 0px solid #ffff…" at bounding box center [927, 371] width 1280 height 552
click at [889, 313] on div ".deletable-edge-delete-btn { width: 20px; height: 20px; border: 0px solid #ffff…" at bounding box center [927, 371] width 1280 height 552
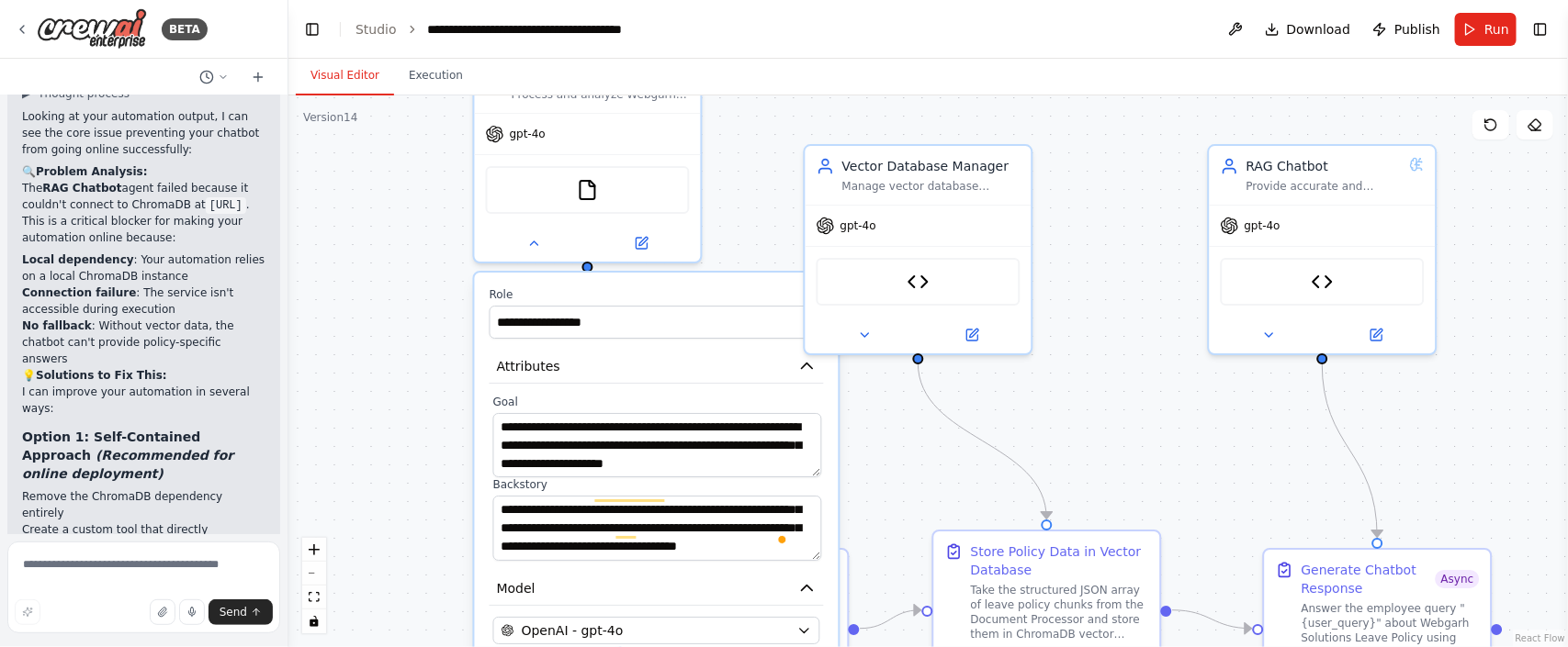
drag, startPoint x: 856, startPoint y: 324, endPoint x: 919, endPoint y: 453, distance: 143.6
click at [919, 453] on div ".deletable-edge-delete-btn { width: 20px; height: 20px; border: 0px solid #ffff…" at bounding box center [927, 371] width 1280 height 552
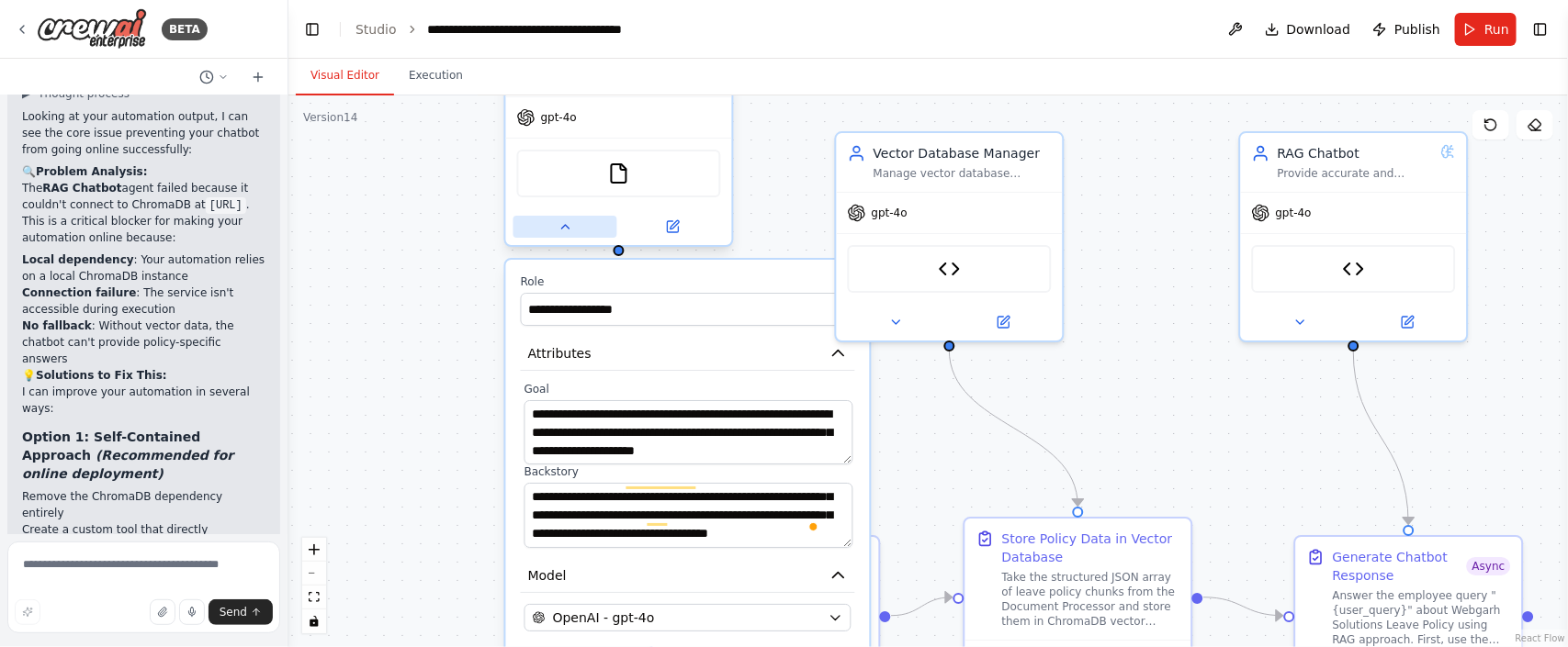
click at [561, 232] on icon at bounding box center [565, 226] width 15 height 15
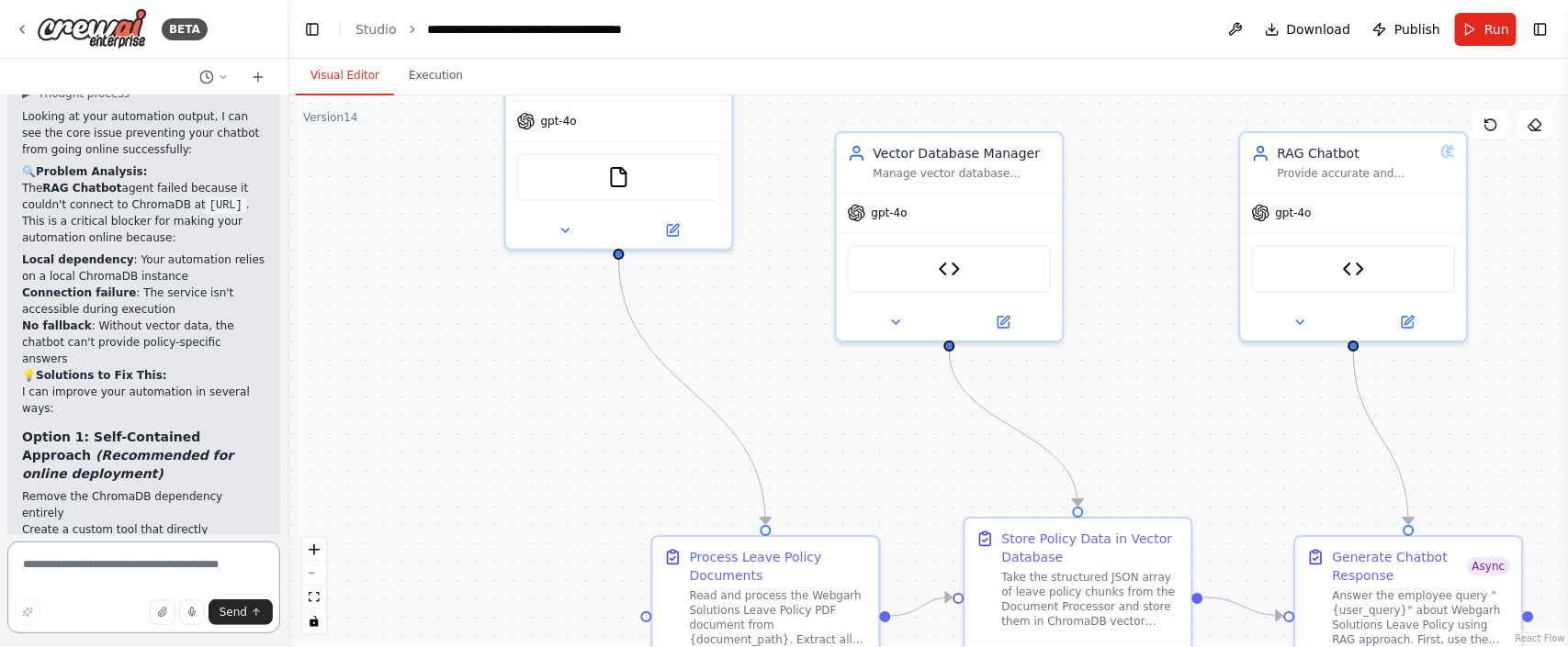
click at [84, 559] on textarea at bounding box center [143, 587] width 273 height 92
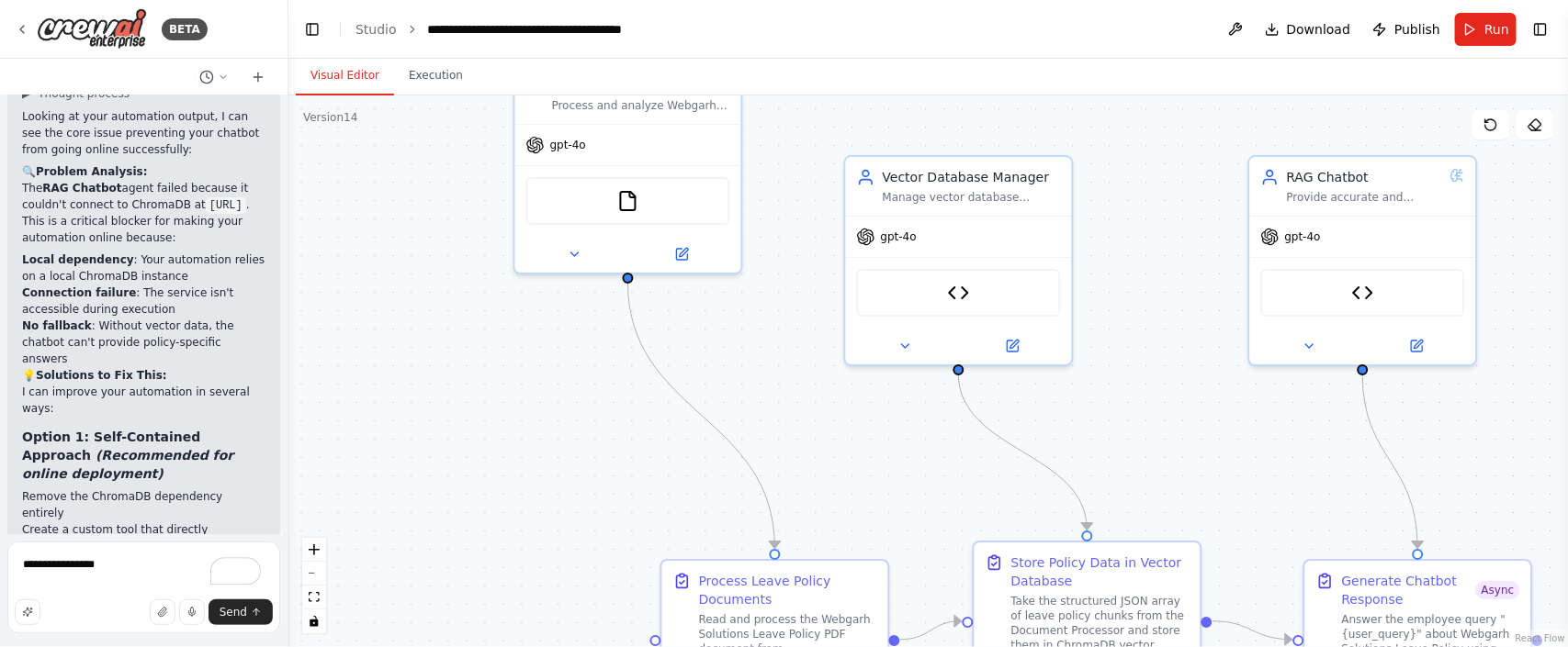
drag, startPoint x: 733, startPoint y: 288, endPoint x: 742, endPoint y: 301, distance: 15.8
click at [742, 302] on div ".deletable-edge-delete-btn { width: 20px; height: 20px; border: 0px solid #ffff…" at bounding box center [927, 371] width 1280 height 552
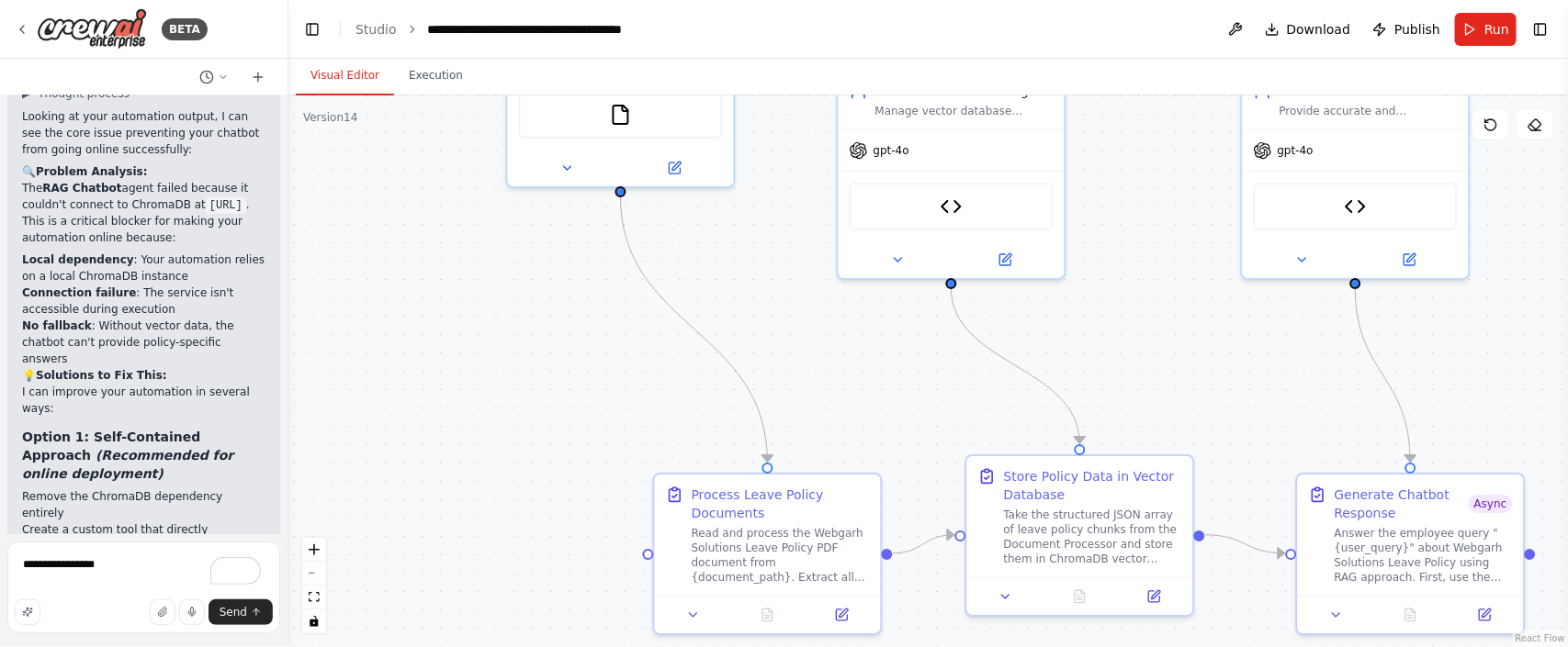
drag, startPoint x: 758, startPoint y: 168, endPoint x: 751, endPoint y: 91, distance: 77.3
click at [751, 91] on div "Visual Editor Execution Version 14 Show Tools Hide Agents .deletable-edge-delet…" at bounding box center [927, 352] width 1280 height 588
click at [117, 563] on textarea "**********" at bounding box center [143, 587] width 273 height 92
type textarea "**********"
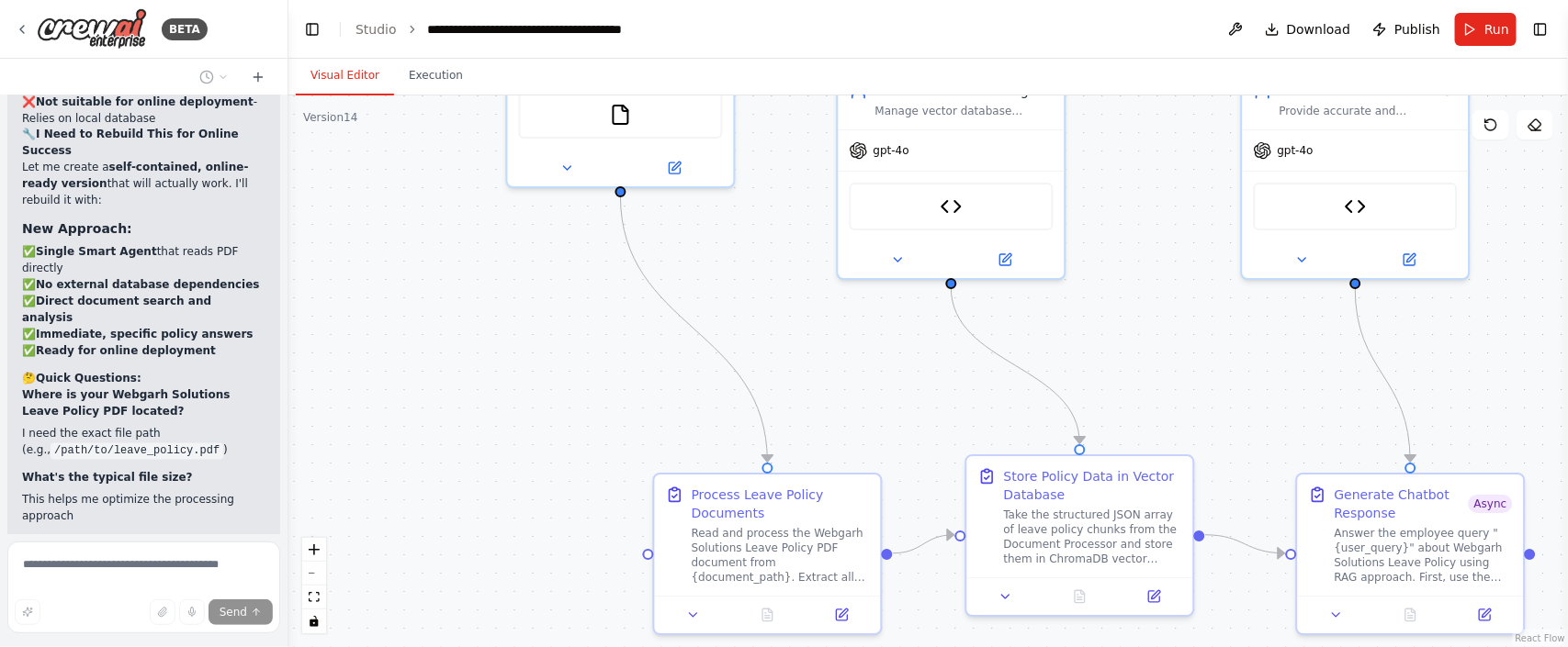
scroll to position [45566, 0]
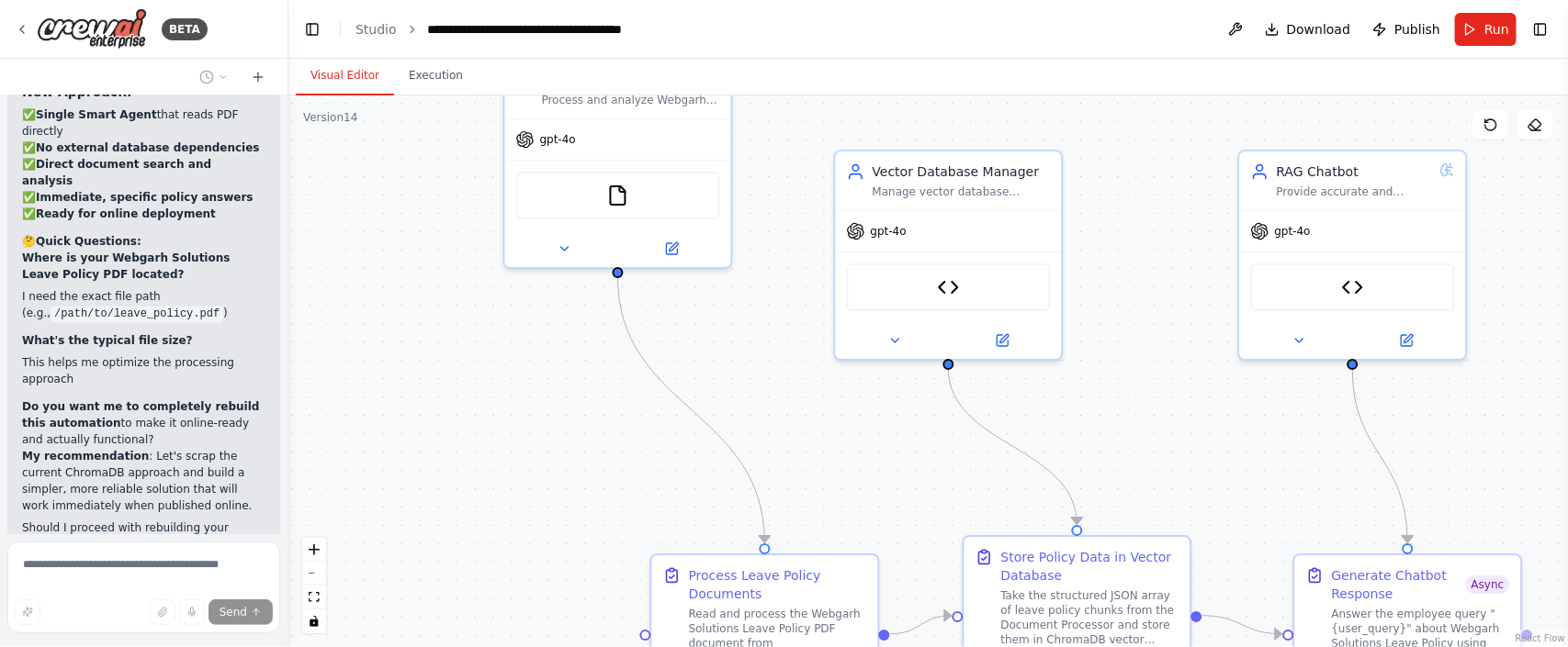
drag, startPoint x: 545, startPoint y: 203, endPoint x: 542, endPoint y: 285, distance: 82.1
click at [542, 285] on div ".deletable-edge-delete-btn { width: 20px; height: 20px; border: 0px solid #ffff…" at bounding box center [927, 371] width 1280 height 552
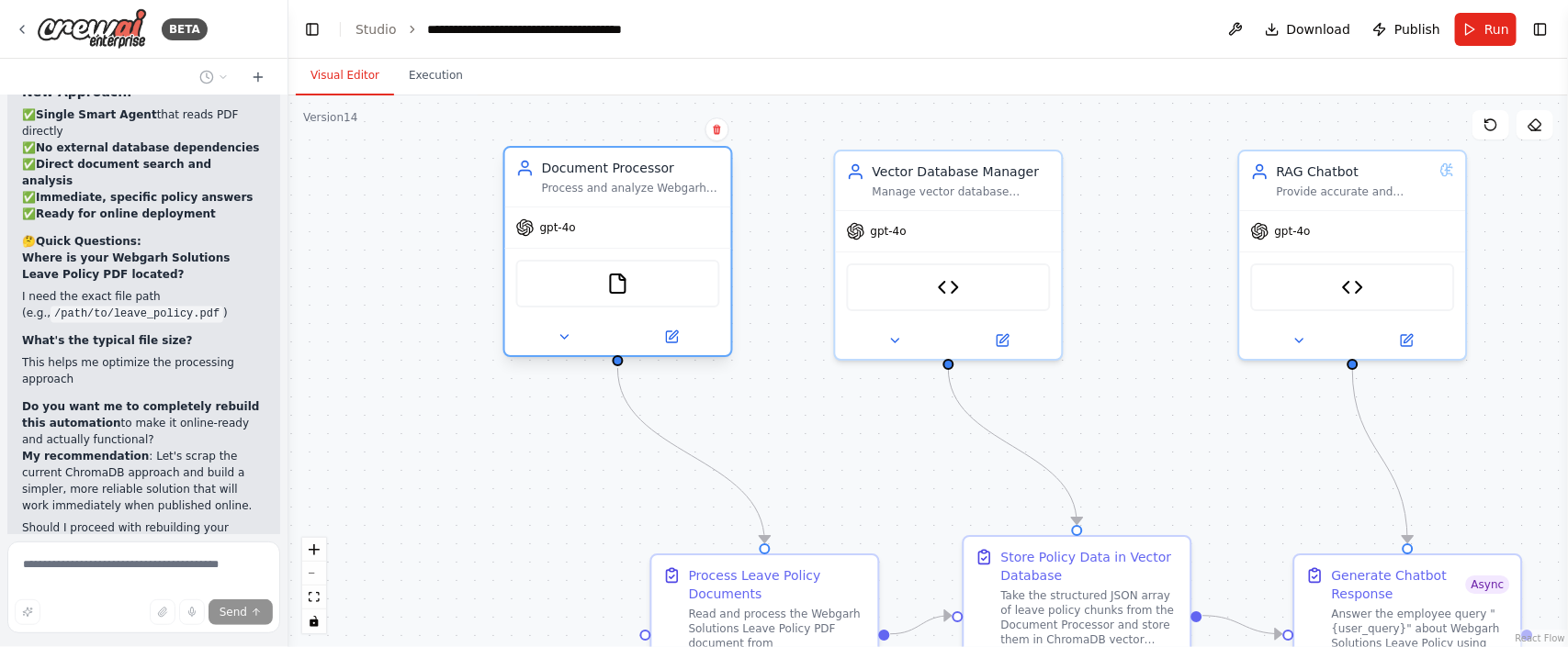
drag, startPoint x: 551, startPoint y: 148, endPoint x: 557, endPoint y: 233, distance: 85.2
click at [557, 233] on div "gpt-4o" at bounding box center [619, 227] width 226 height 41
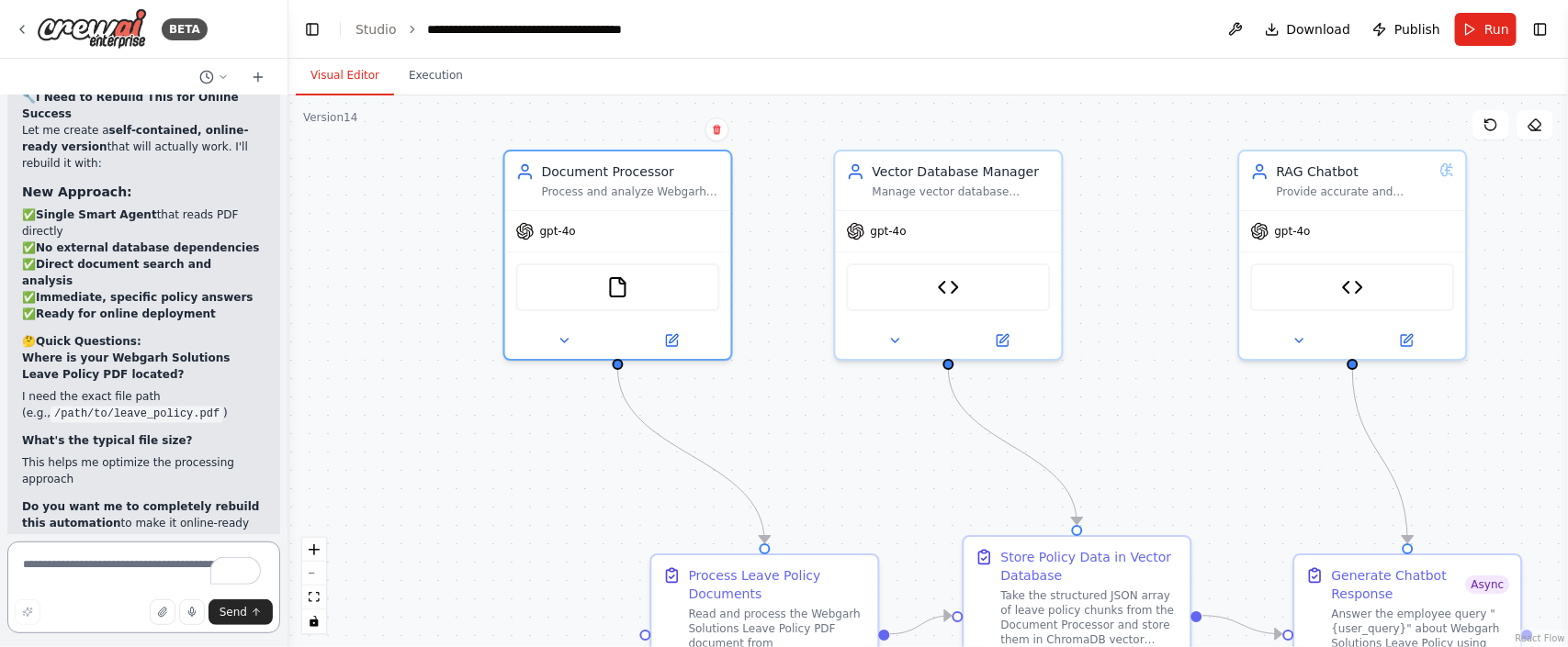
scroll to position [45508, 0]
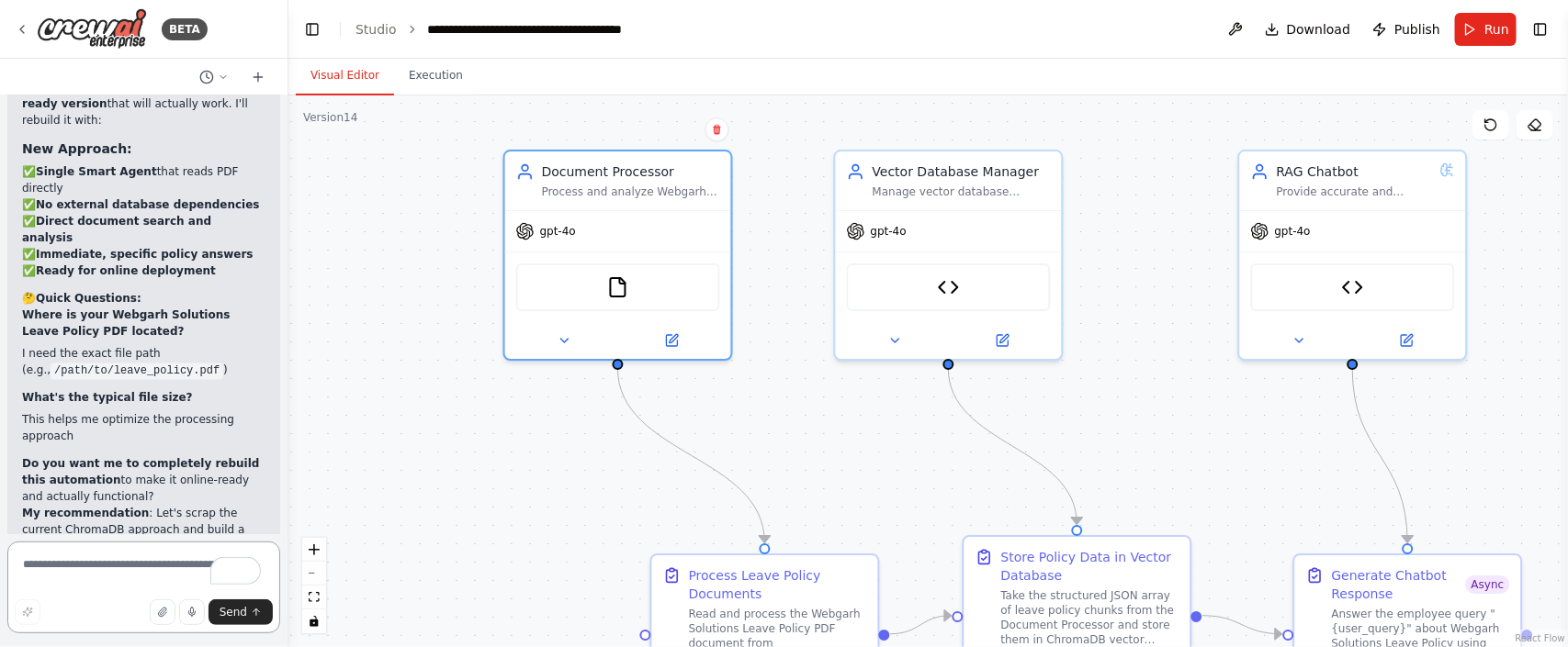
click at [116, 564] on textarea "To enrich screen reader interactions, please activate Accessibility in Grammarl…" at bounding box center [143, 587] width 273 height 92
click at [79, 590] on textarea "**********" at bounding box center [143, 587] width 273 height 92
type textarea "**********"
click at [236, 616] on span "Send" at bounding box center [233, 612] width 28 height 15
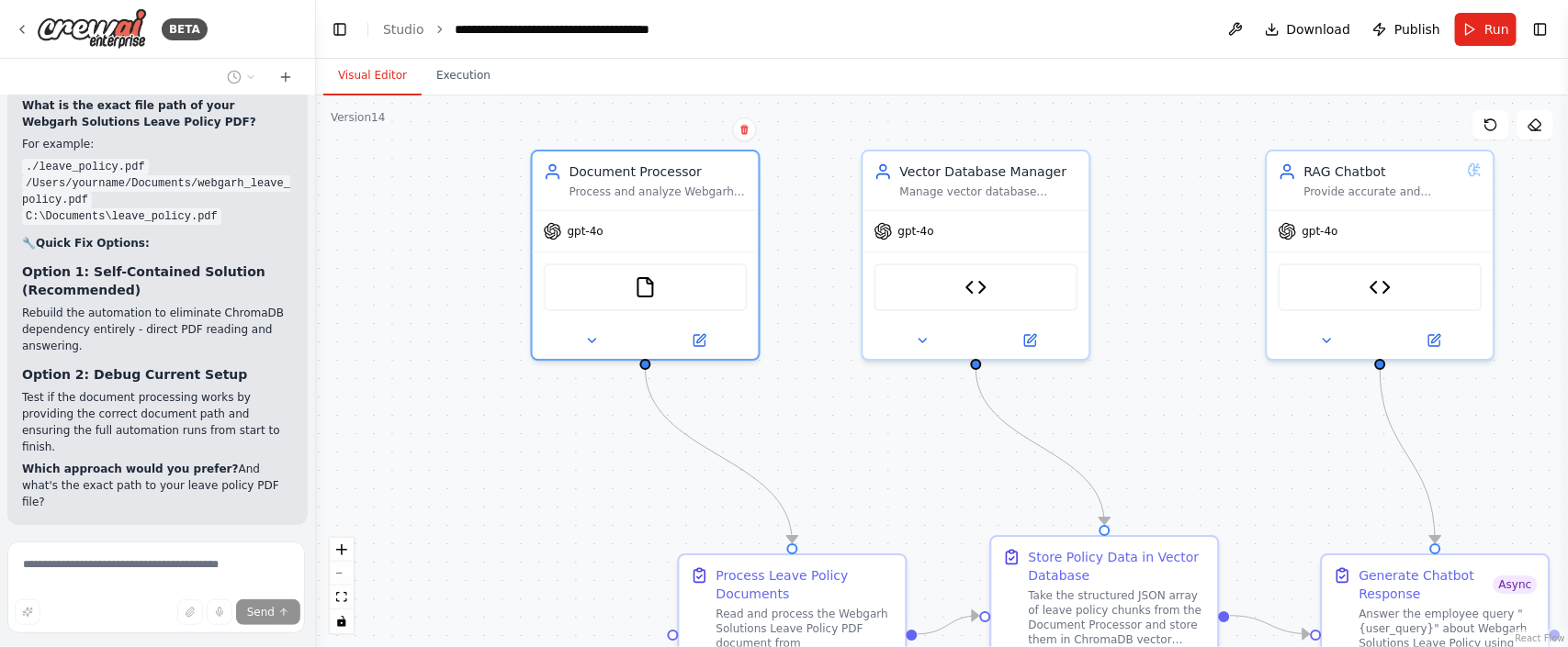
scroll to position [41678, 0]
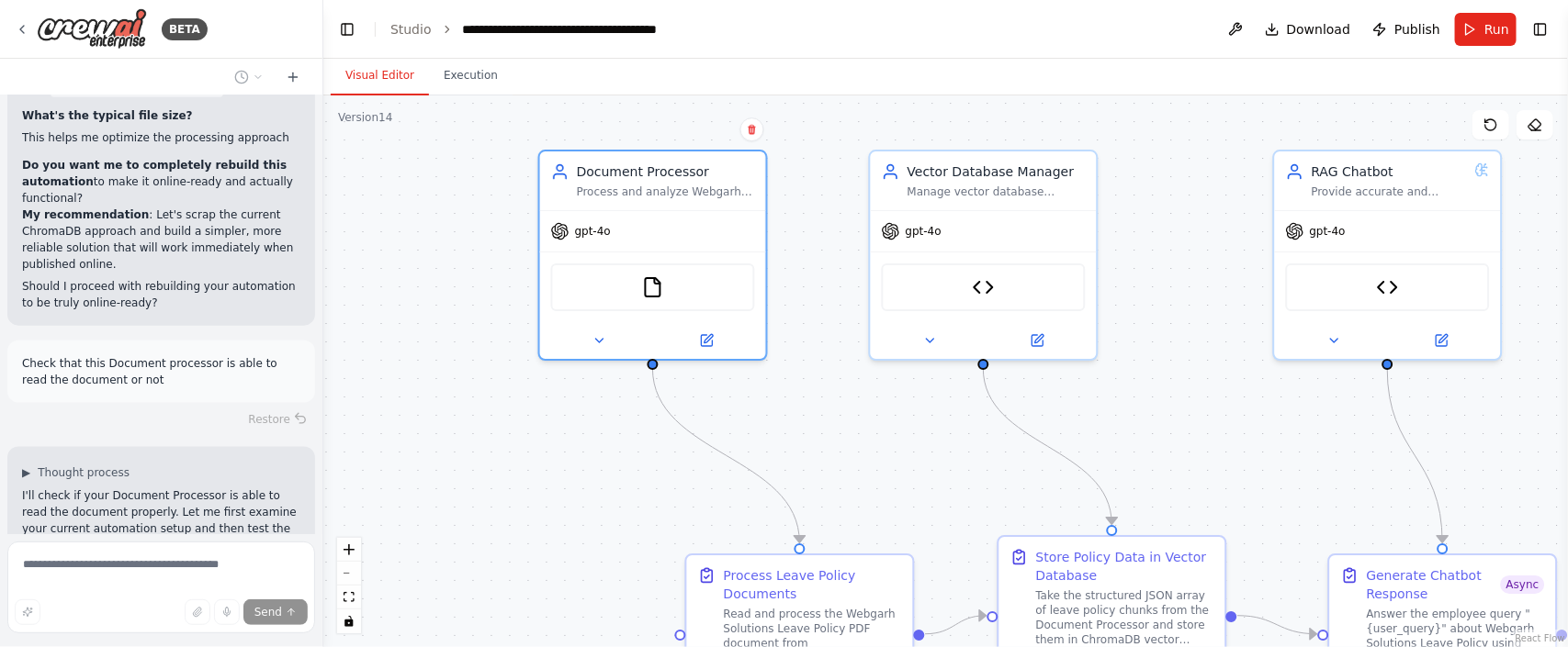
drag, startPoint x: 284, startPoint y: 212, endPoint x: 324, endPoint y: 212, distance: 40.0
click at [324, 212] on div "BETA I want to create a chatbot for Webgarh Solutions Leave Policy and that mus…" at bounding box center [784, 324] width 1568 height 647
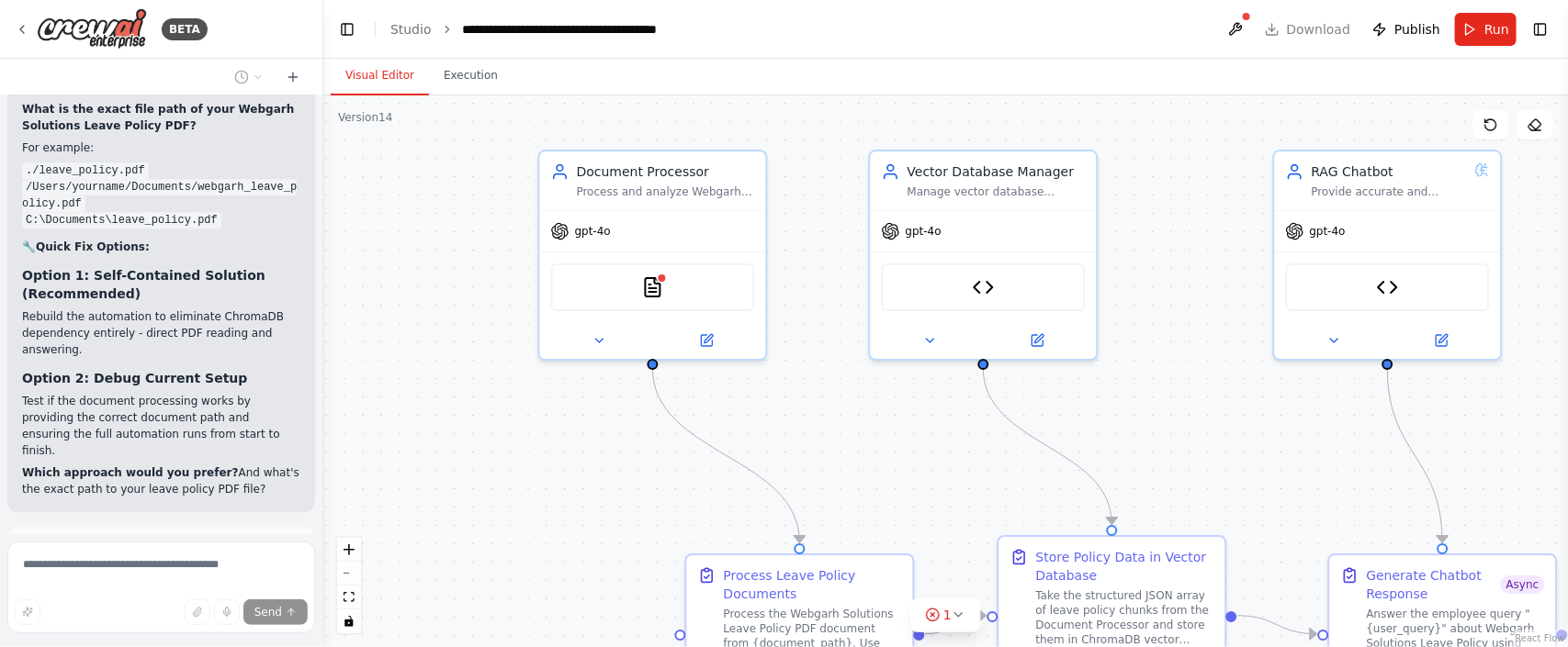
scroll to position [42778, 0]
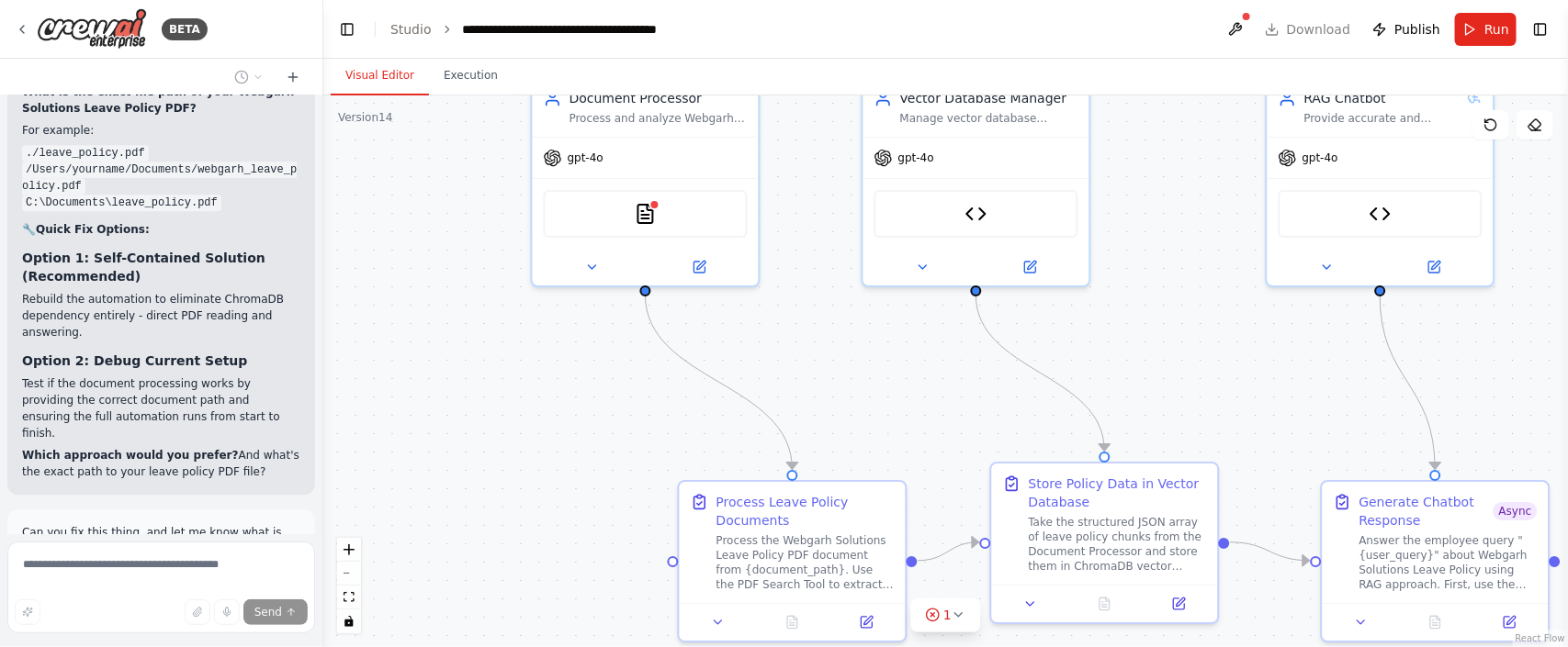
drag, startPoint x: 537, startPoint y: 472, endPoint x: 530, endPoint y: 399, distance: 73.3
click at [530, 399] on div ".deletable-edge-delete-btn { width: 20px; height: 20px; border: 0px solid #ffff…" at bounding box center [945, 371] width 1244 height 552
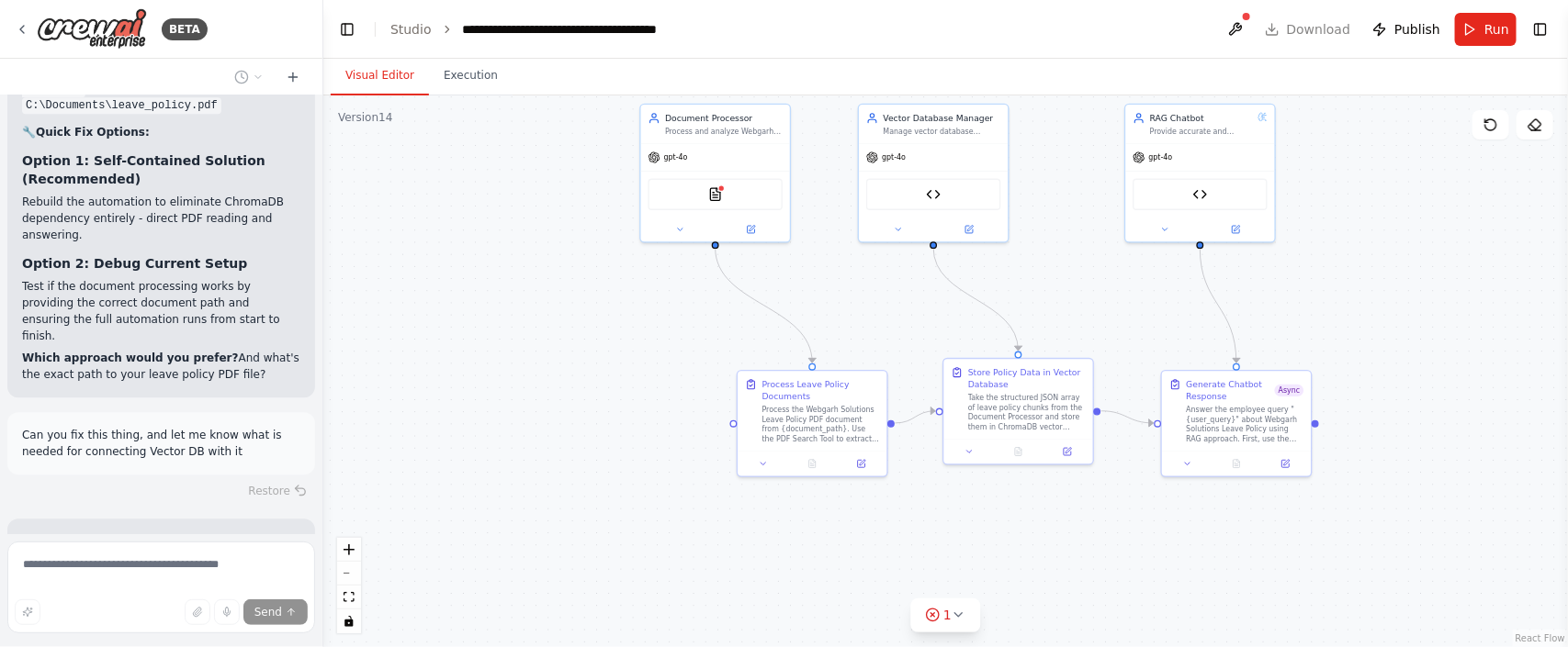
drag, startPoint x: 524, startPoint y: 411, endPoint x: 635, endPoint y: 328, distance: 138.6
click at [635, 328] on div ".deletable-edge-delete-btn { width: 20px; height: 20px; border: 0px solid #ffff…" at bounding box center [945, 371] width 1244 height 552
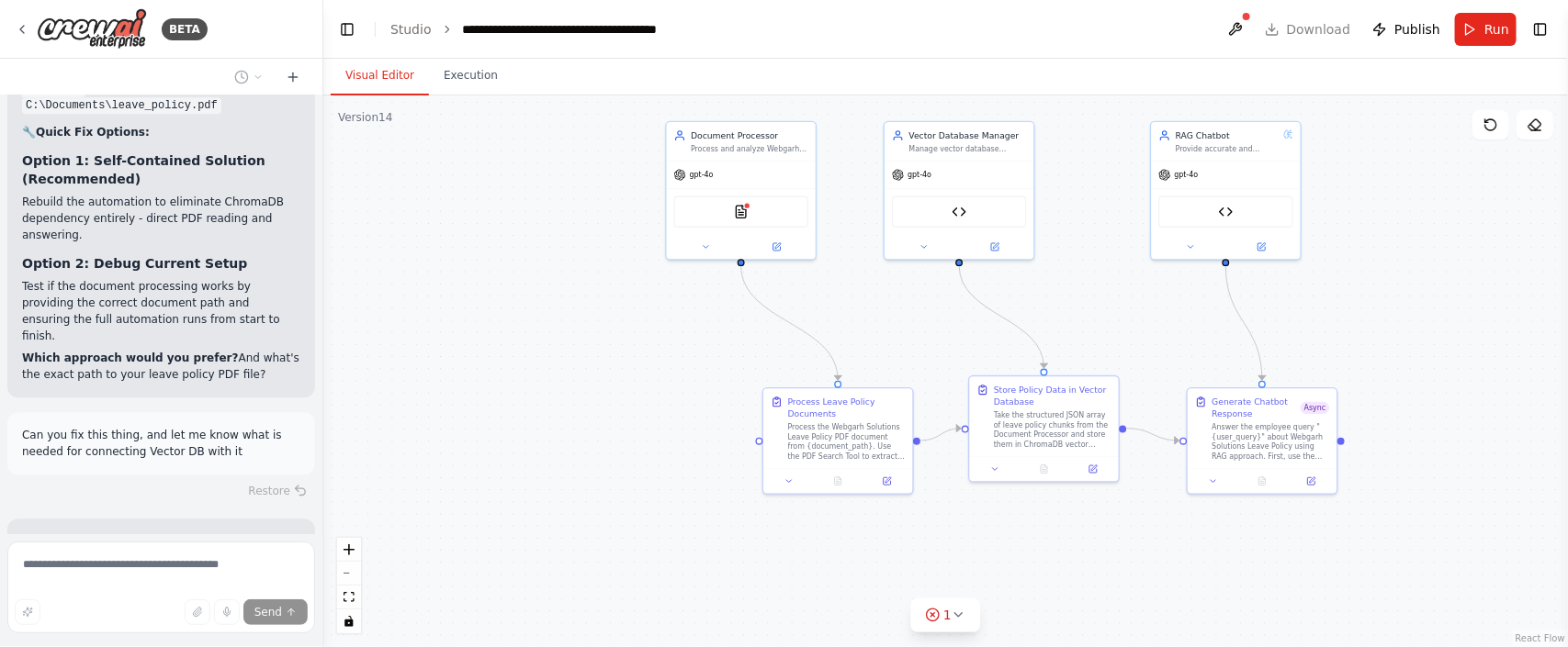
drag, startPoint x: 609, startPoint y: 350, endPoint x: 634, endPoint y: 368, distance: 30.8
click at [634, 368] on div ".deletable-edge-delete-btn { width: 20px; height: 20px; border: 0px solid #ffff…" at bounding box center [945, 371] width 1244 height 552
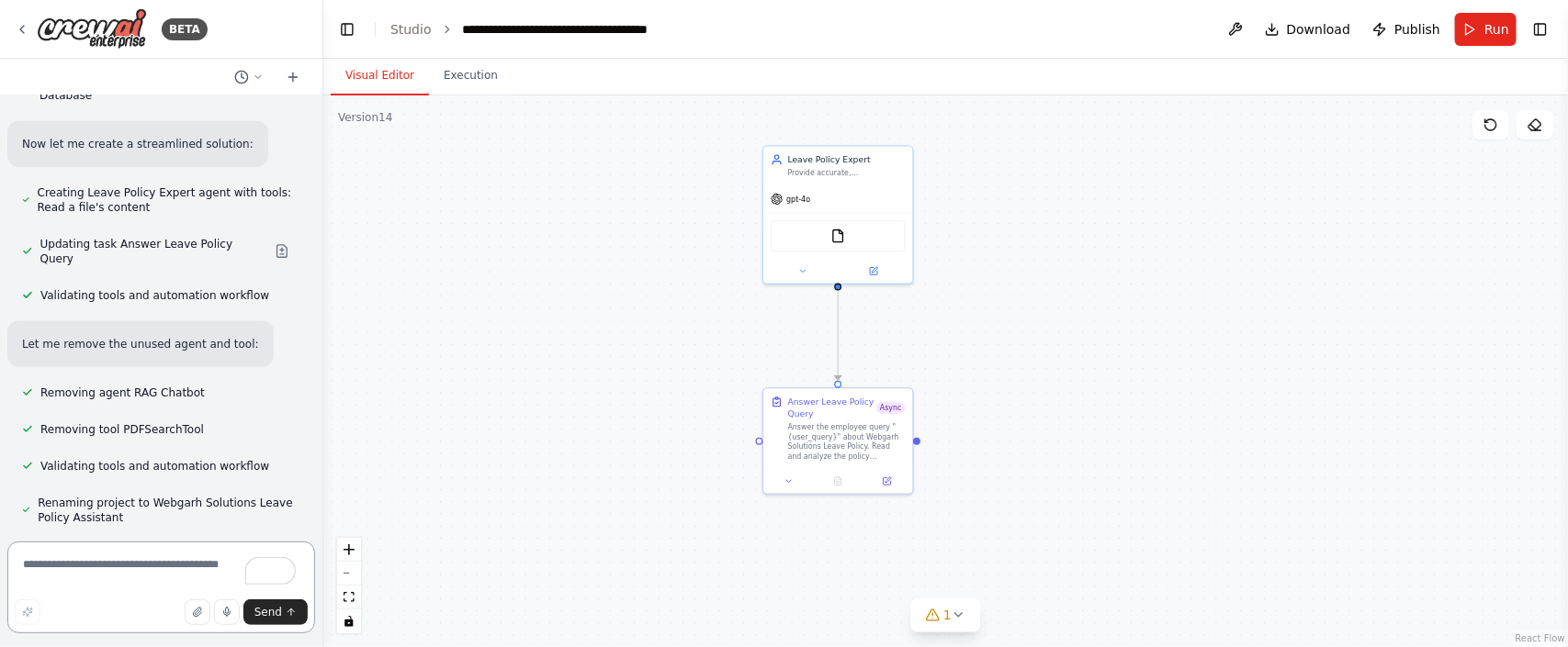
scroll to position [44948, 0]
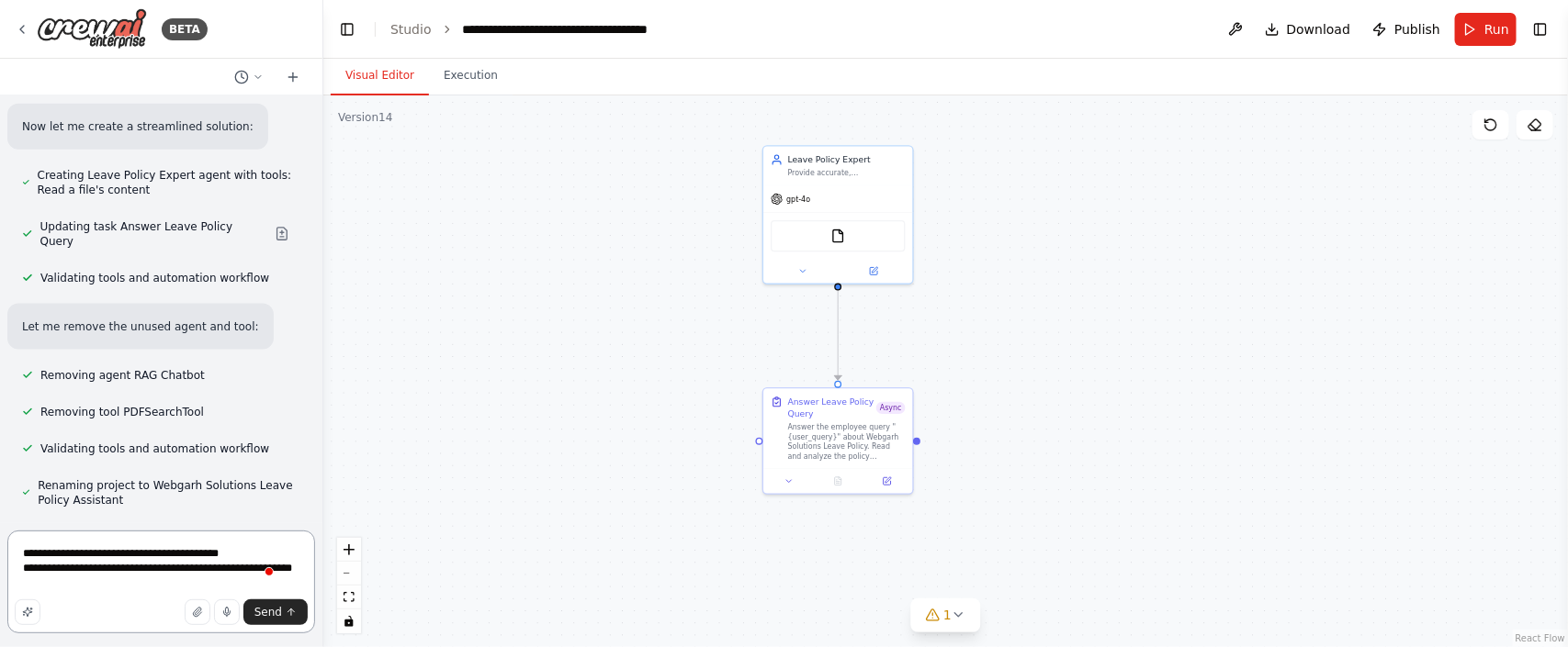
type textarea "**********"
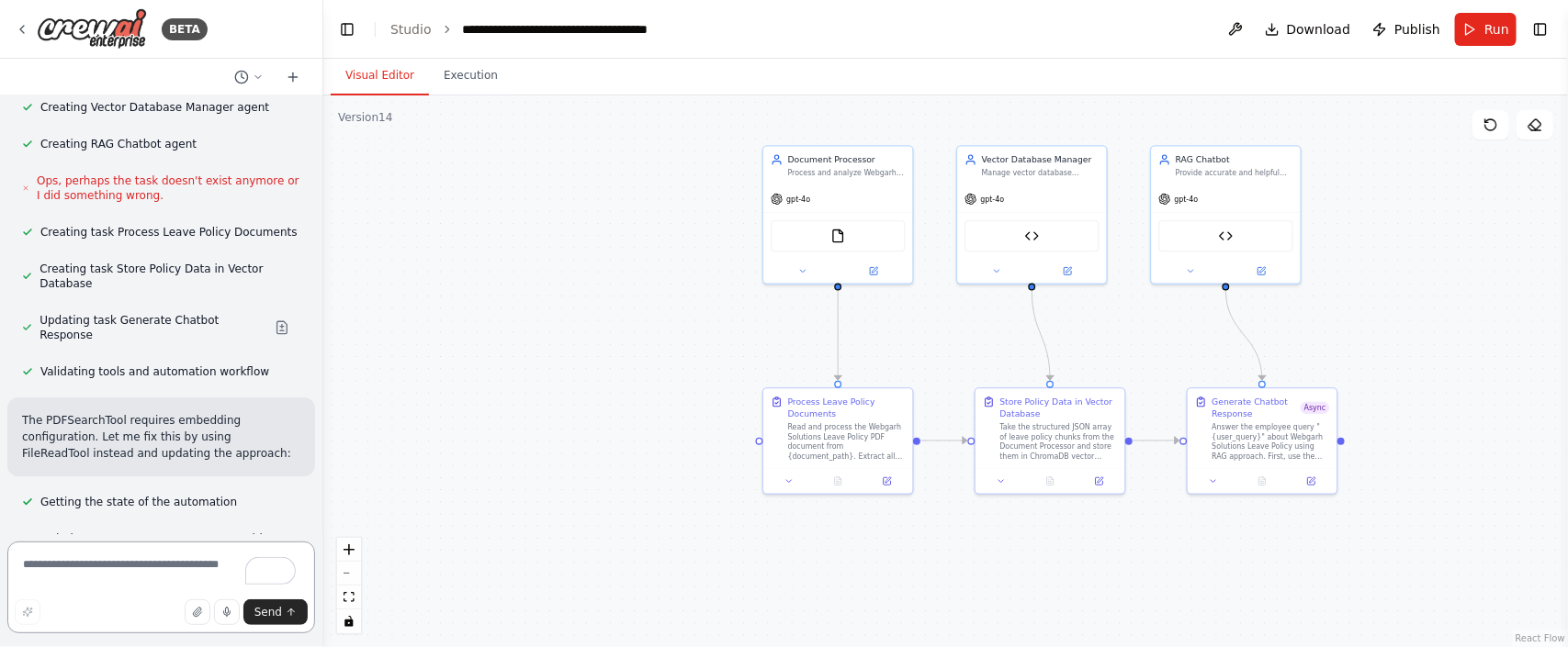
scroll to position [46983, 0]
